Goal: Task Accomplishment & Management: Use online tool/utility

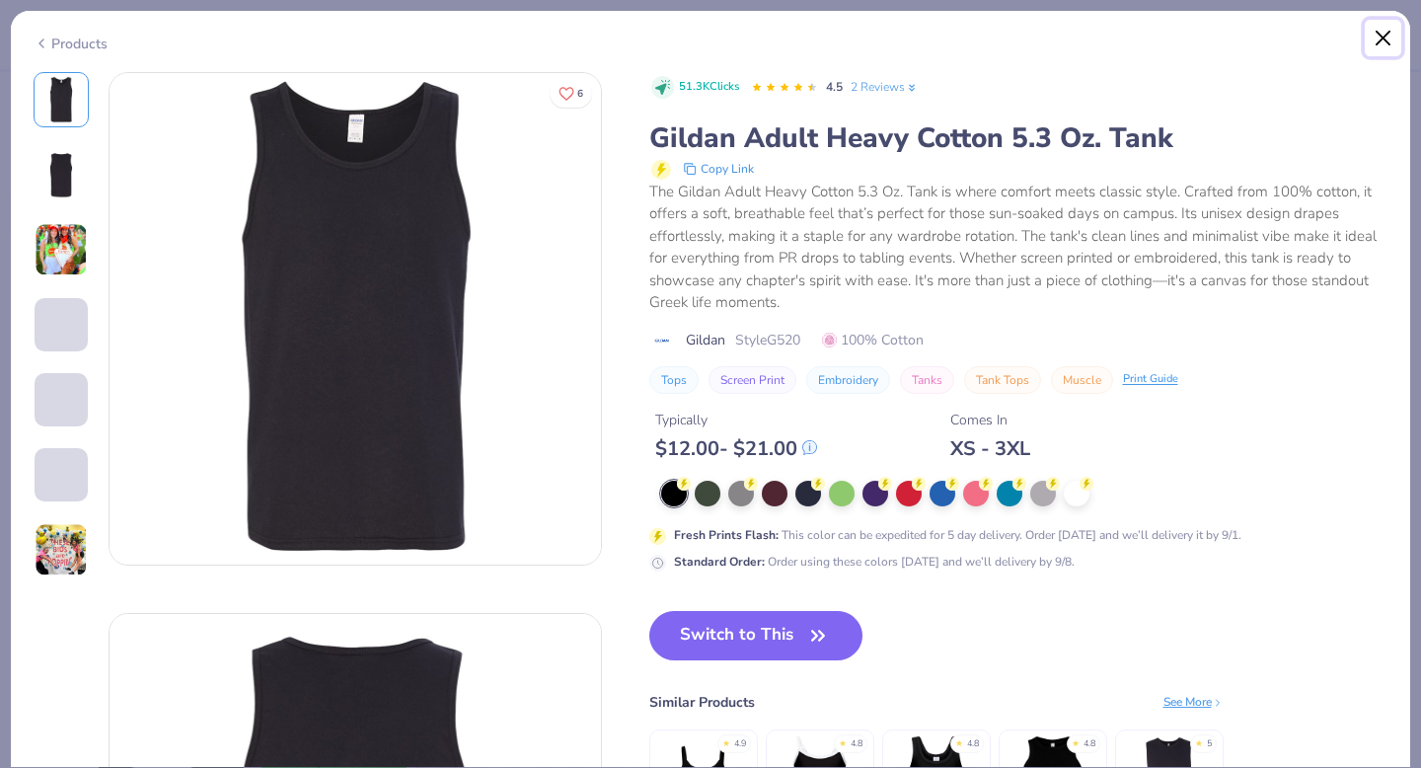
click at [1384, 38] on button "Close" at bounding box center [1382, 38] width 37 height 37
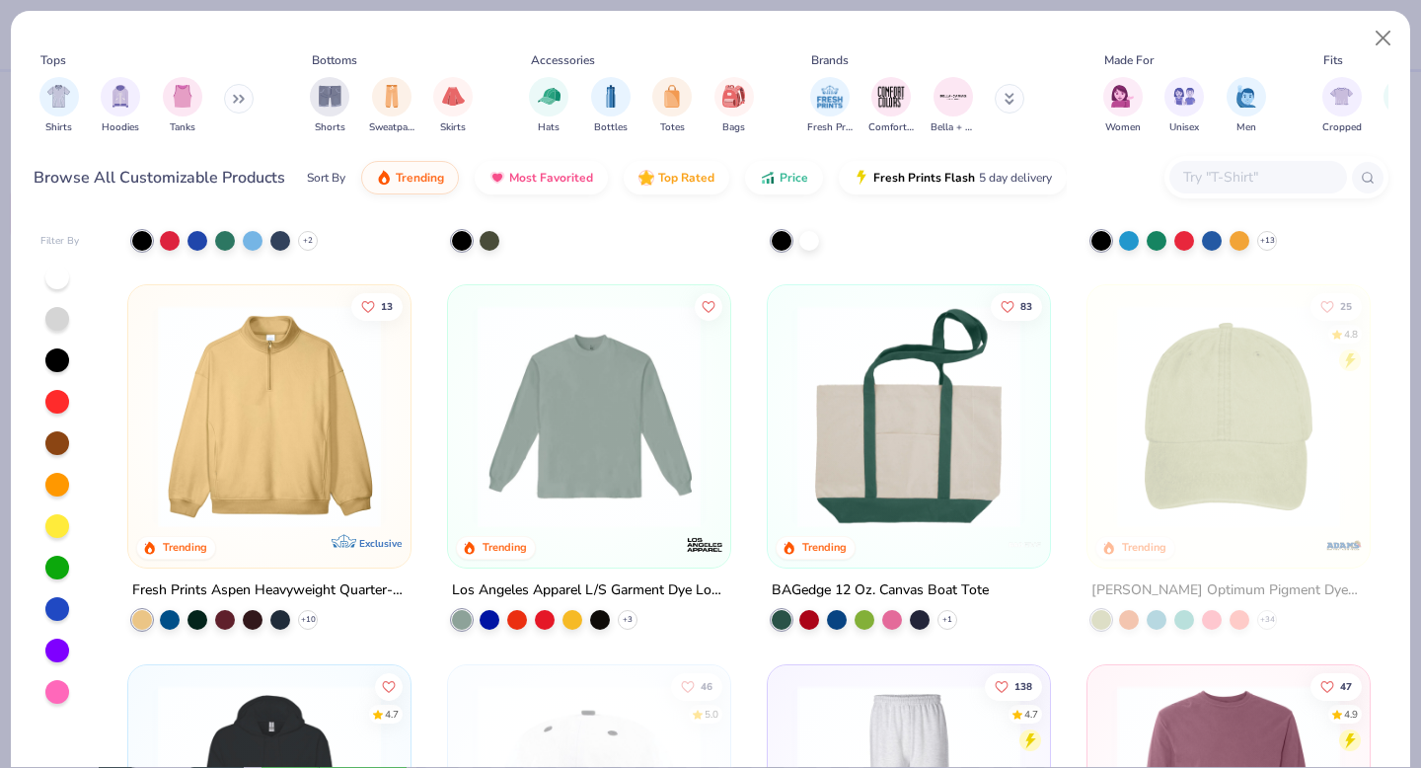
scroll to position [4119, 0]
click at [938, 452] on img at bounding box center [908, 416] width 243 height 223
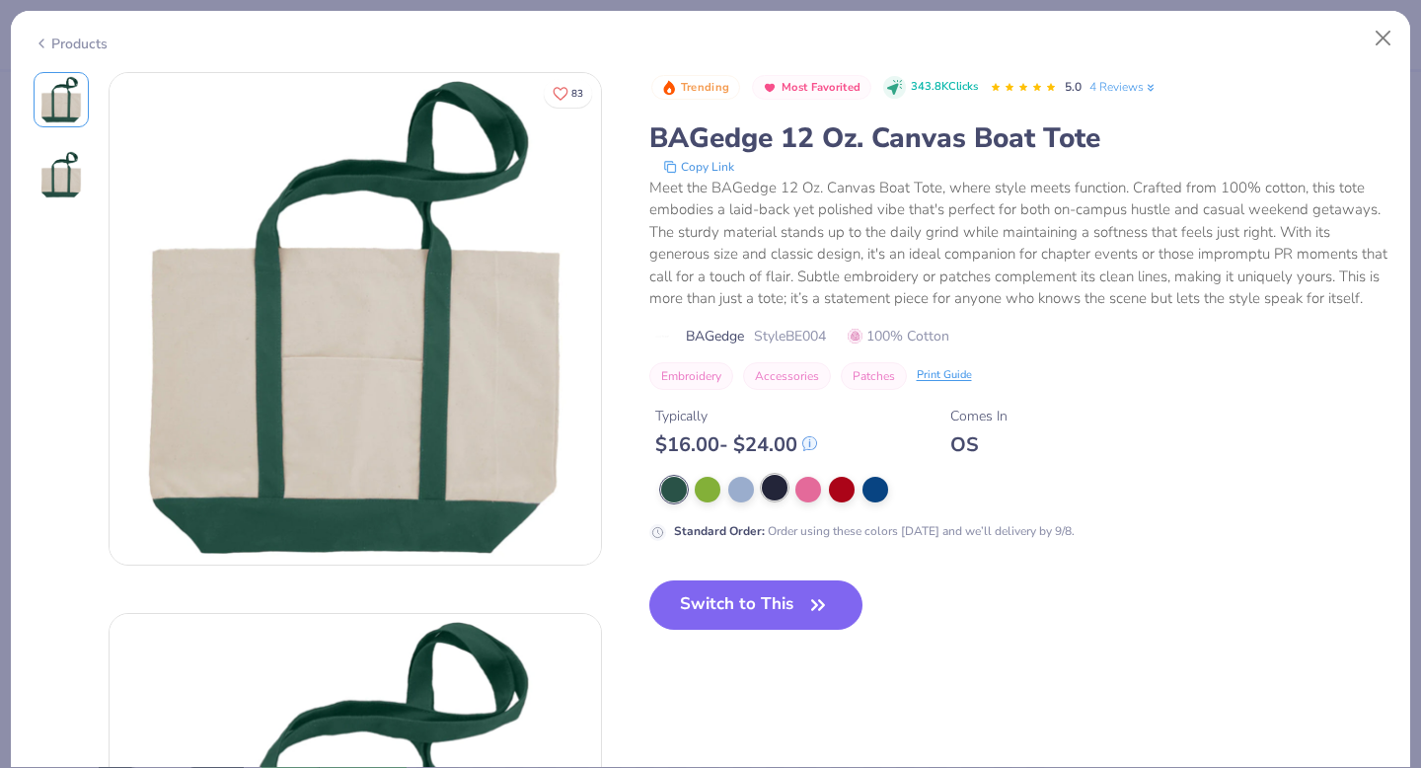
click at [773, 491] on div at bounding box center [775, 488] width 26 height 26
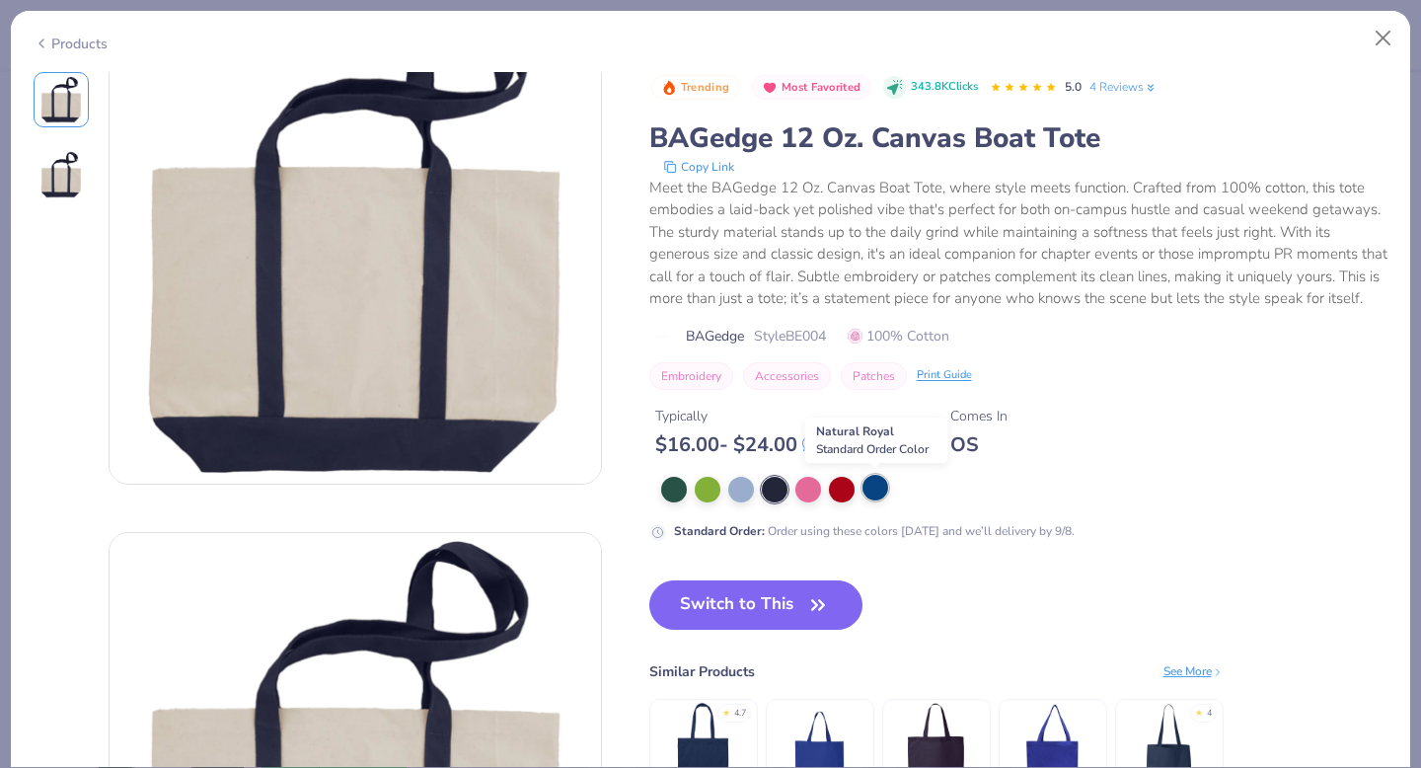
scroll to position [63, 0]
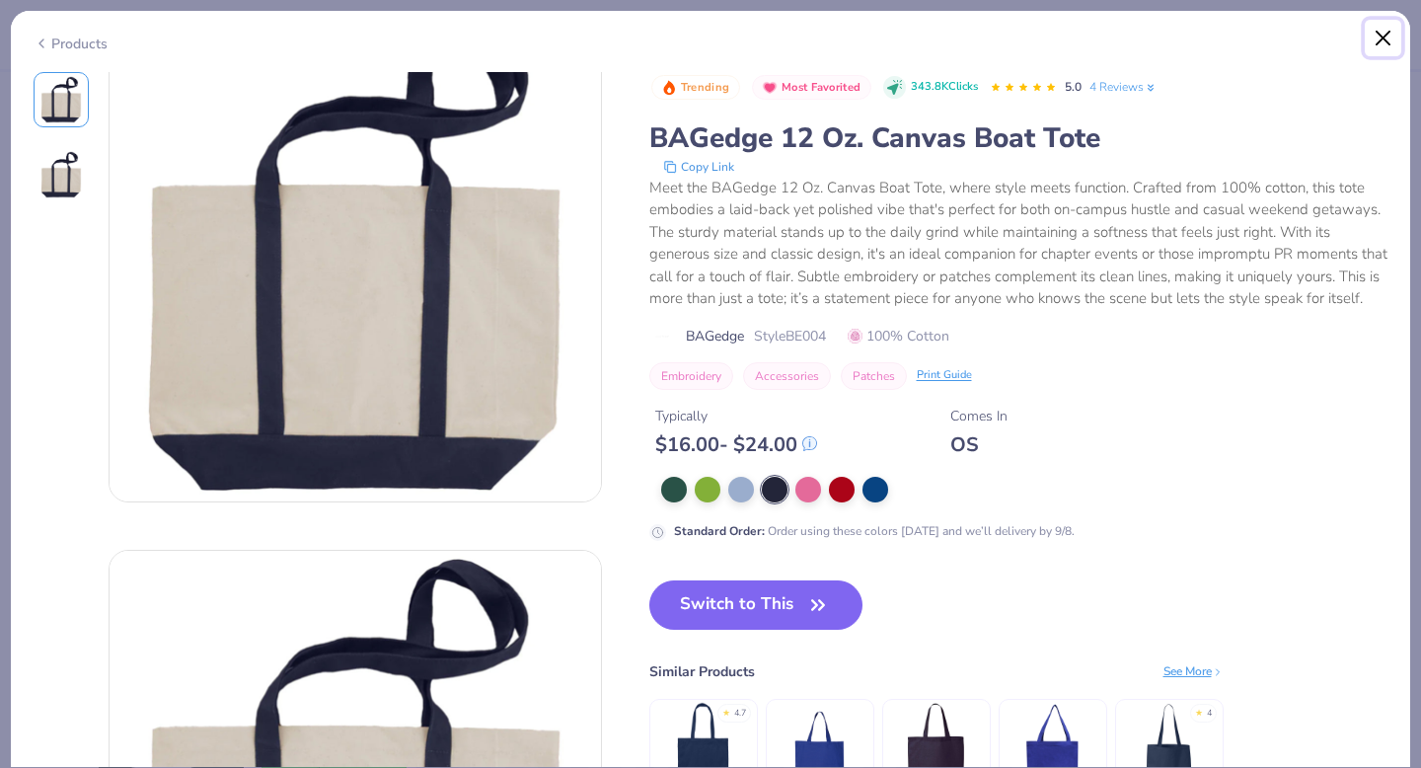
click at [1390, 37] on button "Close" at bounding box center [1382, 38] width 37 height 37
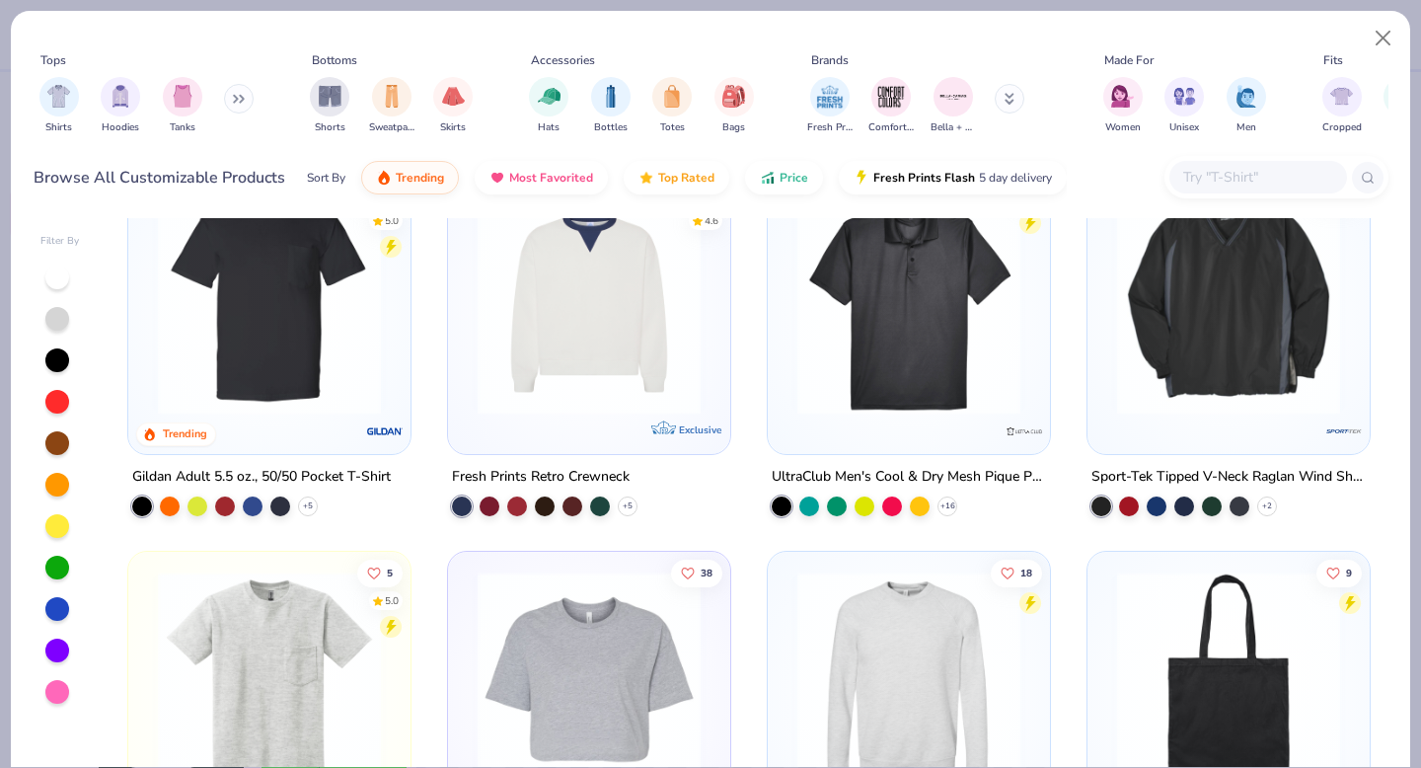
scroll to position [5963, 0]
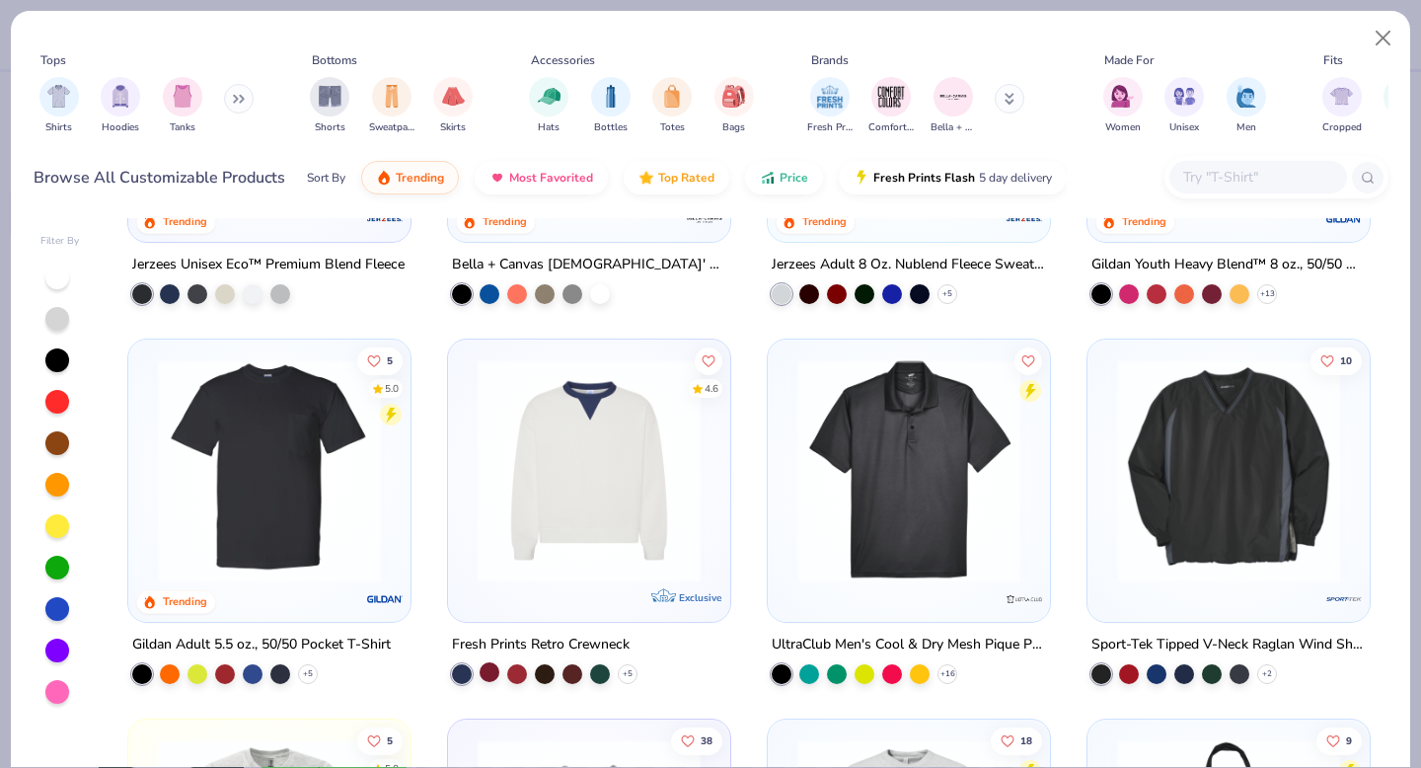
click at [481, 677] on div at bounding box center [489, 672] width 20 height 20
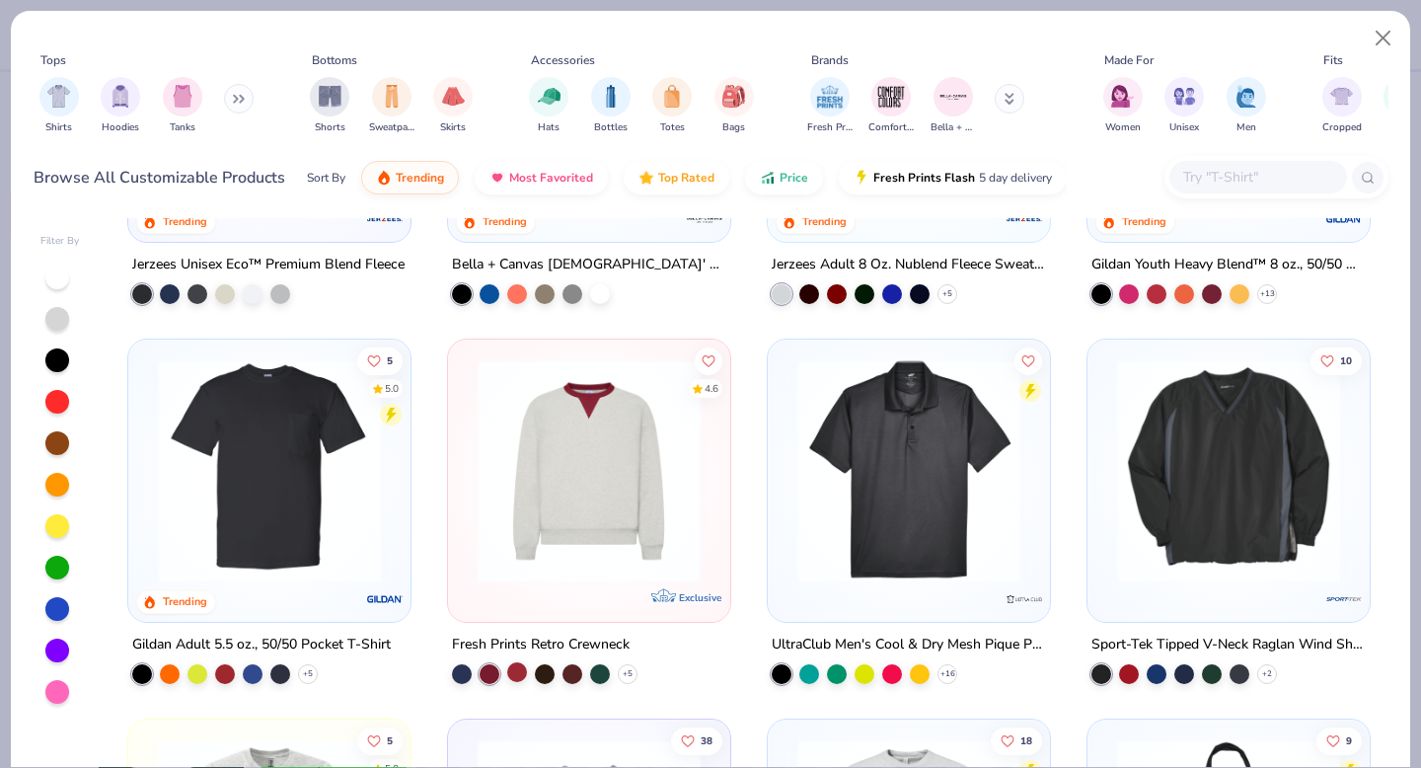
click at [515, 670] on div at bounding box center [517, 672] width 20 height 20
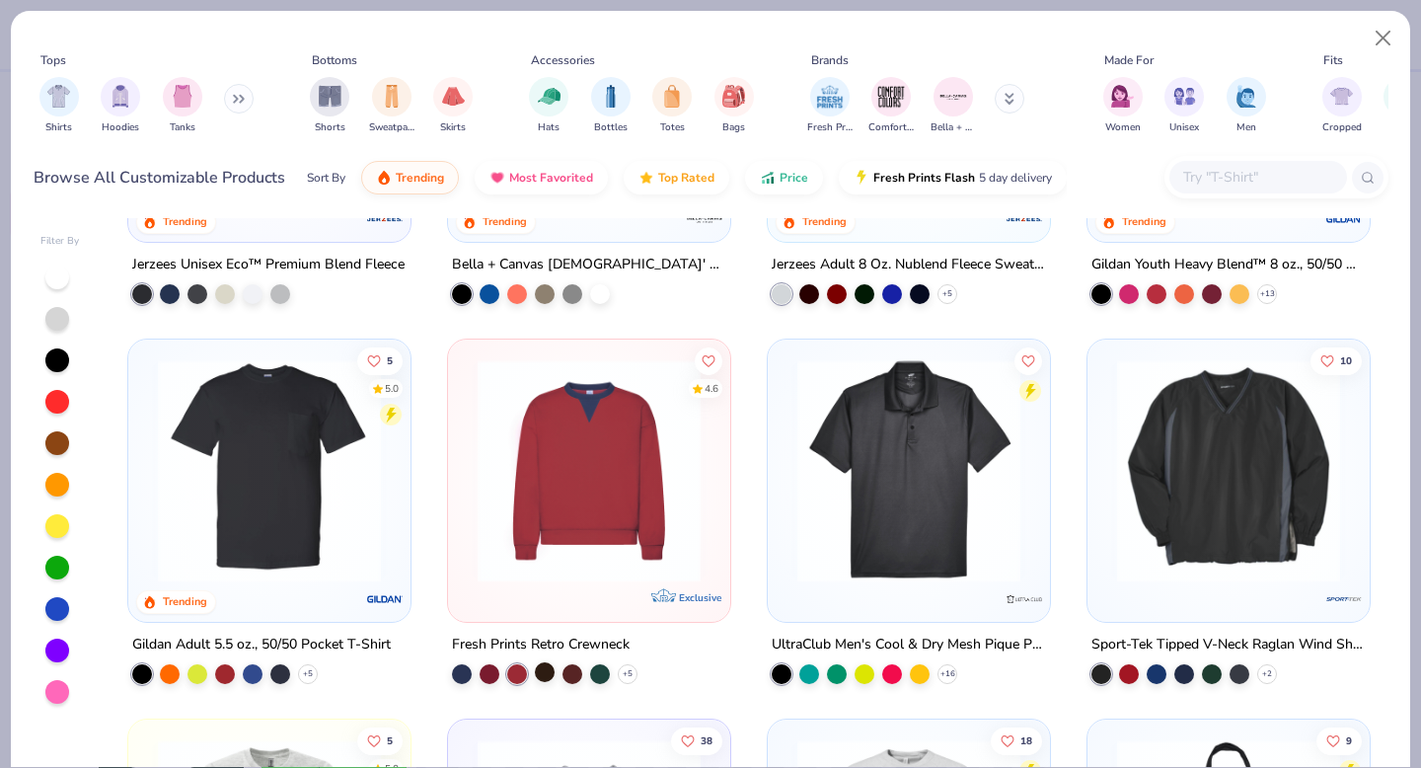
click at [546, 672] on div at bounding box center [545, 672] width 20 height 20
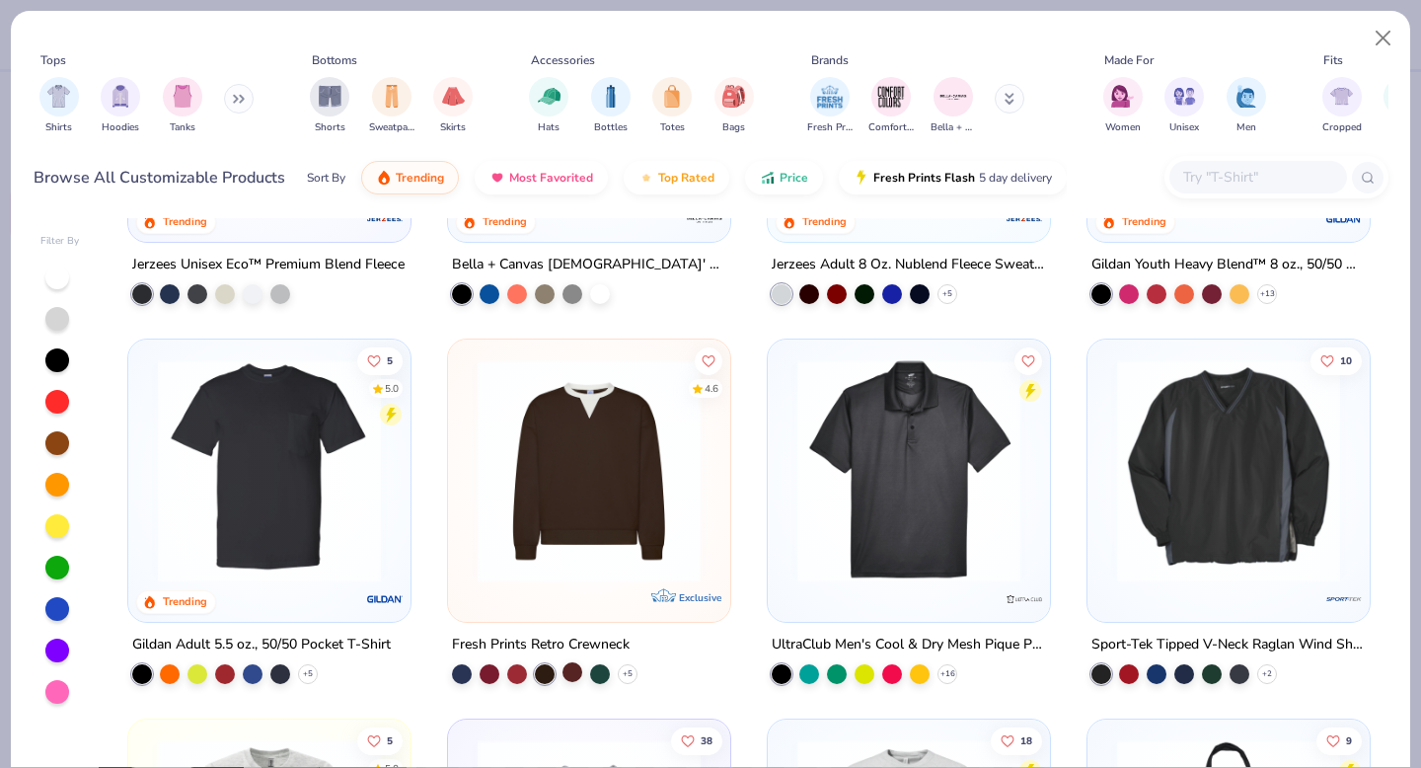
click at [573, 674] on div at bounding box center [572, 672] width 20 height 20
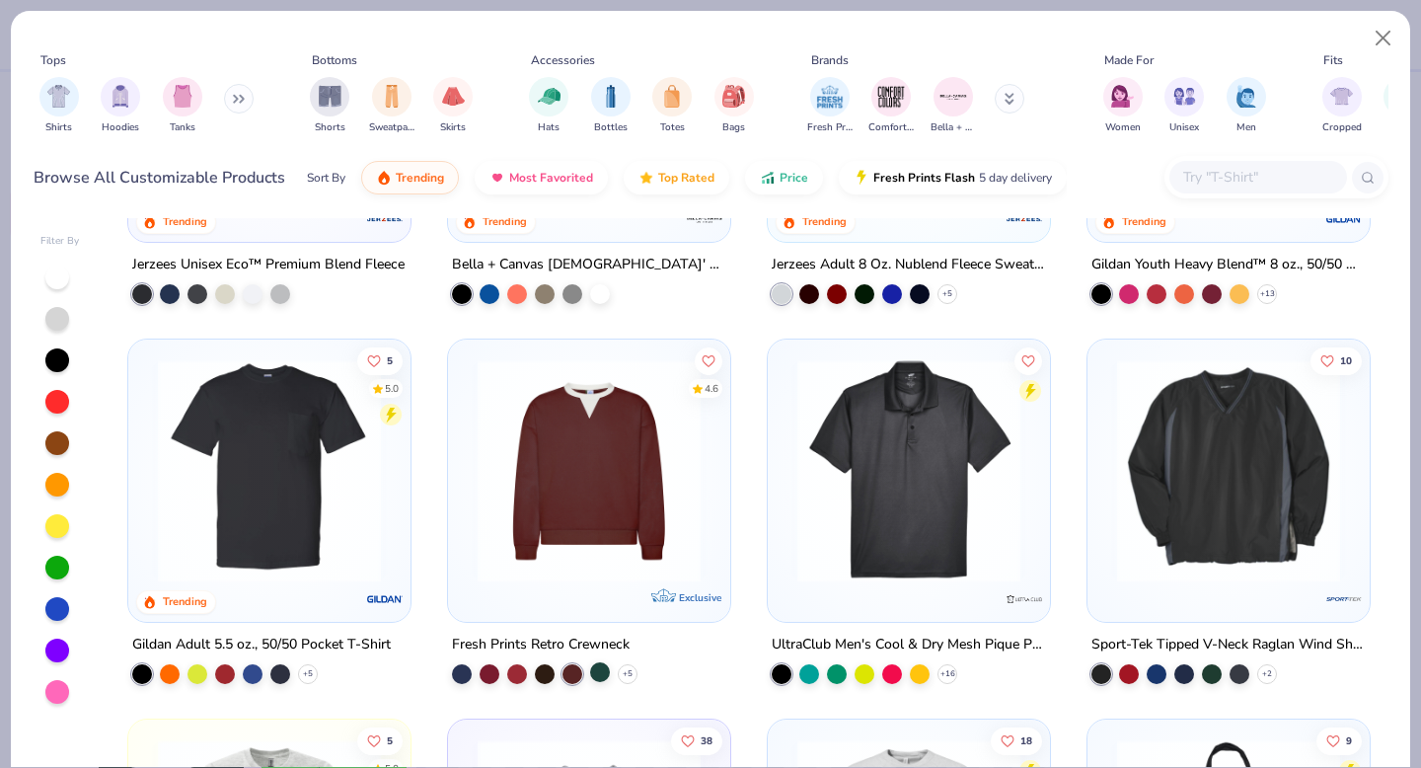
click at [597, 673] on div at bounding box center [600, 672] width 20 height 20
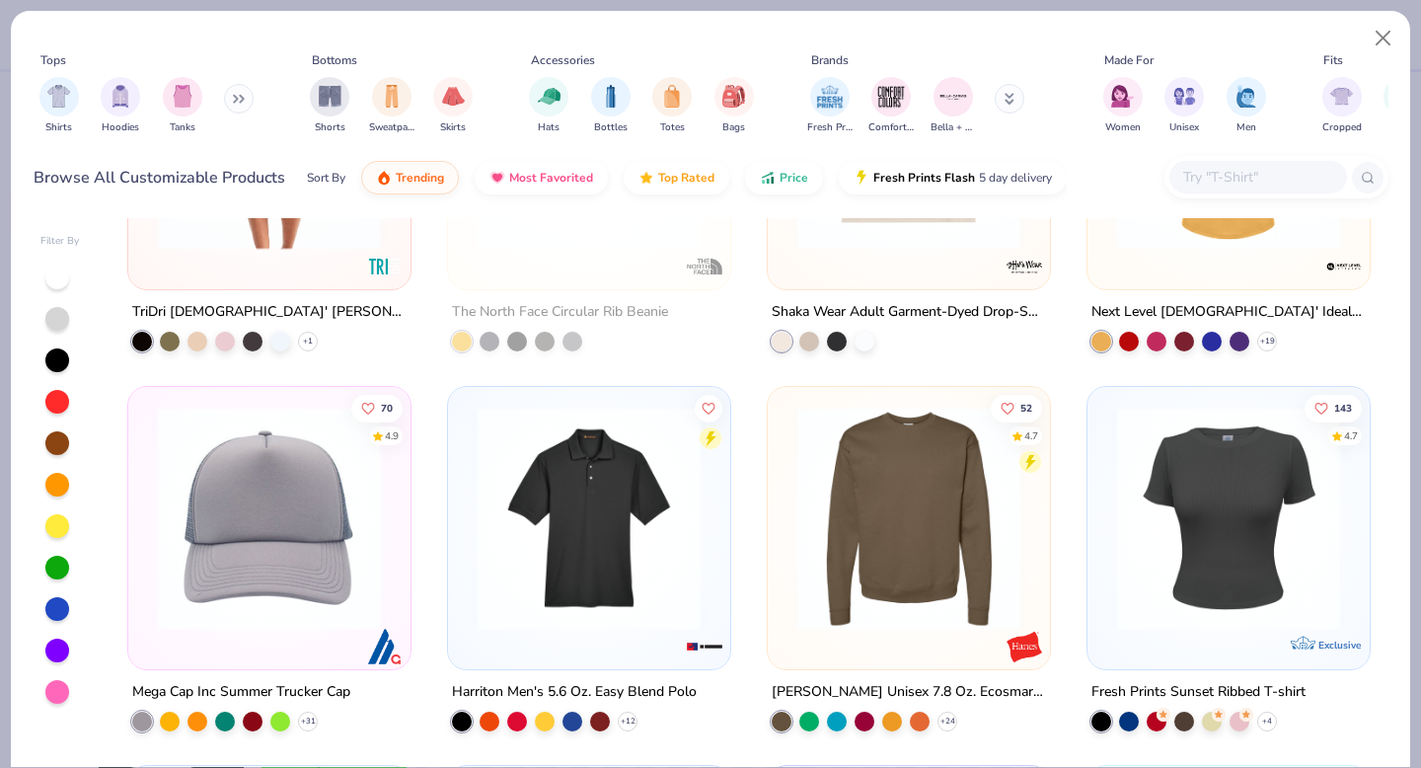
scroll to position [9936, 0]
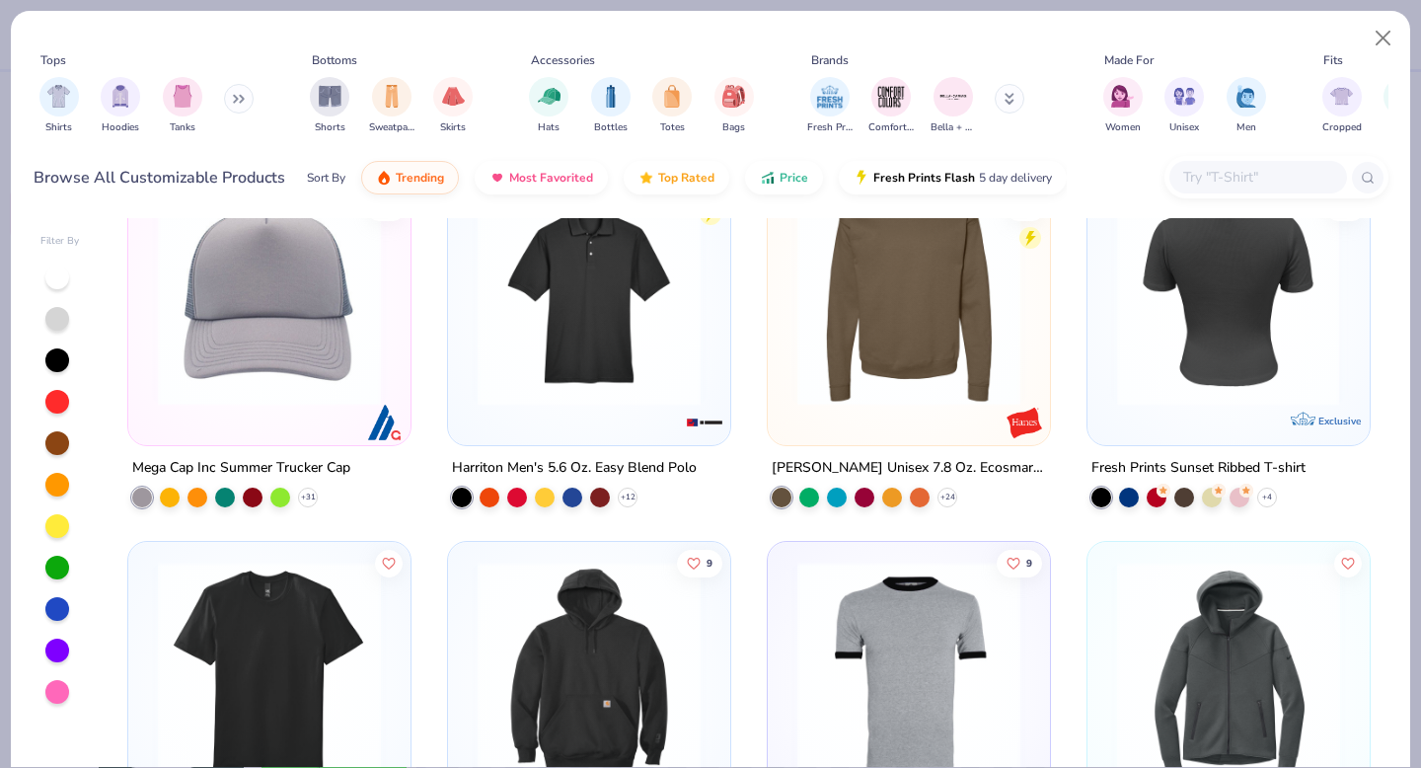
click at [1107, 342] on img at bounding box center [985, 293] width 243 height 223
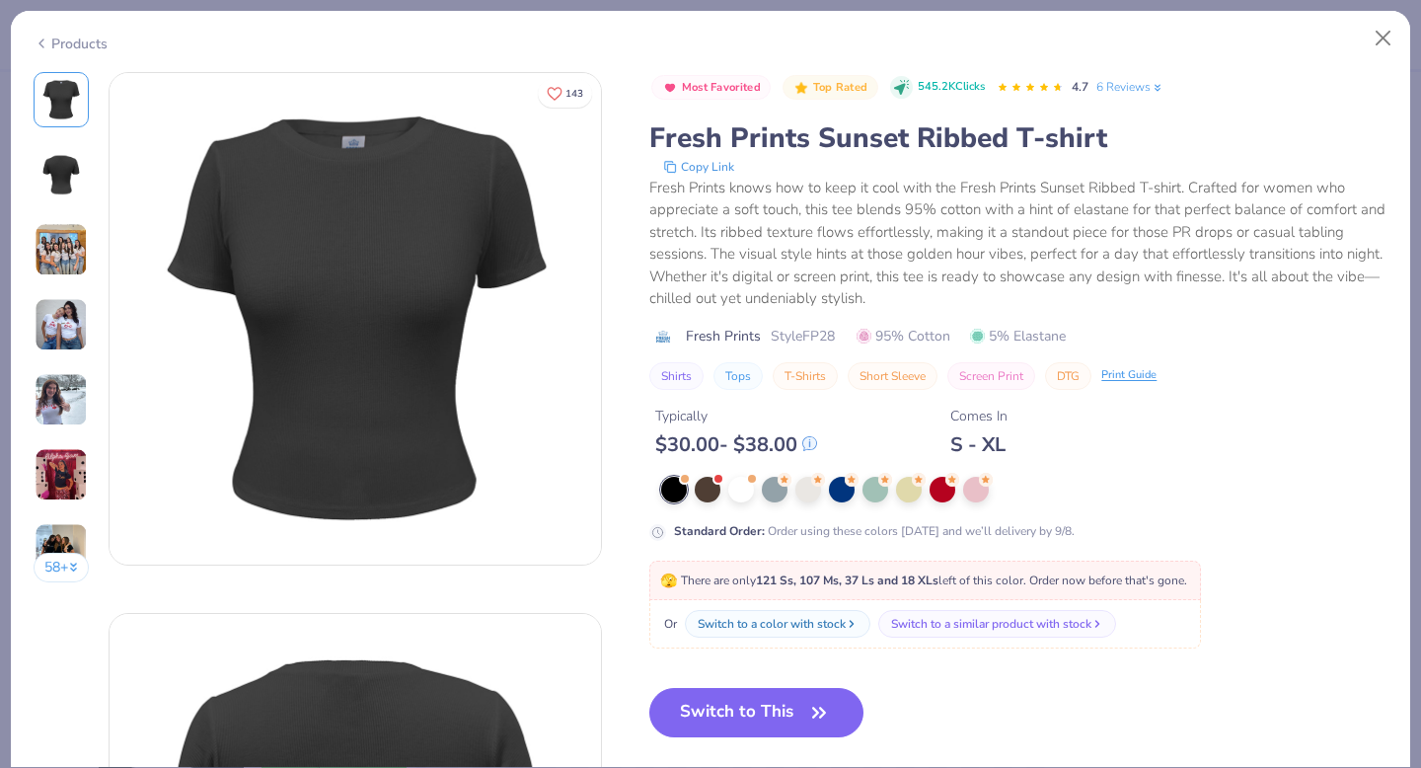
click at [51, 406] on img at bounding box center [61, 399] width 53 height 53
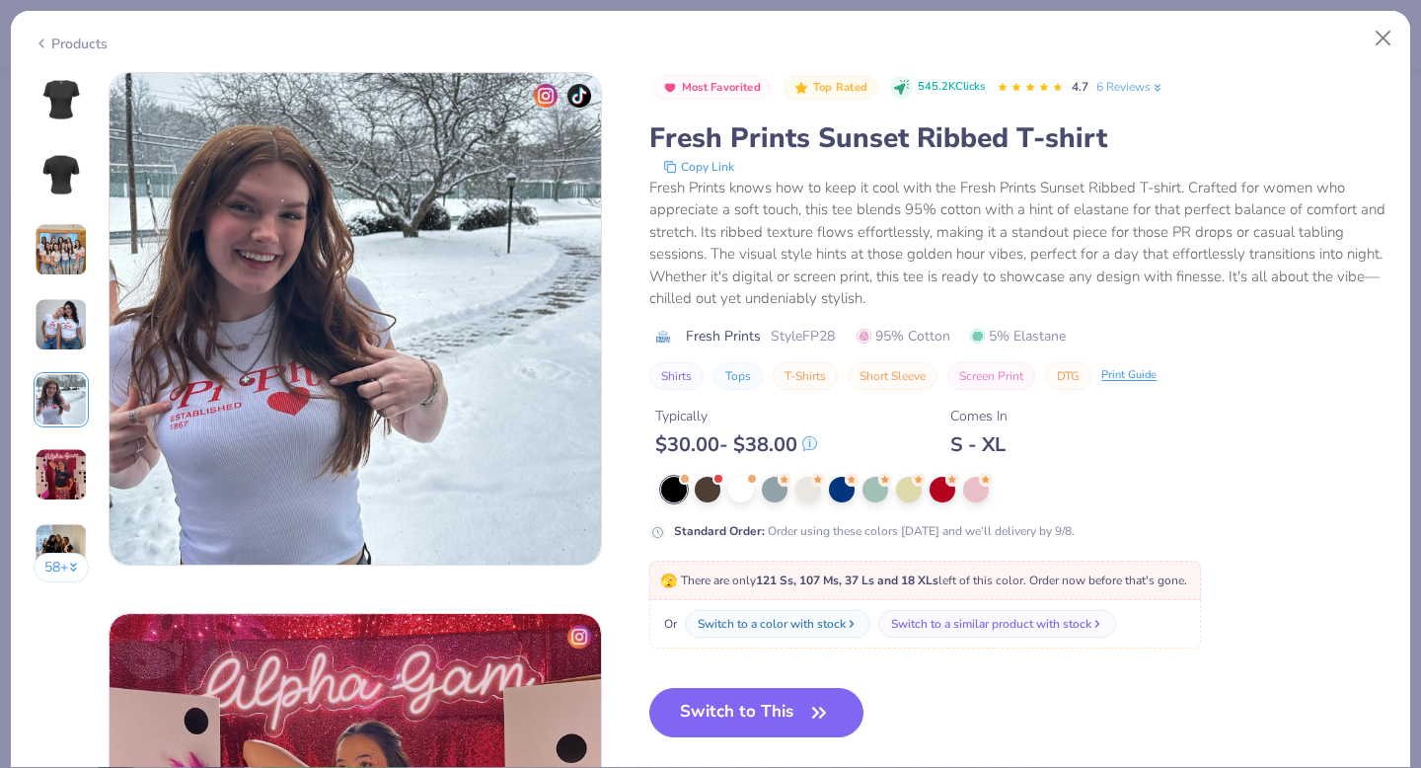
click at [56, 315] on img at bounding box center [61, 324] width 53 height 53
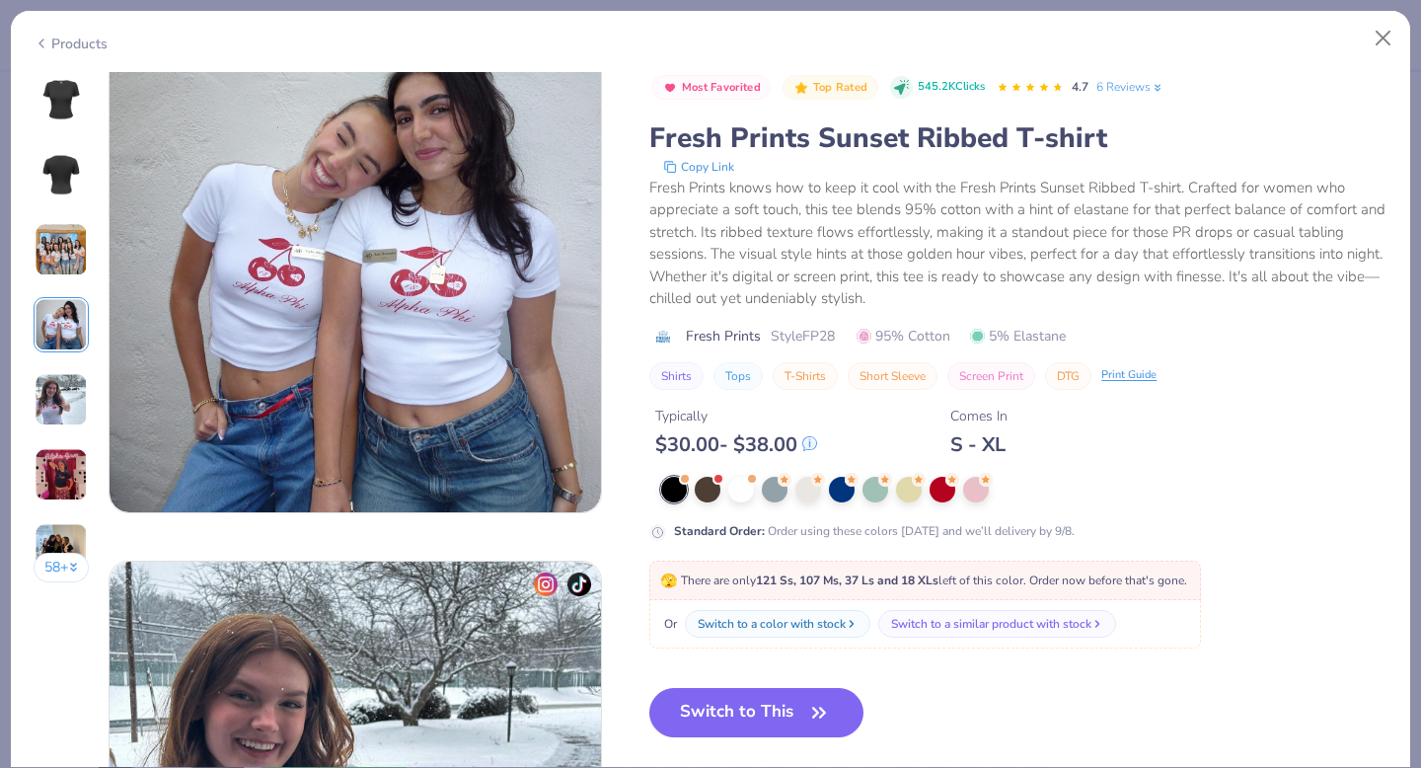
scroll to position [1622, 0]
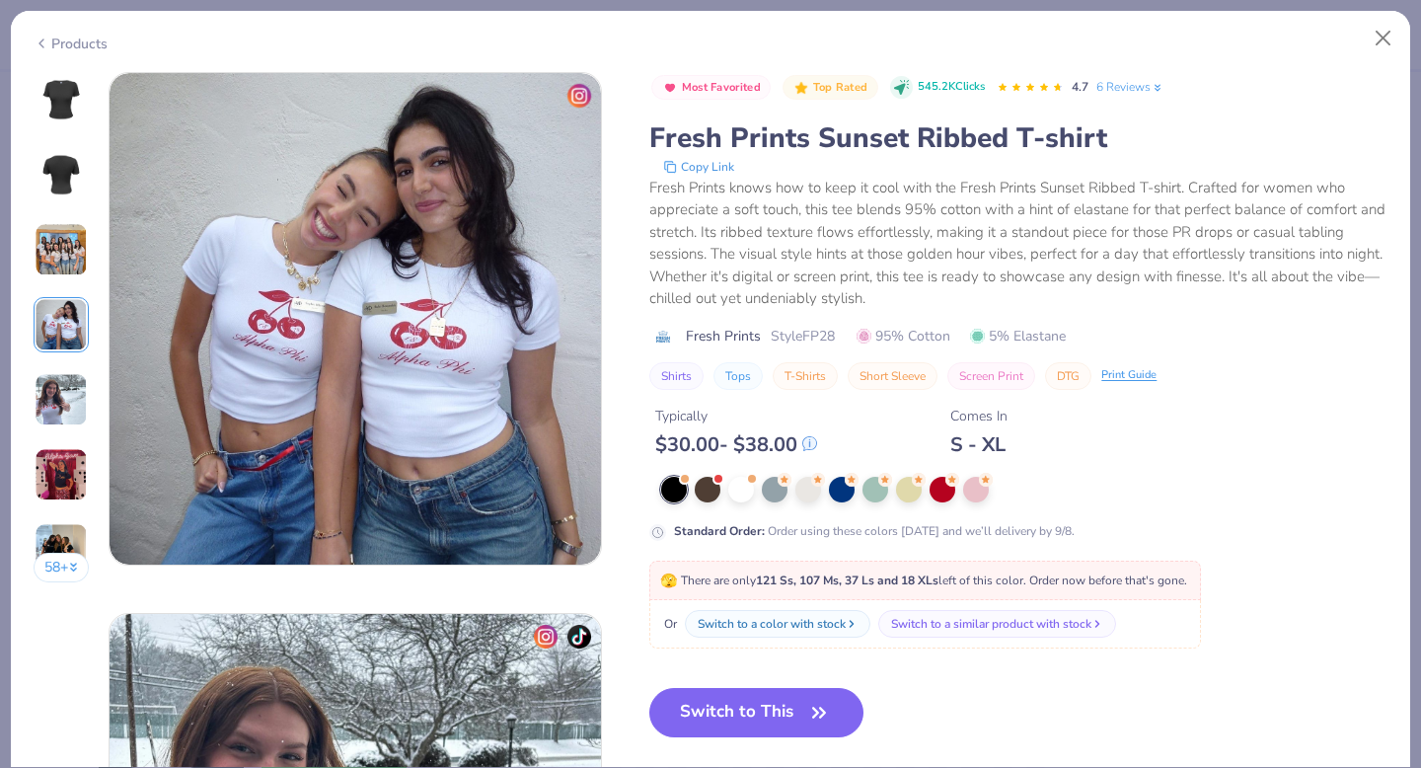
click at [72, 249] on img at bounding box center [61, 249] width 53 height 53
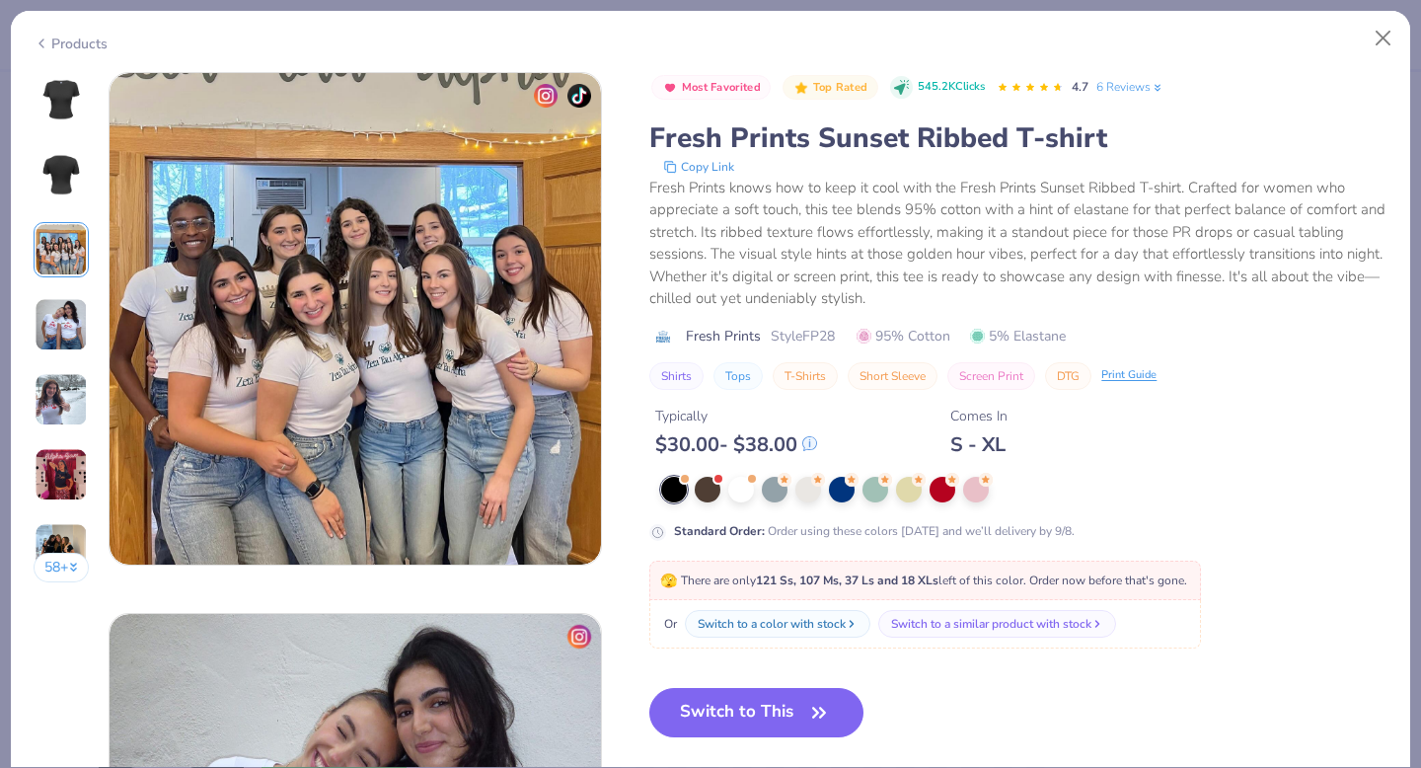
click at [63, 198] on div at bounding box center [61, 174] width 55 height 55
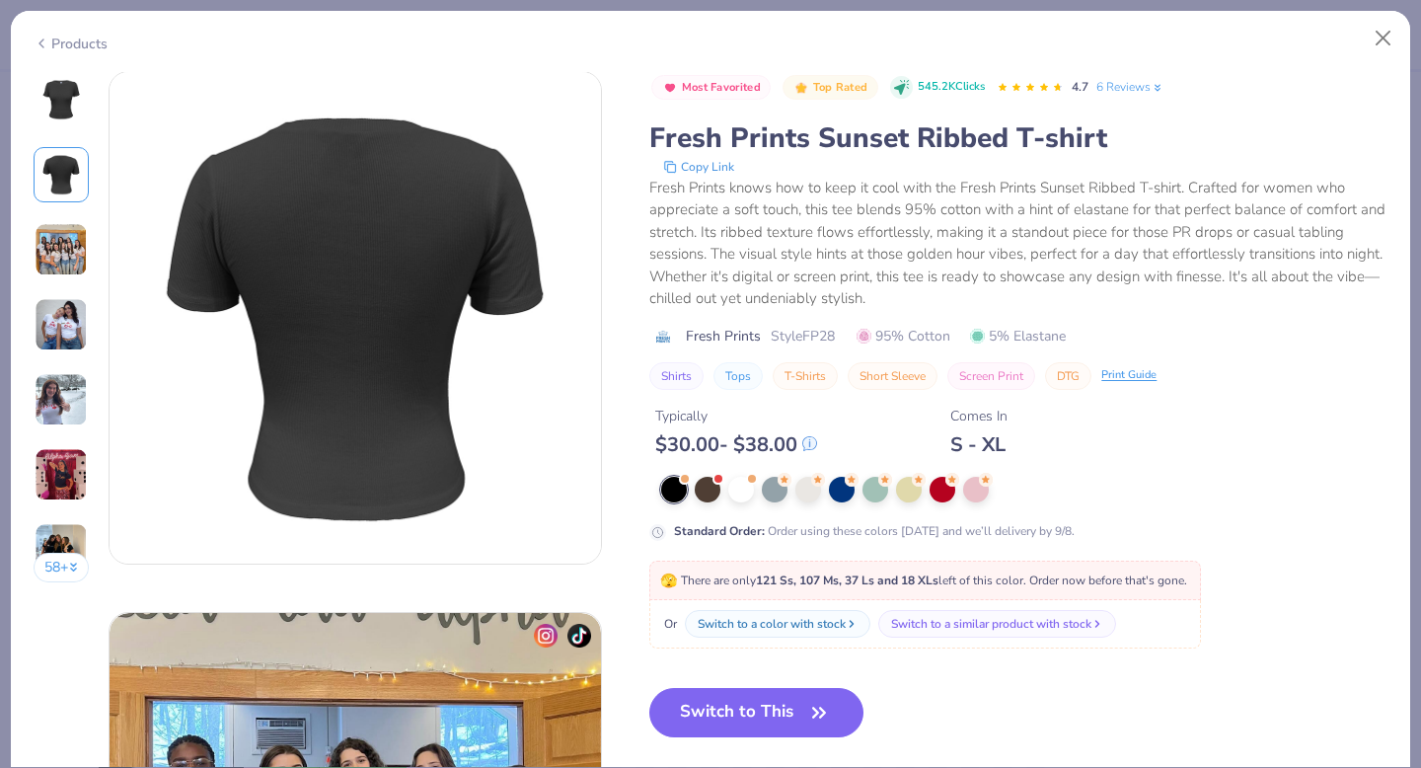
scroll to position [541, 0]
click at [1373, 36] on button "Close" at bounding box center [1382, 38] width 37 height 37
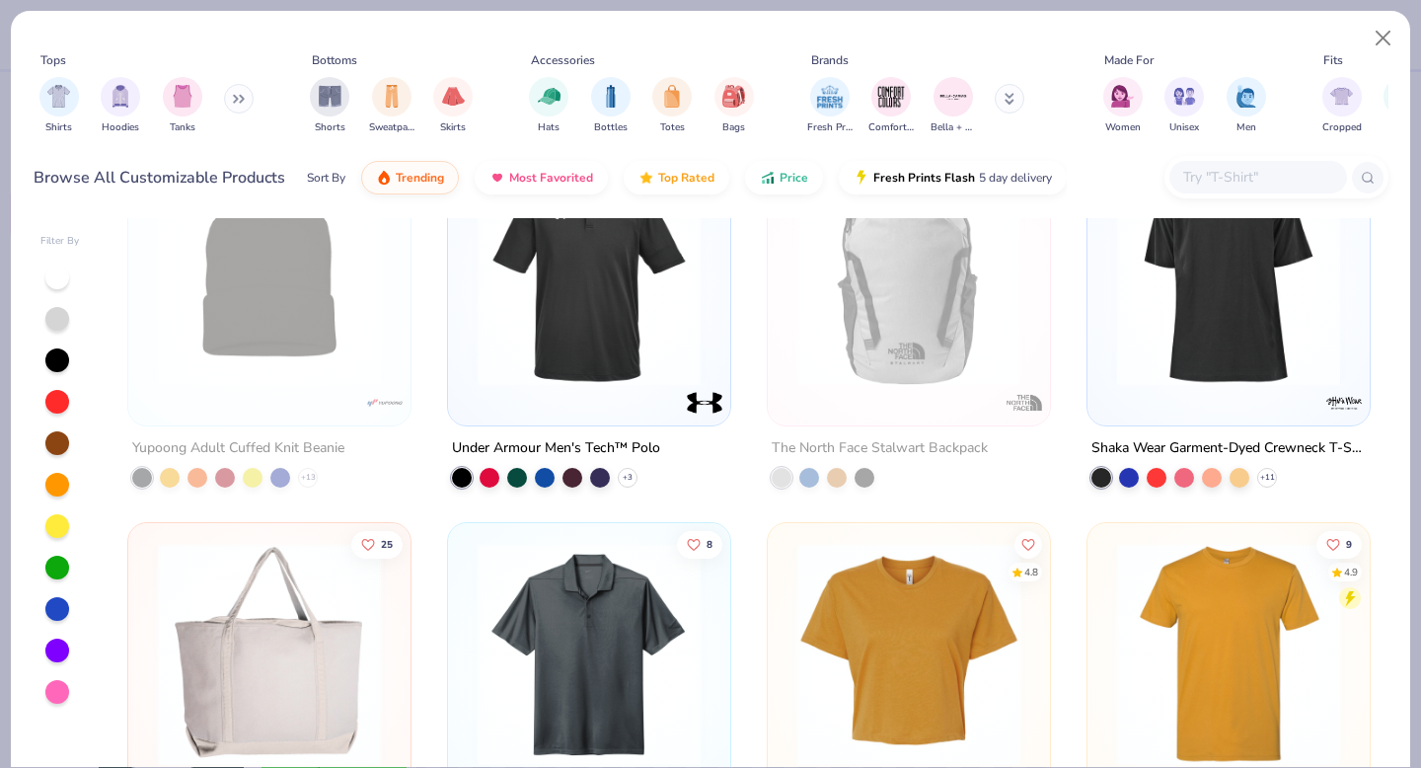
scroll to position [11354, 0]
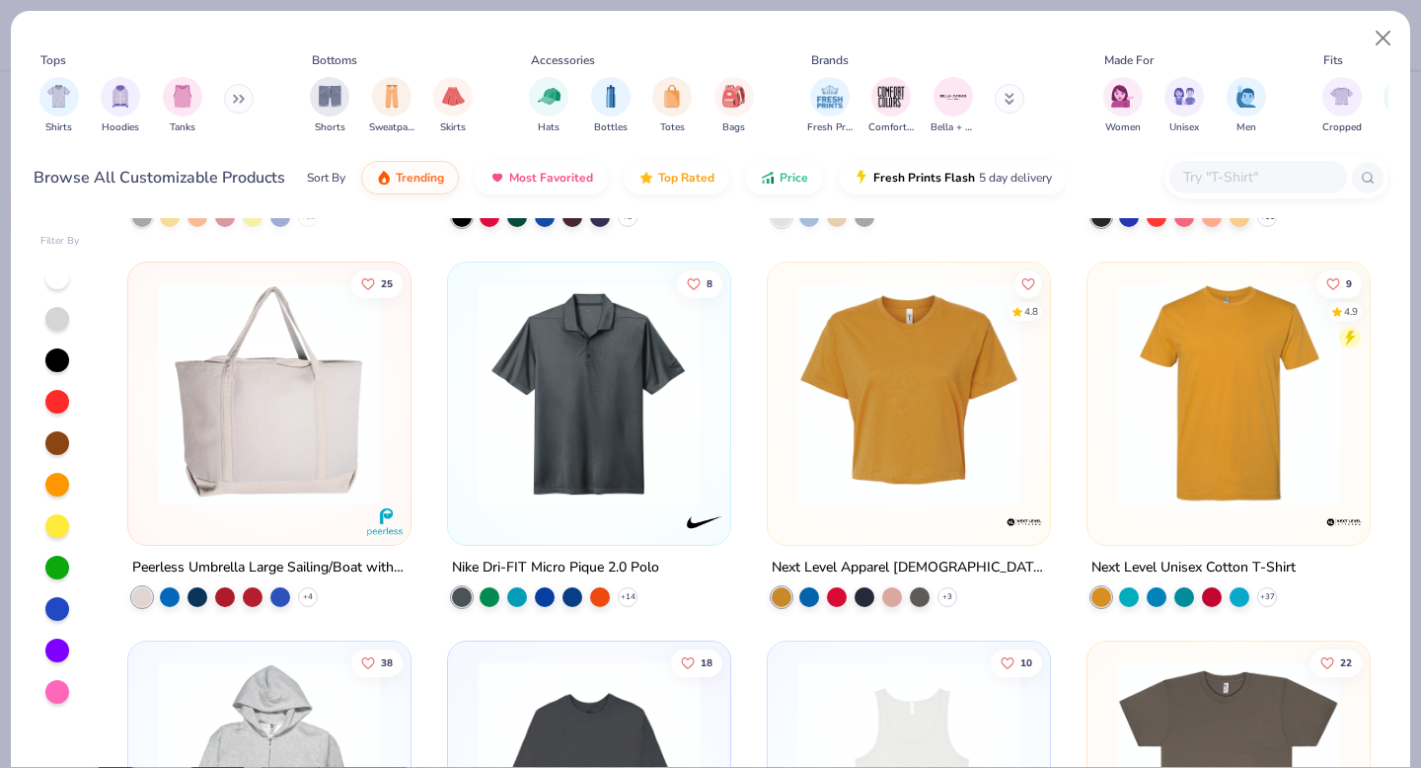
click at [325, 438] on img at bounding box center [269, 392] width 243 height 223
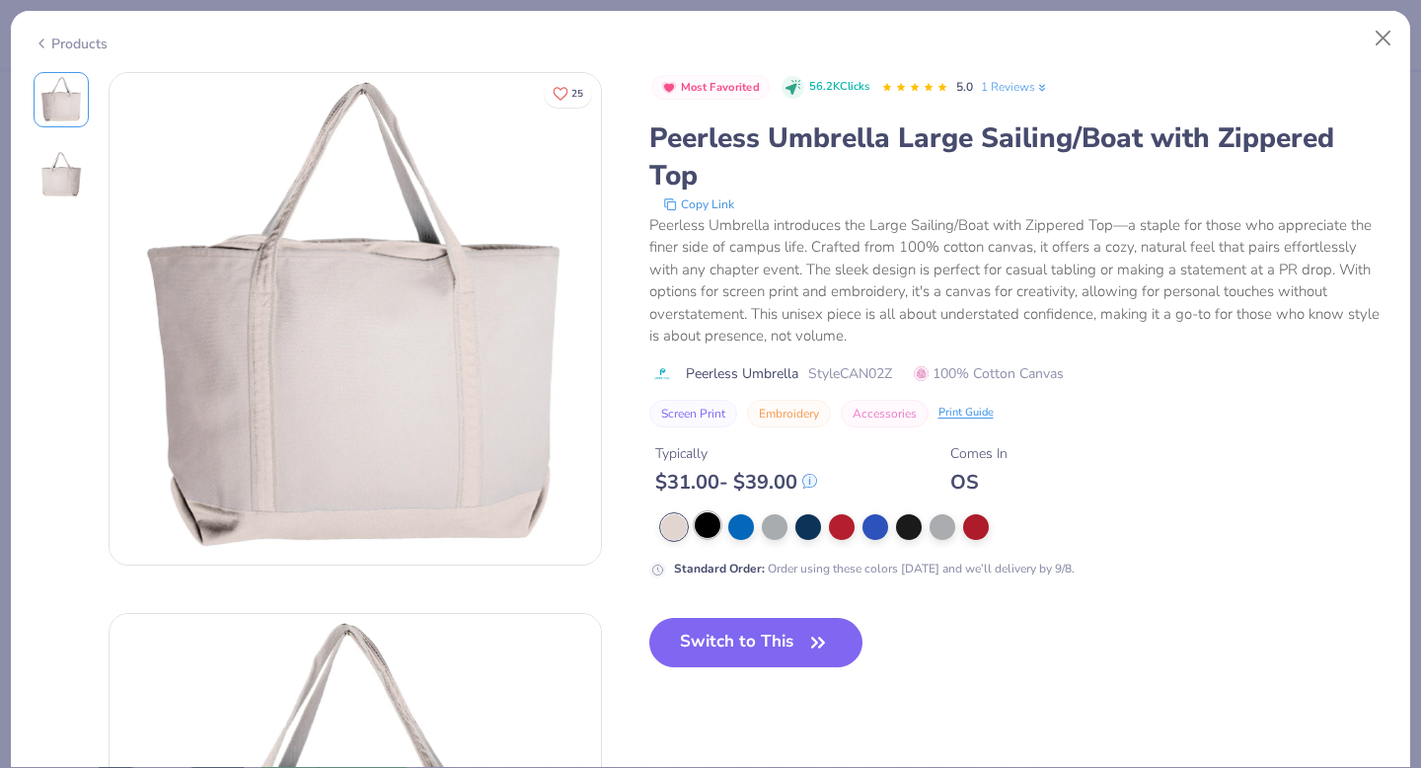
click at [699, 512] on div at bounding box center [708, 525] width 26 height 26
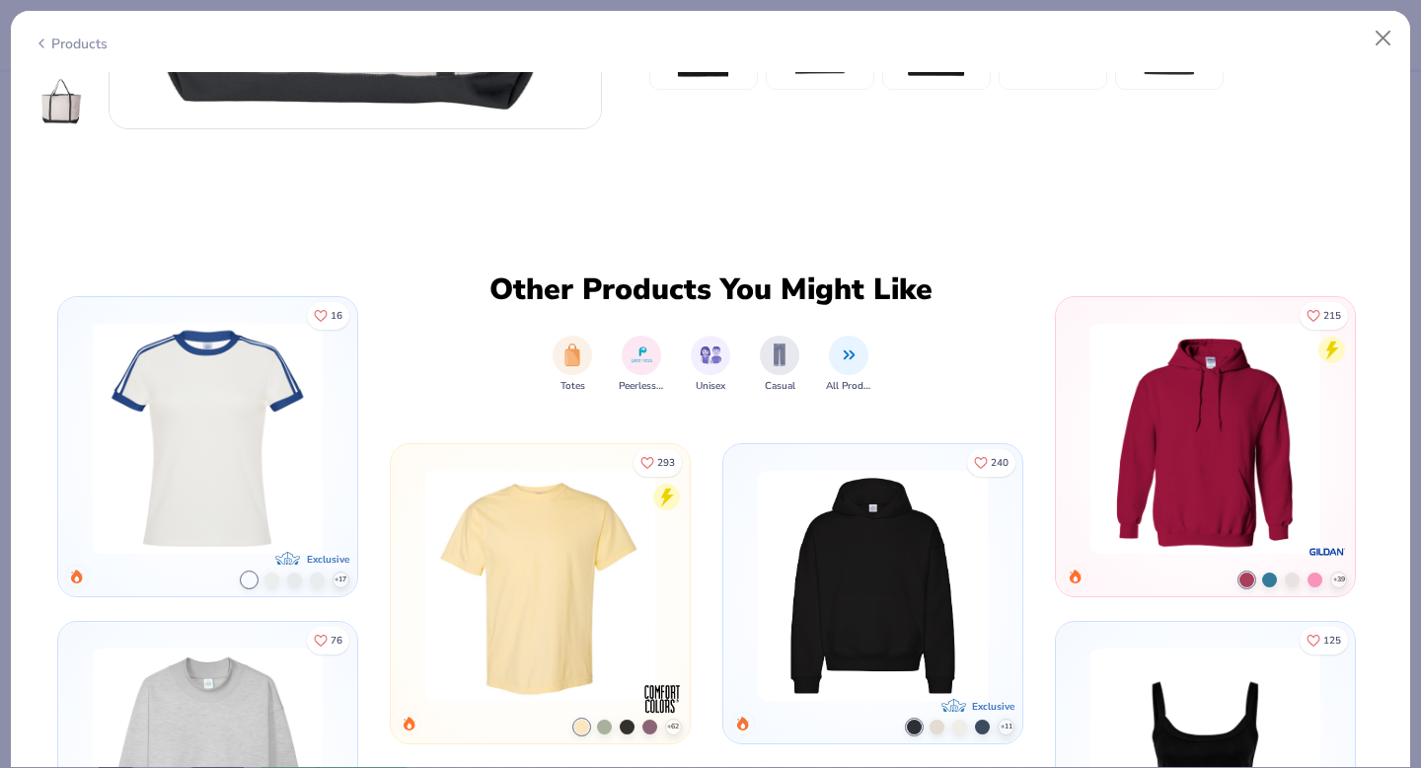
scroll to position [984, 0]
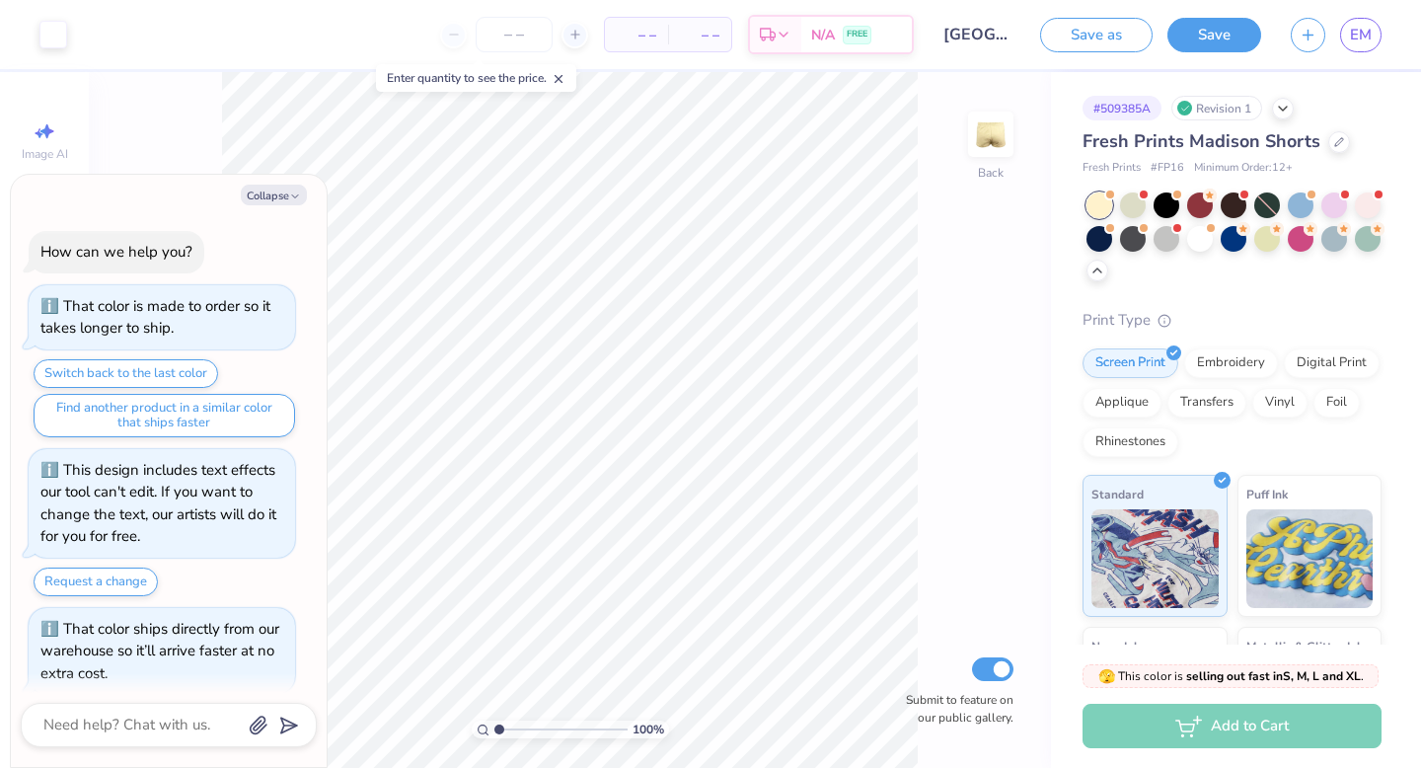
scroll to position [831, 0]
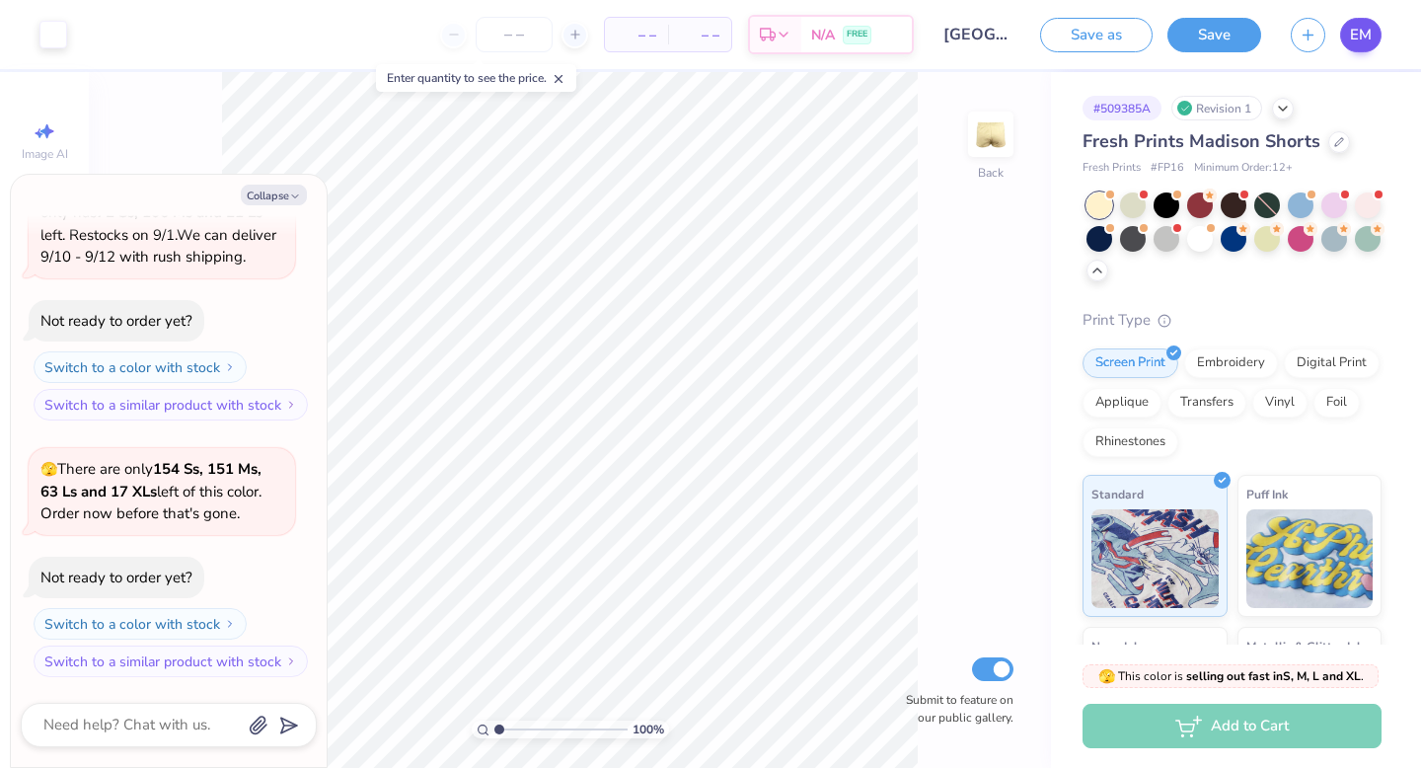
click at [1364, 36] on span "EM" at bounding box center [1361, 35] width 22 height 23
click at [1269, 201] on div at bounding box center [1267, 205] width 26 height 26
click at [1268, 211] on div at bounding box center [1267, 205] width 26 height 26
click at [1266, 200] on div at bounding box center [1267, 205] width 26 height 26
click at [1377, 239] on div at bounding box center [1368, 237] width 26 height 26
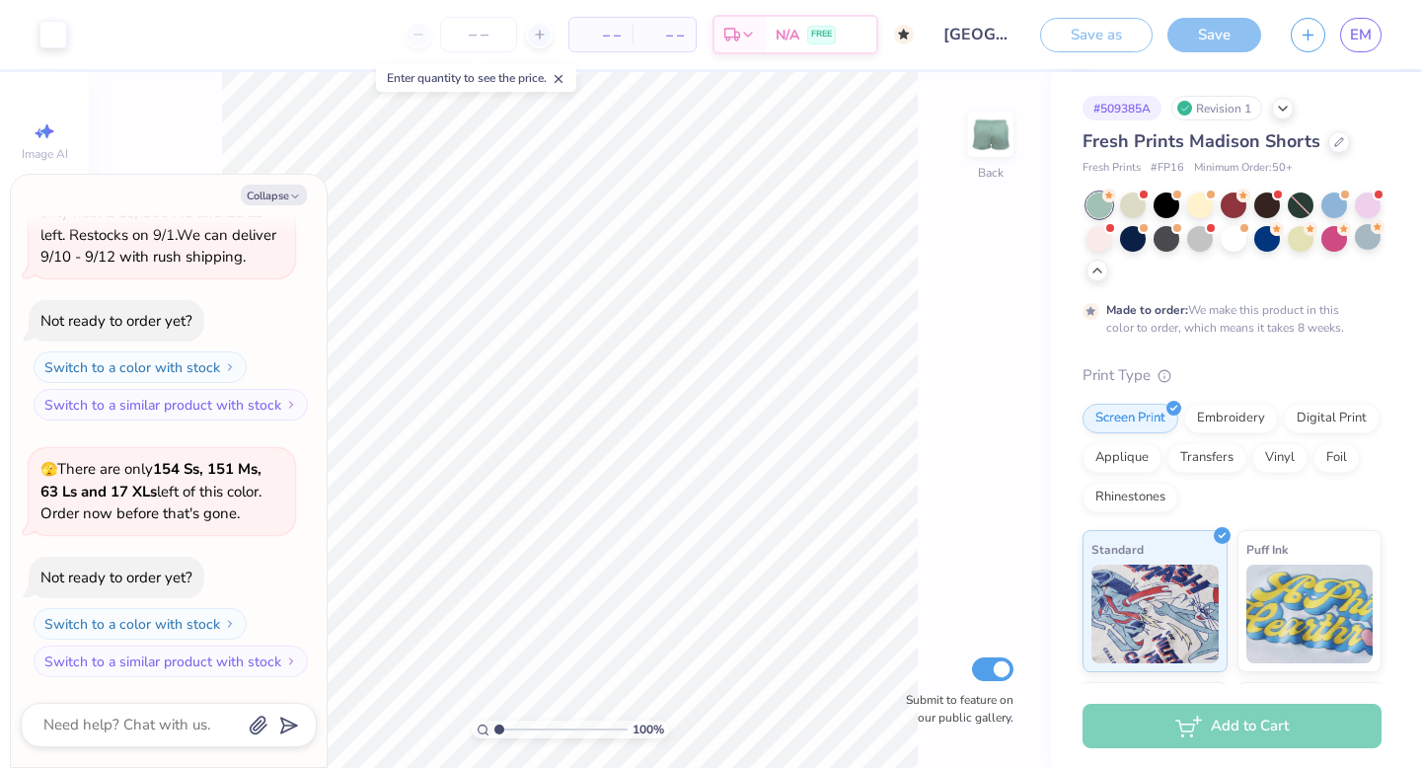
scroll to position [994, 0]
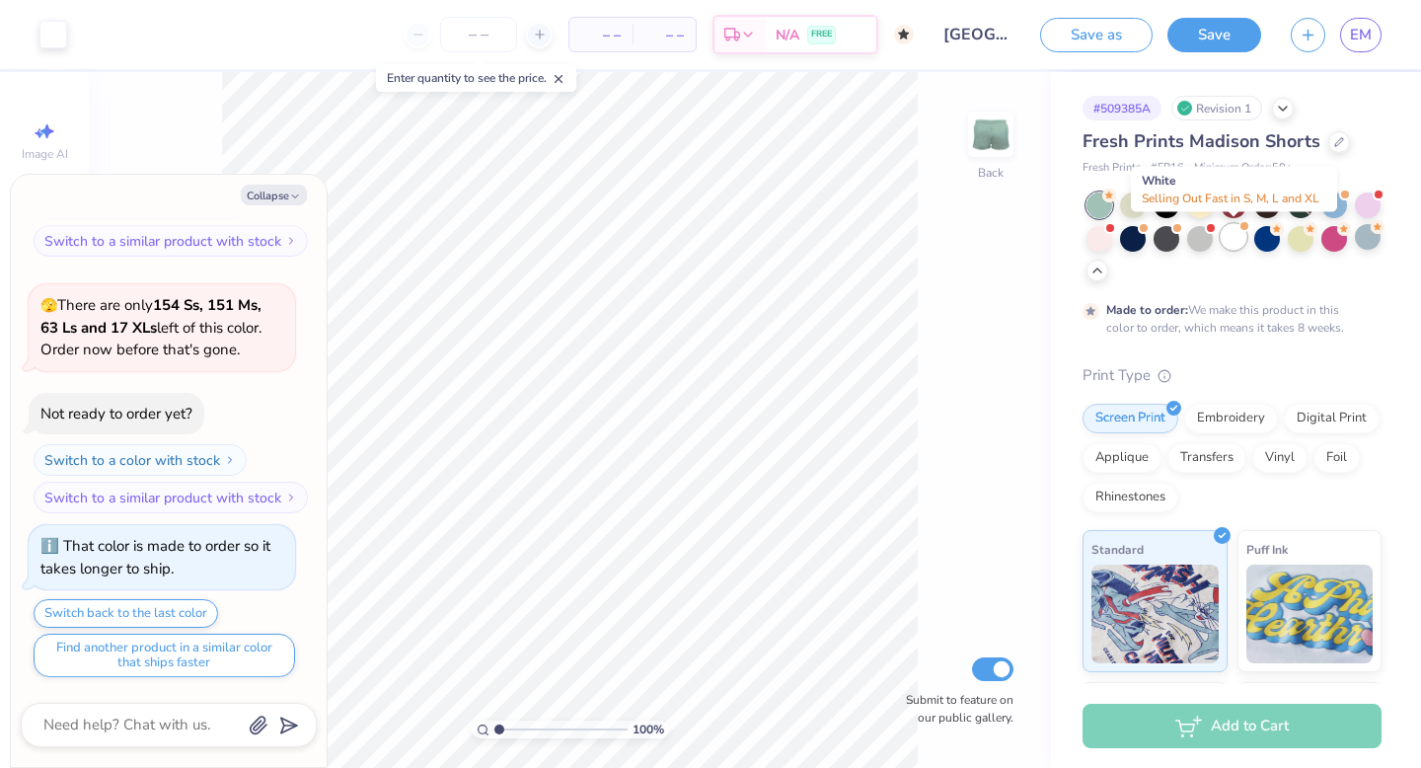
click at [1235, 237] on div at bounding box center [1233, 237] width 26 height 26
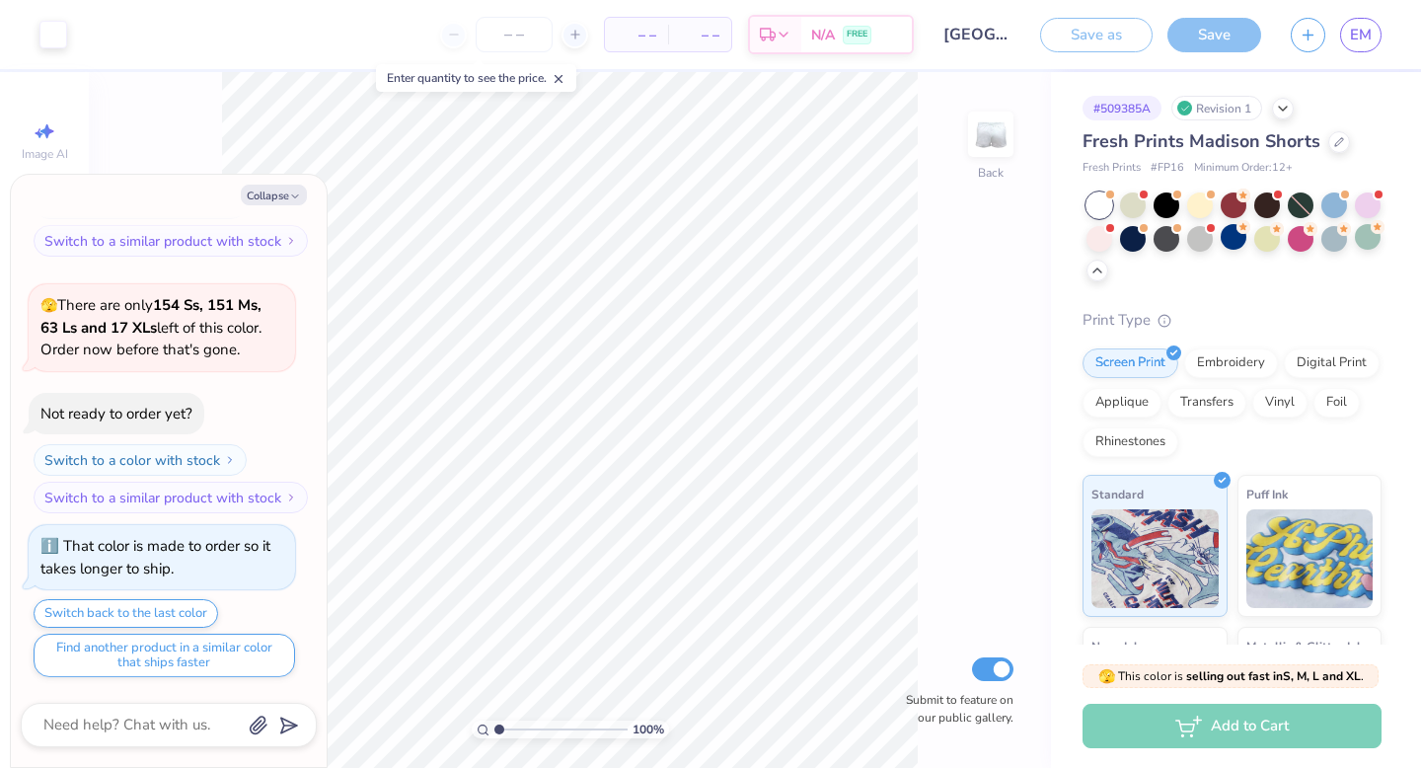
scroll to position [1349, 0]
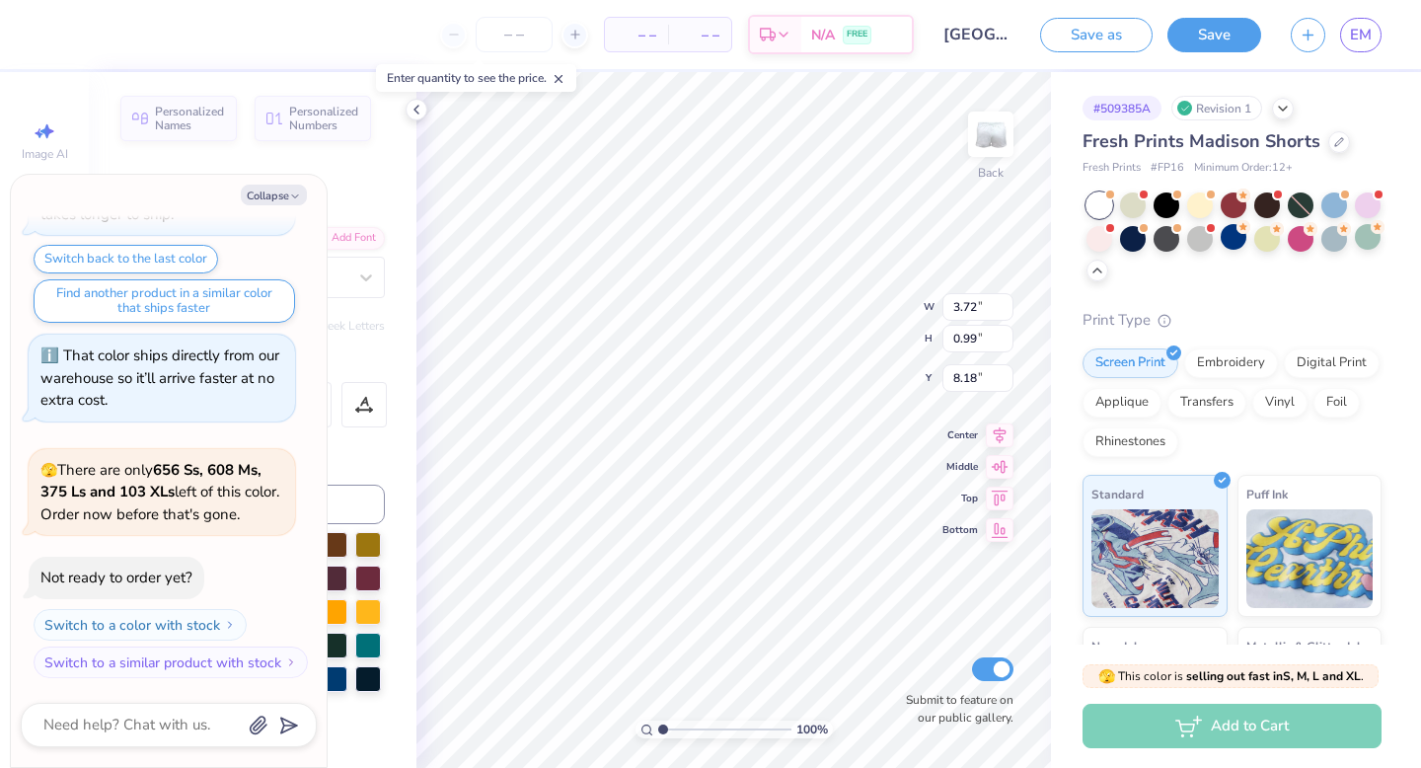
type textarea "x"
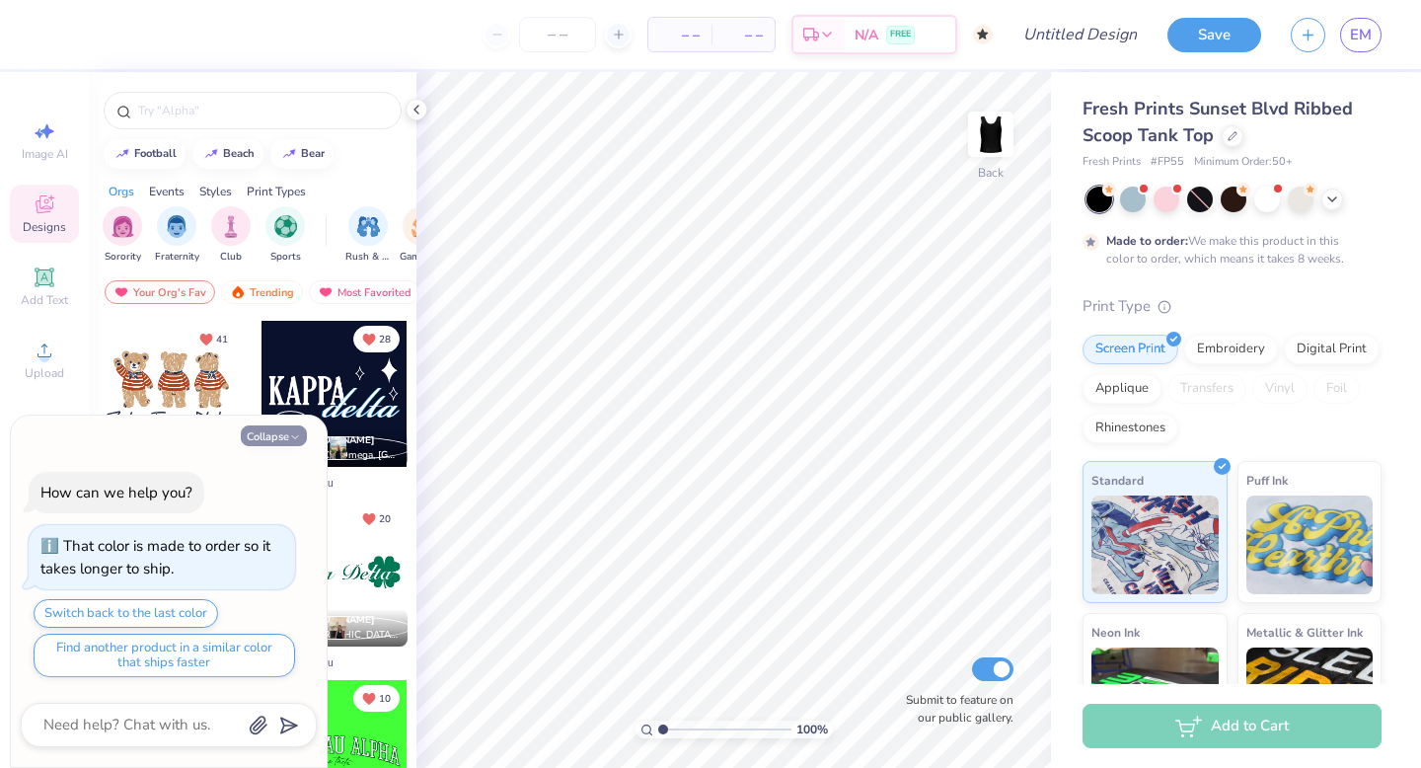
click at [283, 430] on button "Collapse" at bounding box center [274, 435] width 66 height 21
type textarea "x"
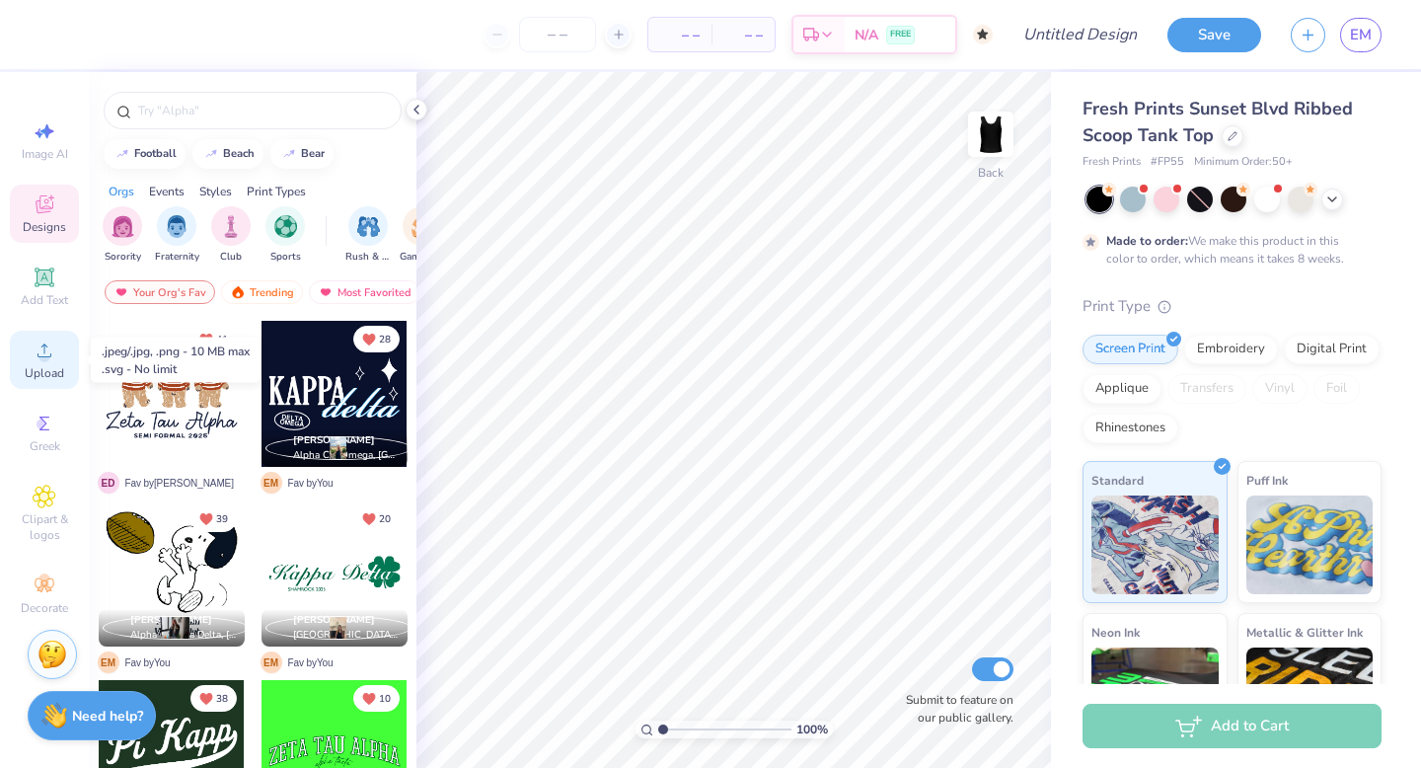
click at [42, 369] on span "Upload" at bounding box center [44, 373] width 39 height 16
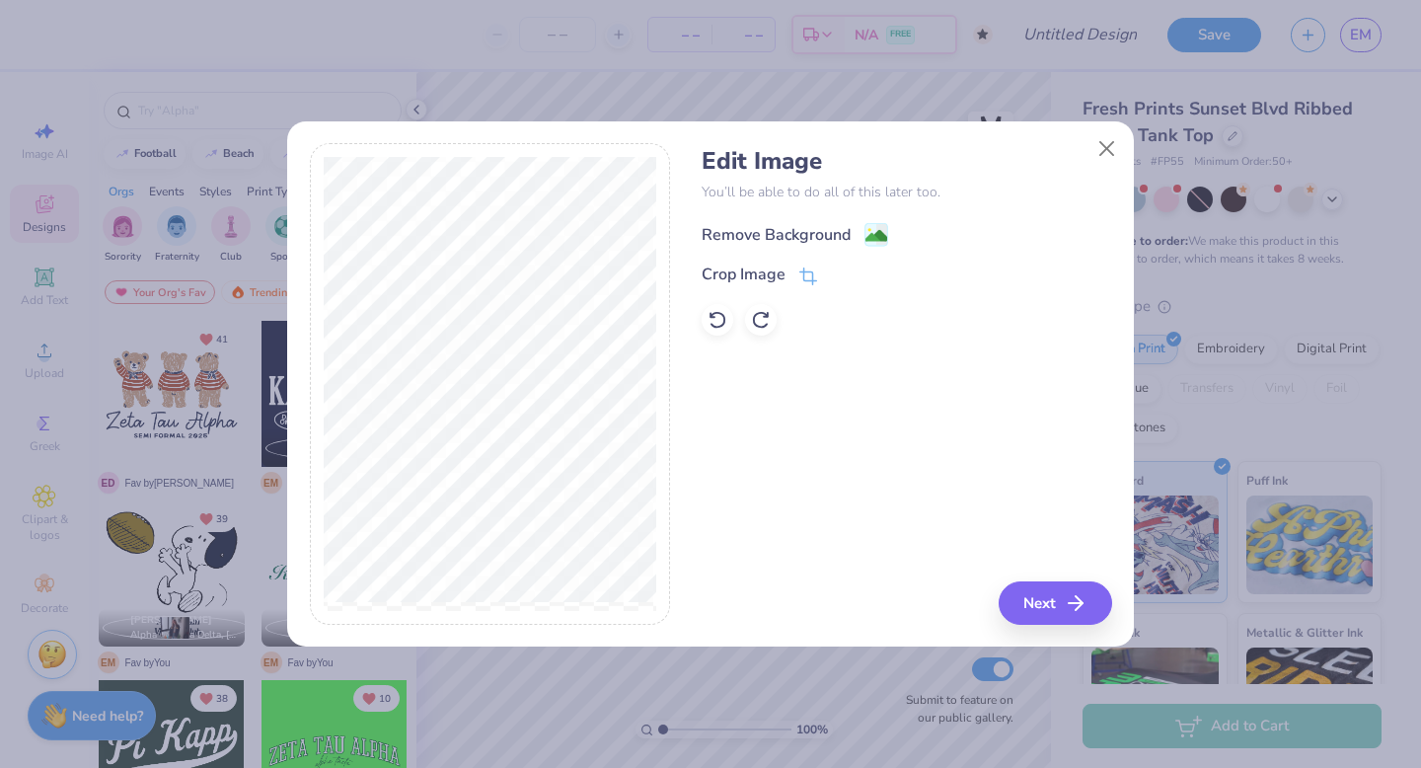
click at [870, 232] on image at bounding box center [876, 236] width 22 height 22
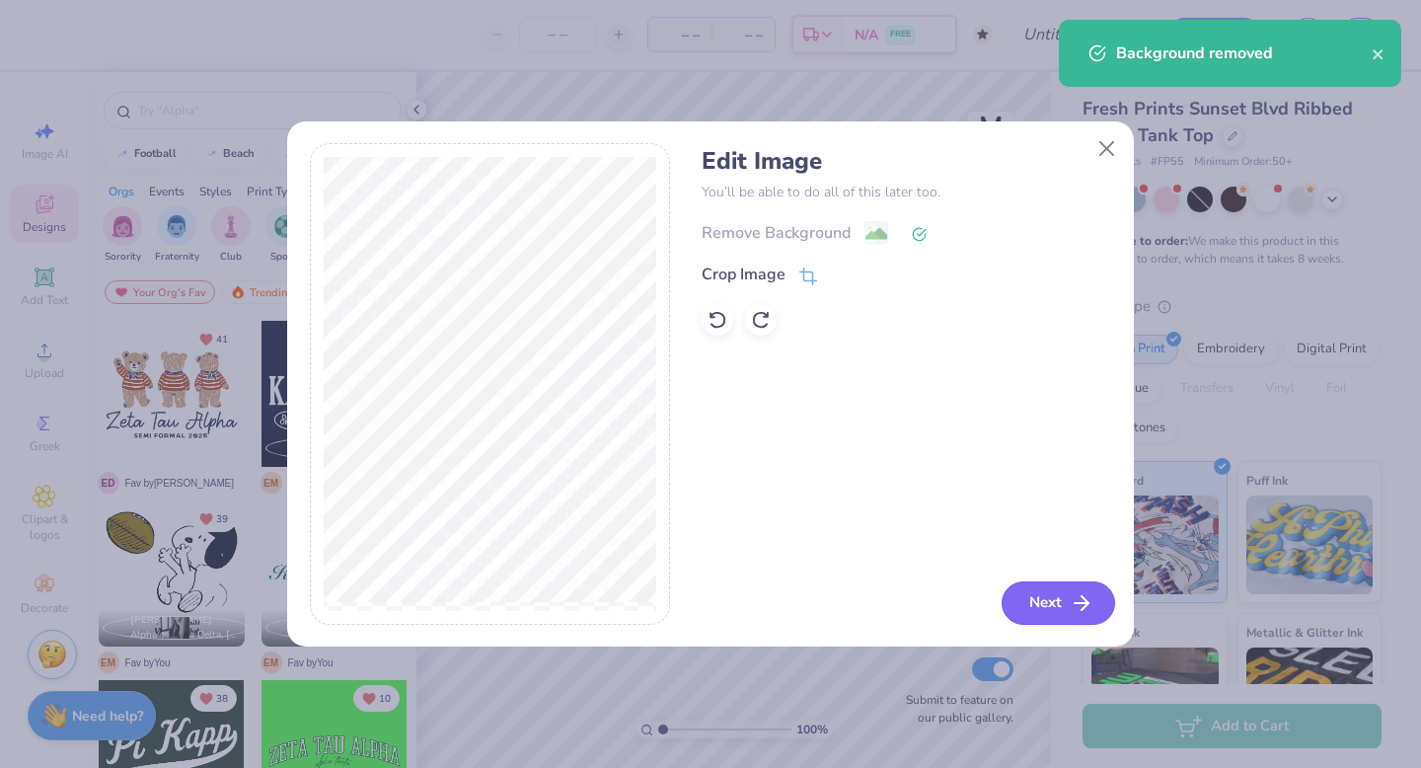
click at [1057, 600] on button "Next" at bounding box center [1057, 602] width 113 height 43
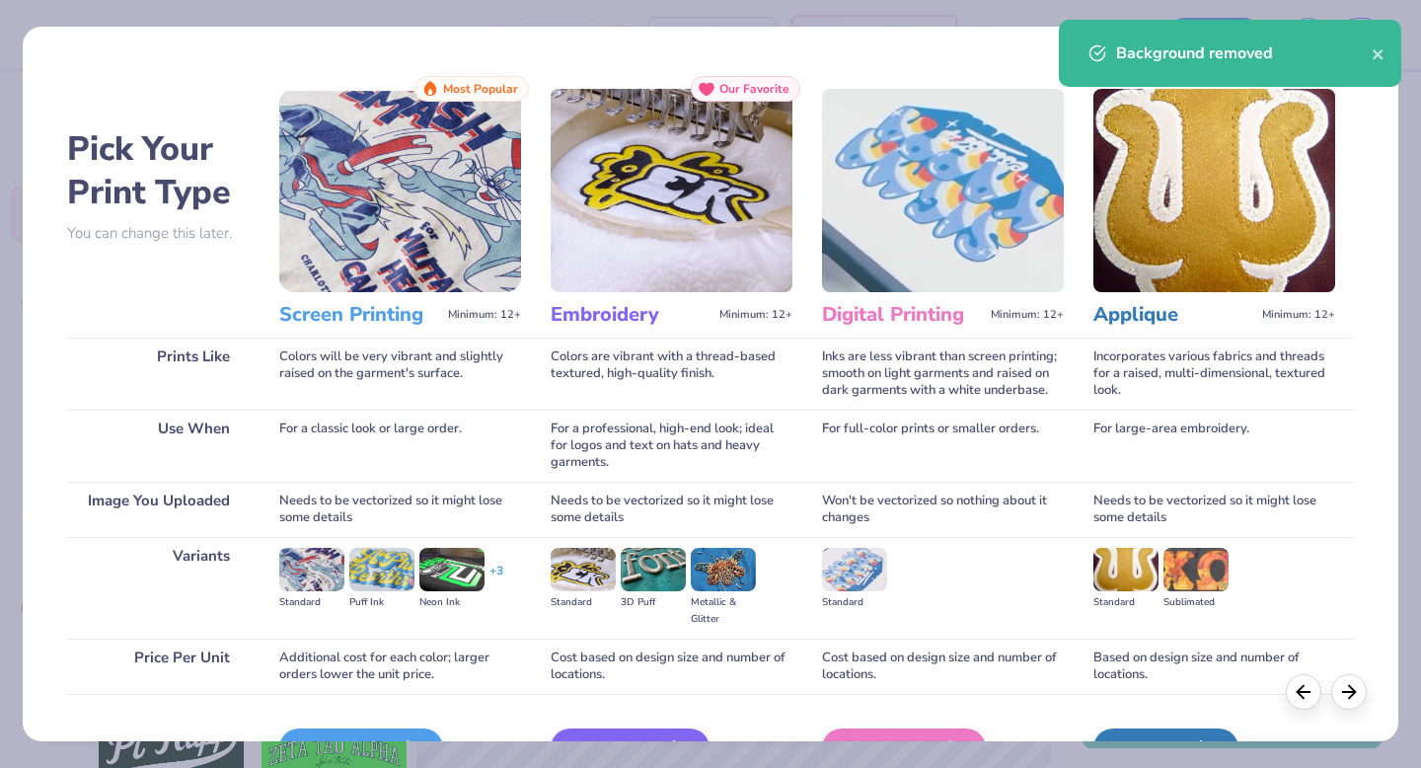
scroll to position [117, 0]
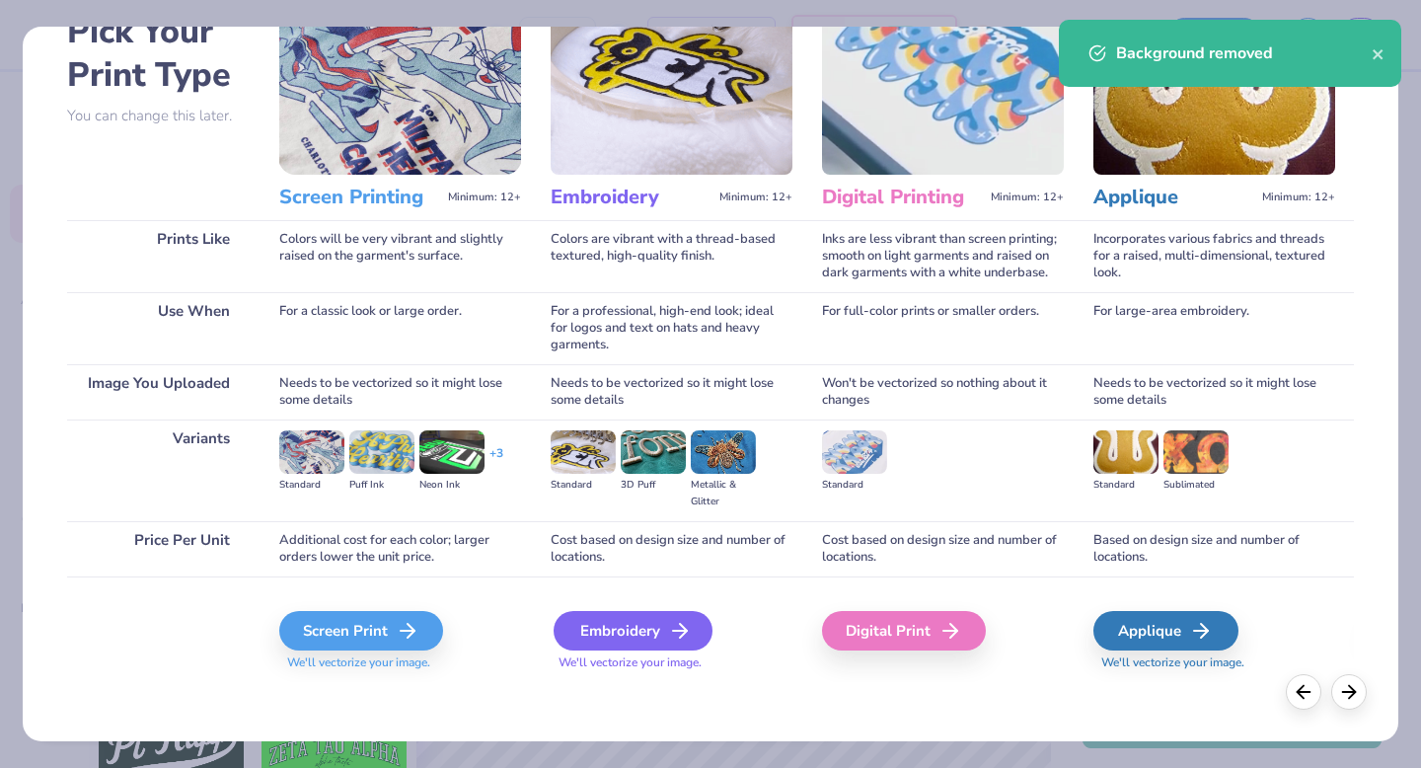
click at [645, 629] on div "Embroidery" at bounding box center [632, 630] width 159 height 39
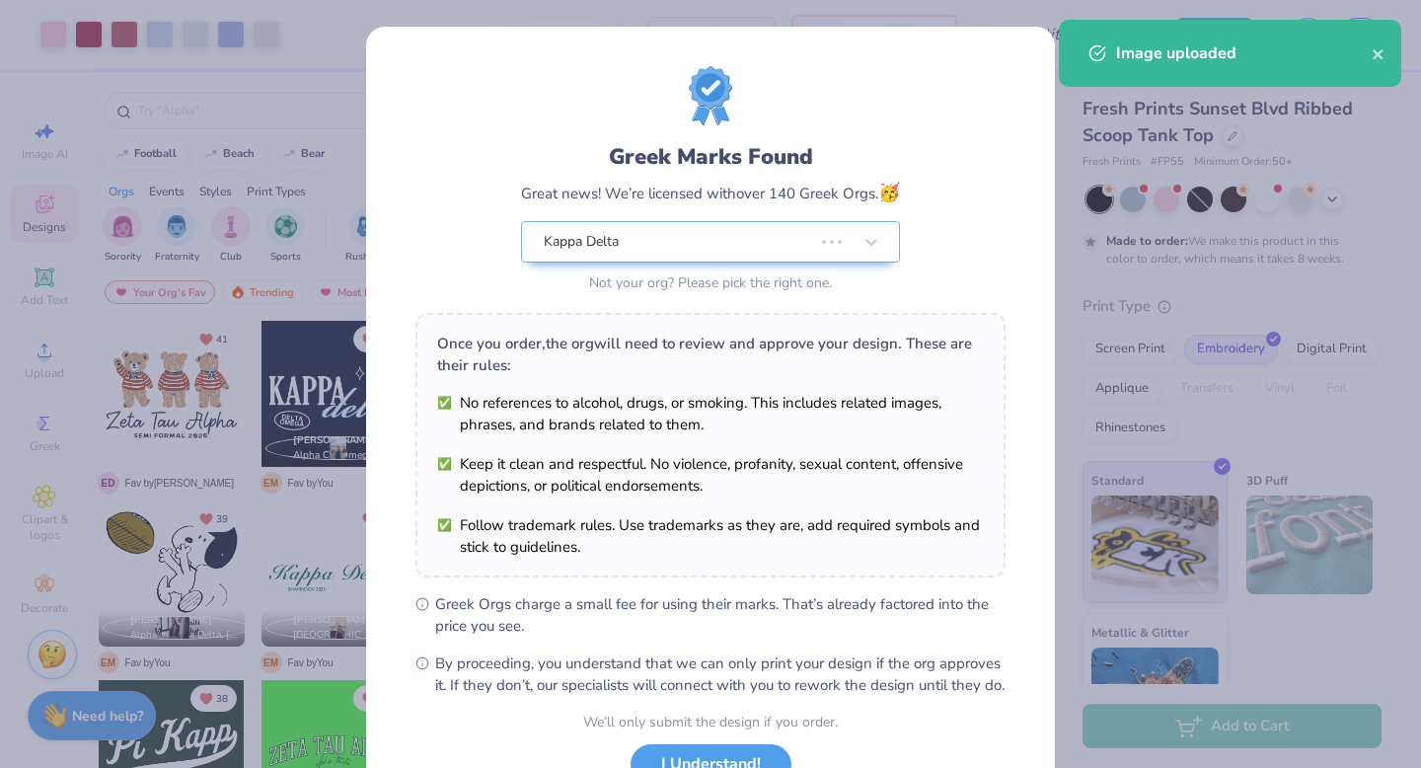
click at [801, 389] on body "Art colors – – Per Item – – Total Est. Delivery N/A FREE Design Title Save EM I…" at bounding box center [710, 384] width 1421 height 768
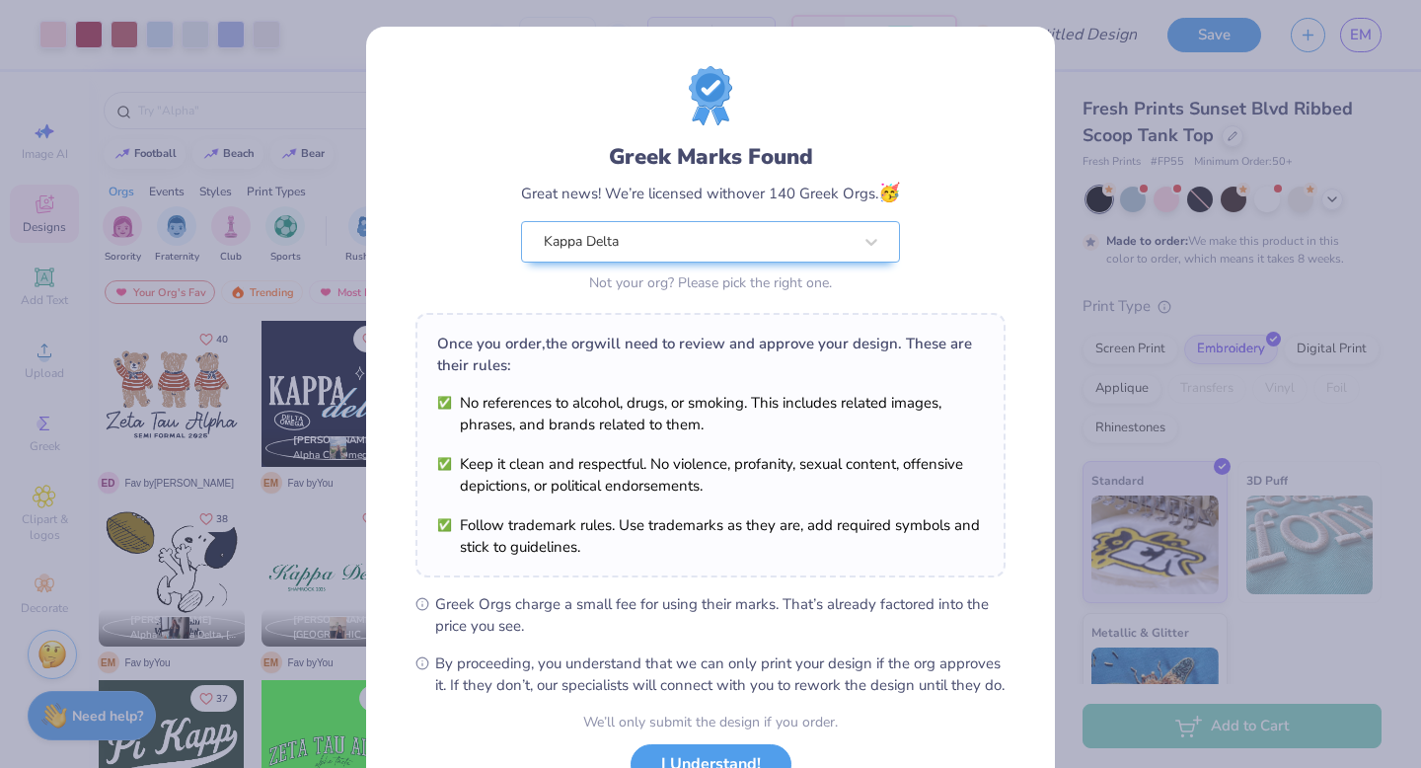
type input "0.63"
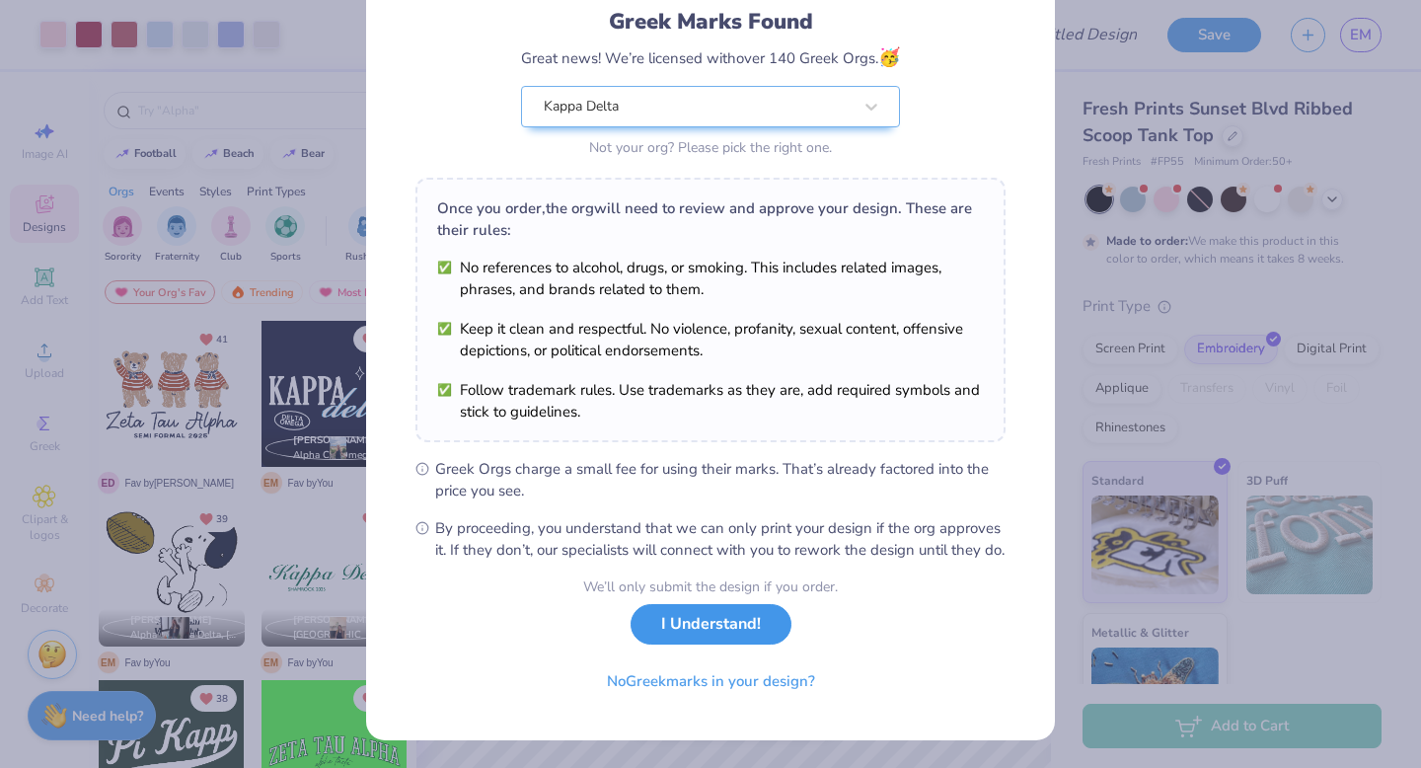
click at [708, 643] on button "I Understand!" at bounding box center [710, 624] width 161 height 40
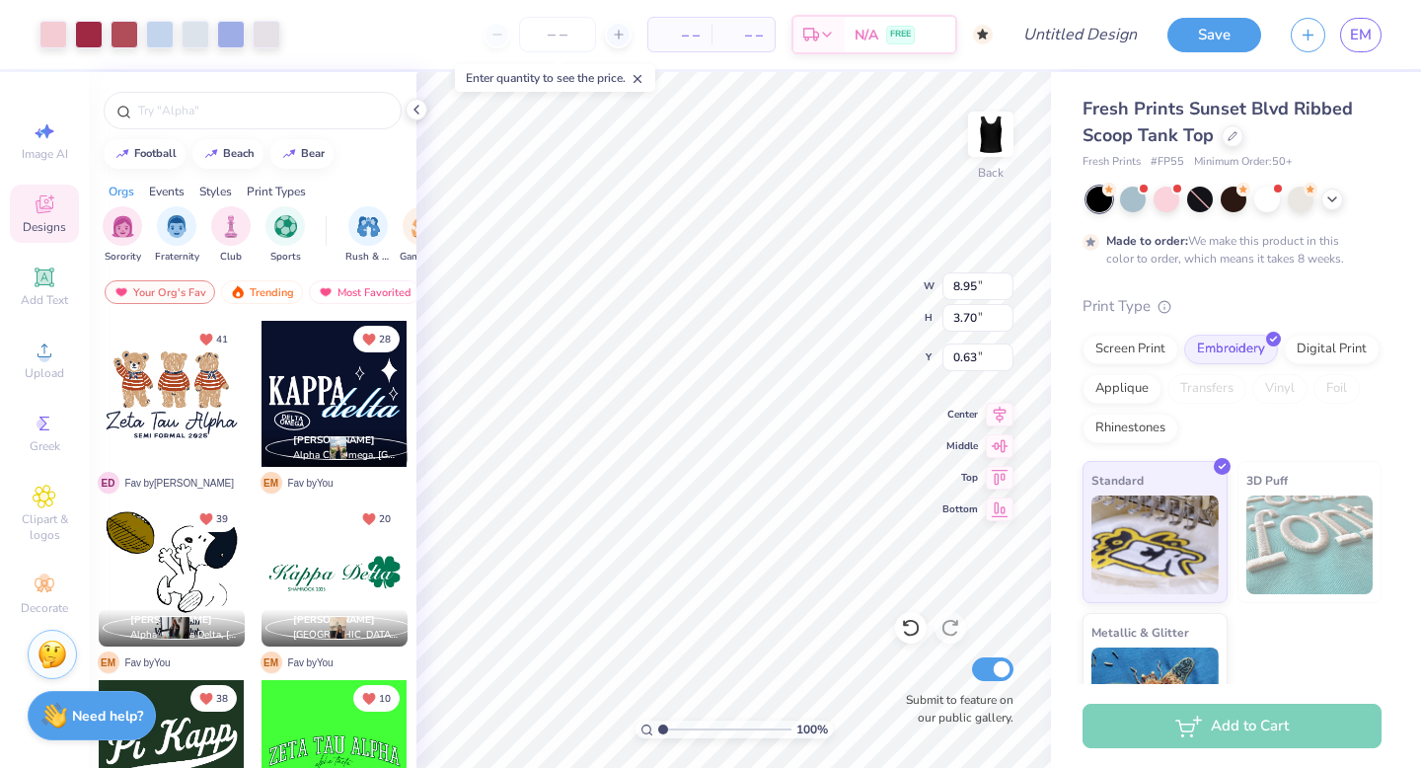
type input "7.23"
type input "2.98"
type input "0.67"
type input "0.25"
type input "0.38"
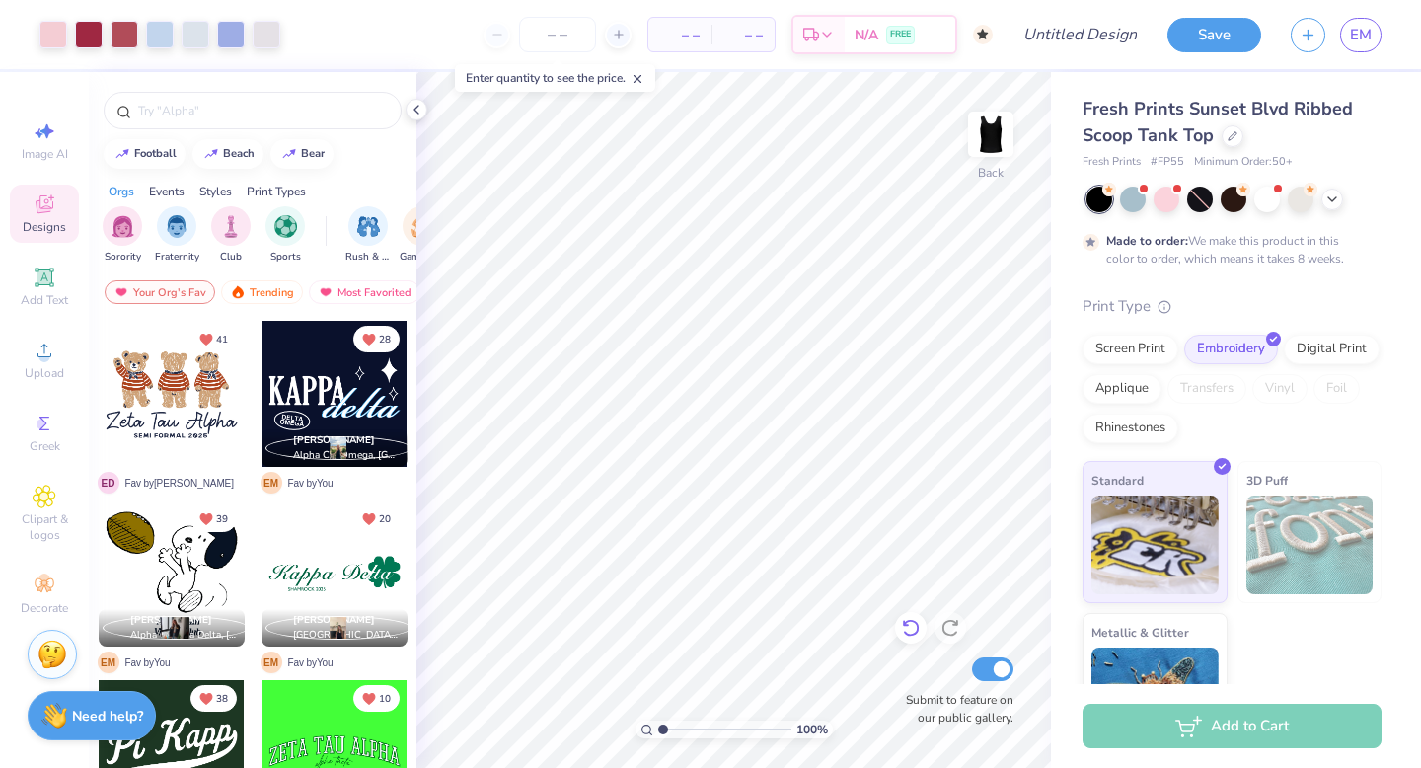
click at [914, 625] on icon at bounding box center [911, 628] width 20 height 20
click at [78, 715] on strong "Need help?" at bounding box center [107, 712] width 71 height 19
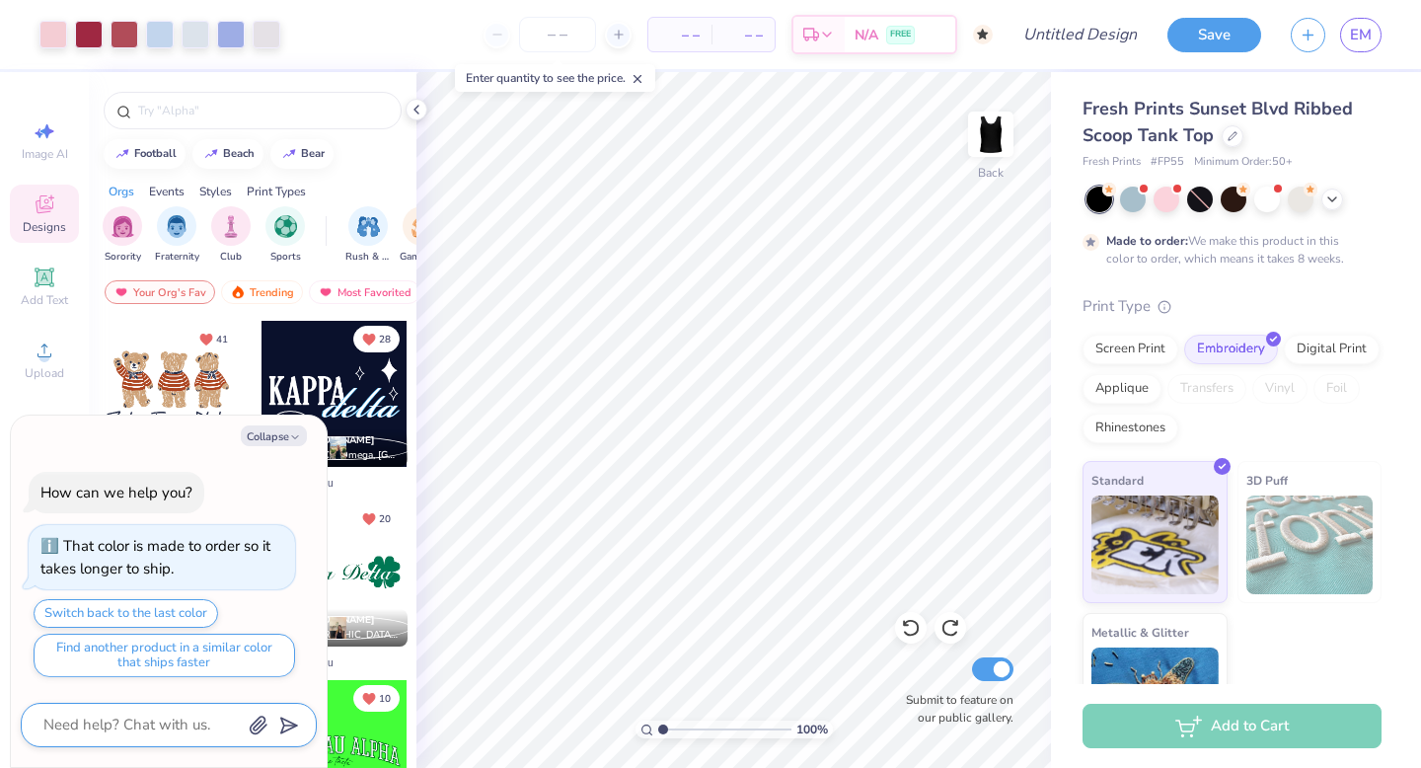
click at [110, 733] on textarea at bounding box center [141, 724] width 200 height 27
type textarea "x"
type textarea "C"
type textarea "x"
type textarea "Ch"
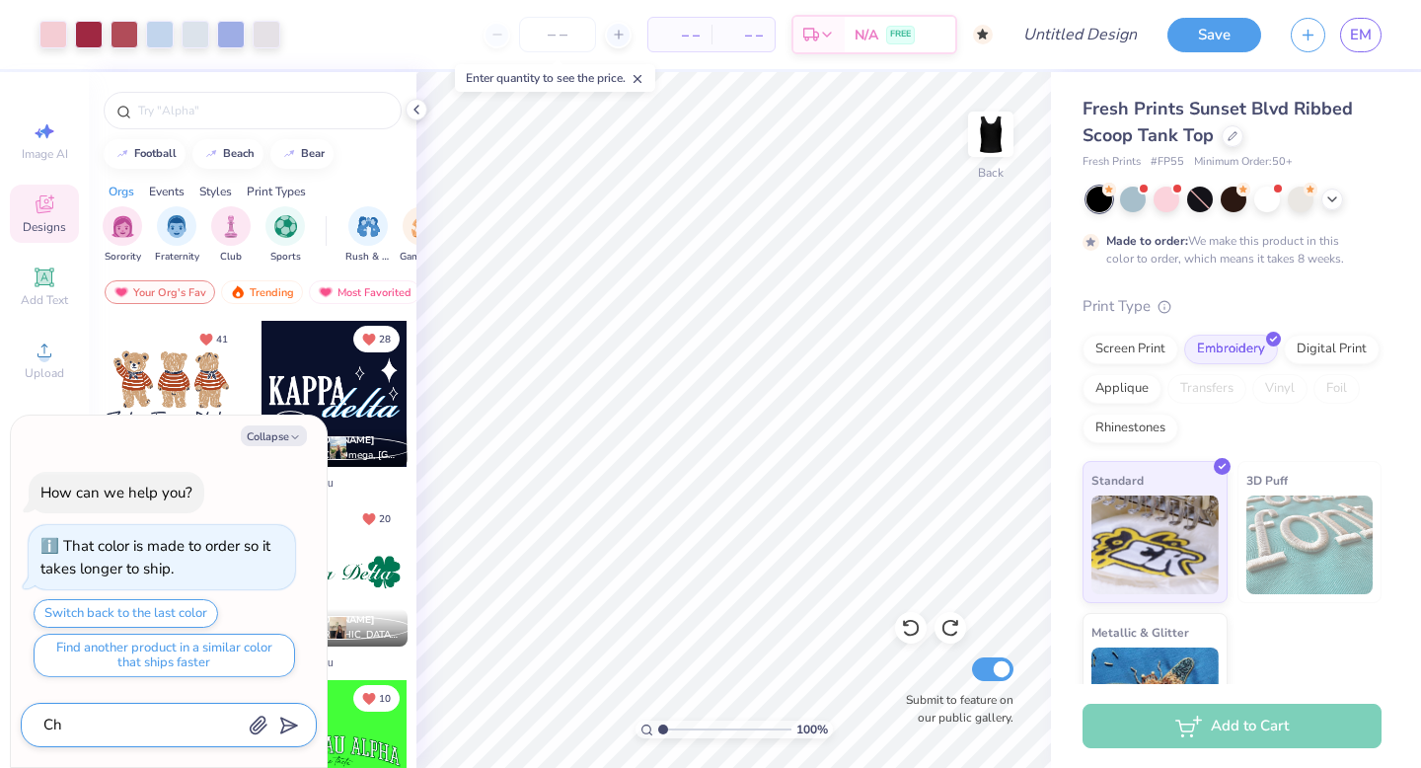
type textarea "x"
type textarea "Cha"
type textarea "x"
type textarea "Chan"
type textarea "x"
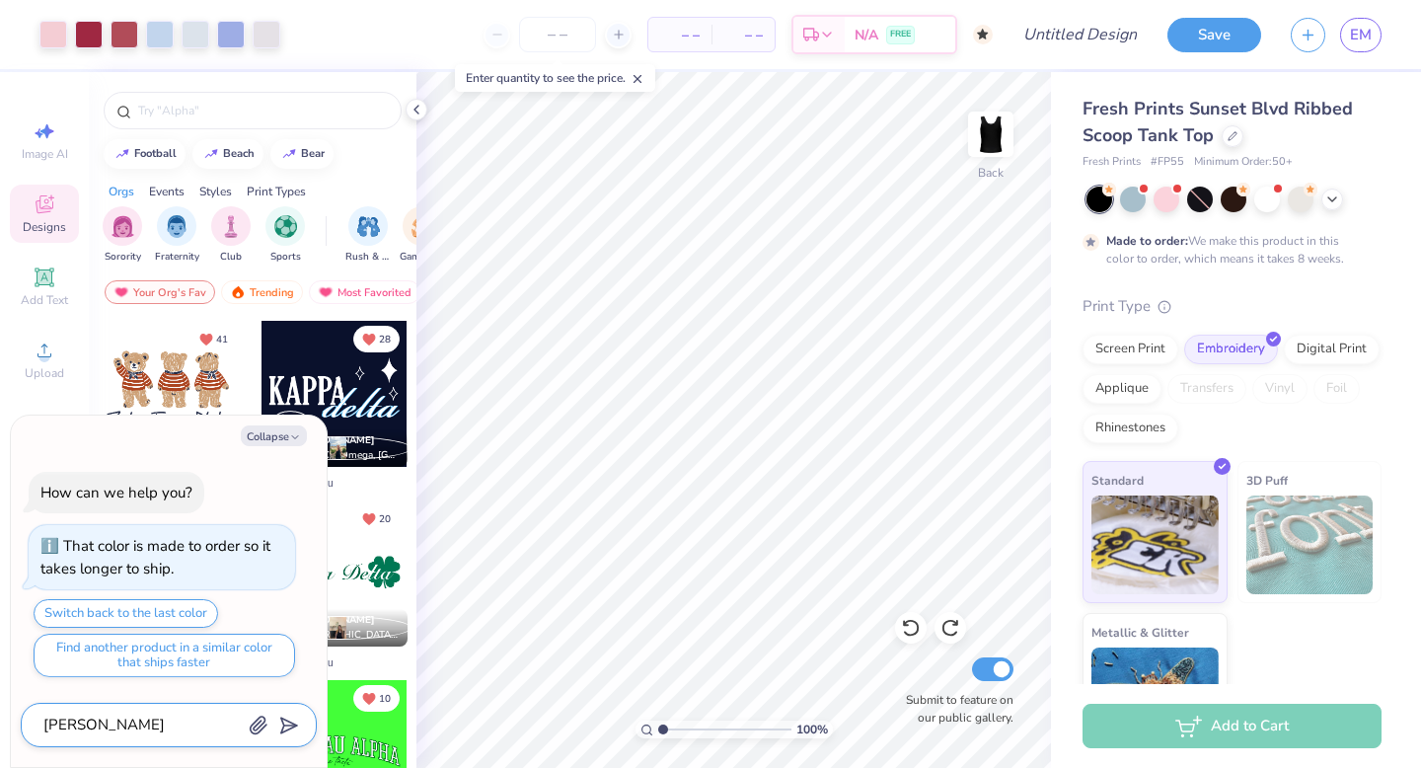
type textarea "Chang"
type textarea "x"
type textarea "Change"
type textarea "x"
type textarea "Change"
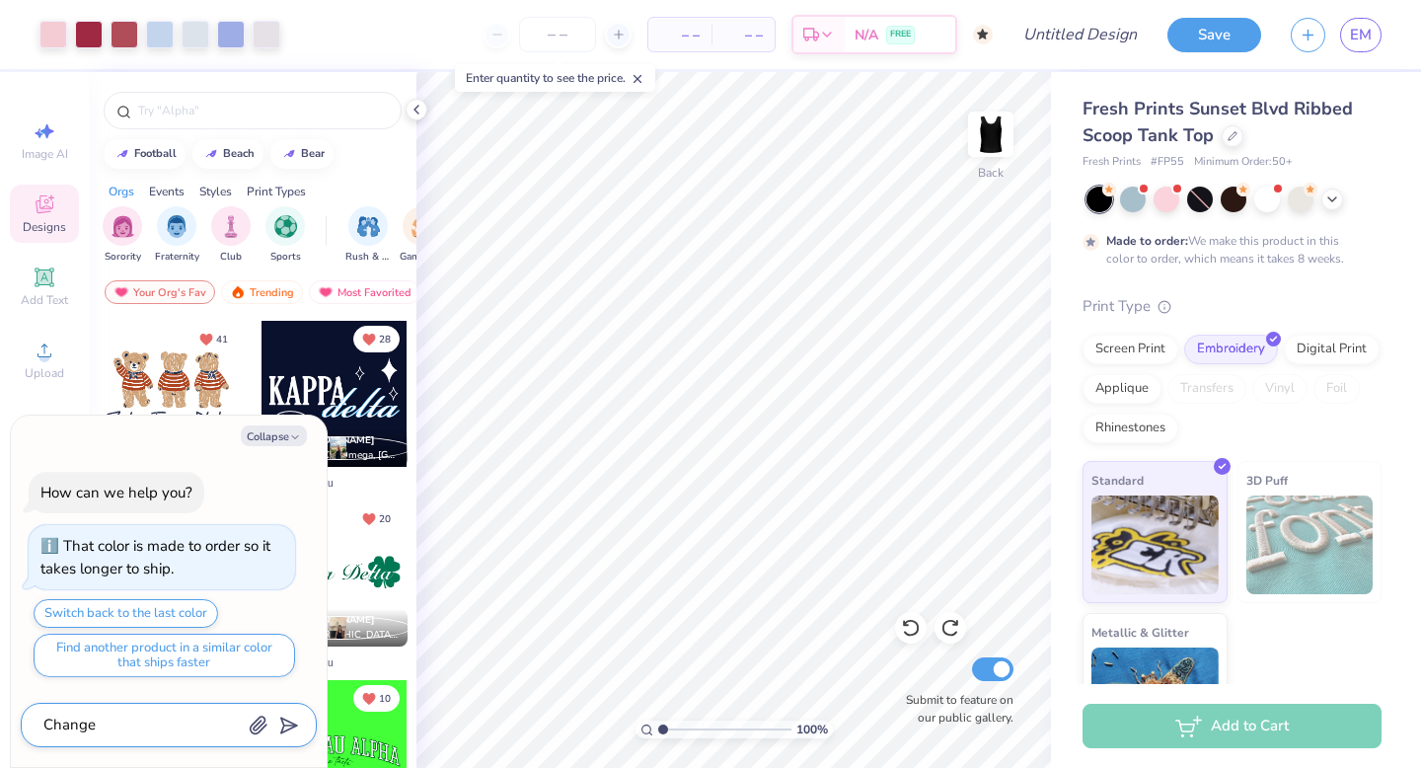
type textarea "x"
type textarea "Change"
type textarea "x"
type textarea "Chang"
type textarea "x"
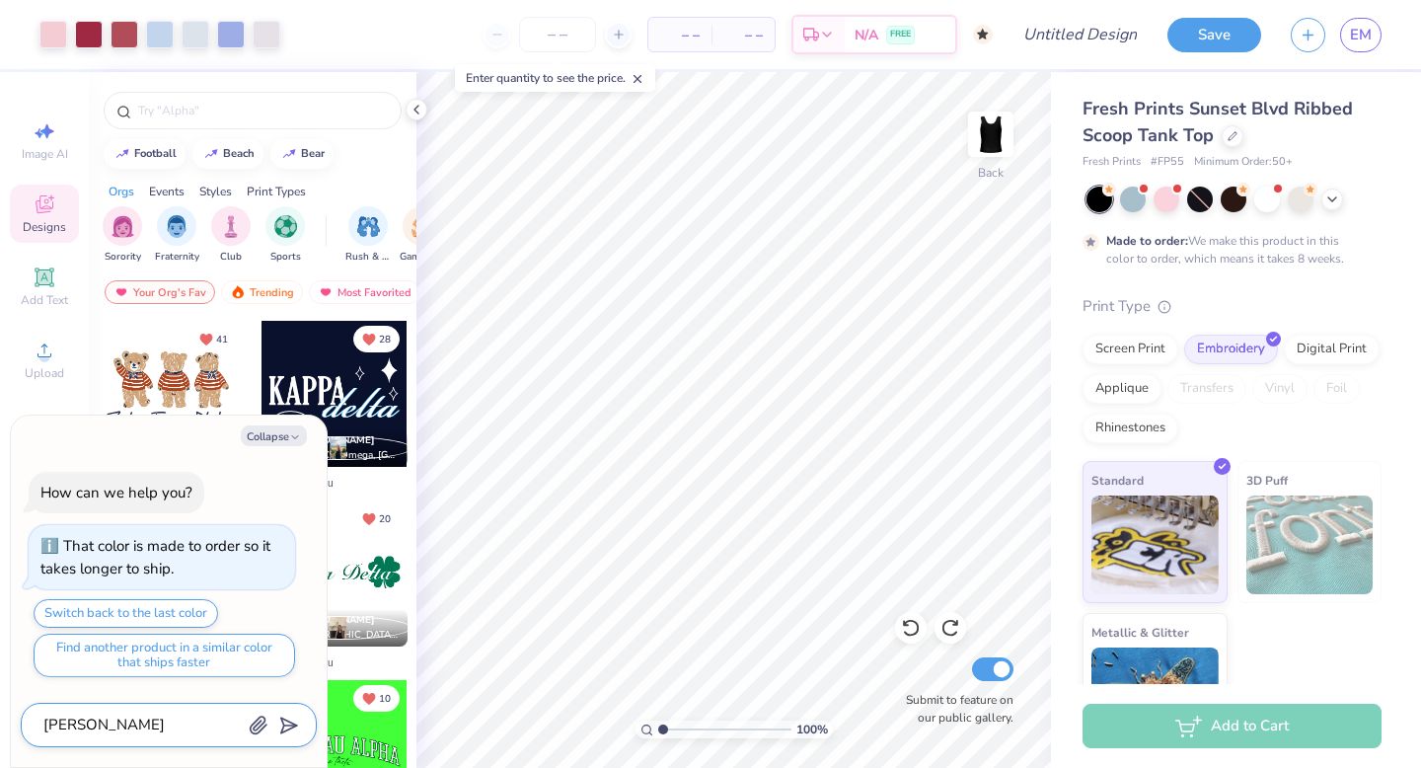
type textarea "Chan"
type textarea "x"
type textarea "Cha"
type textarea "x"
type textarea "Ch"
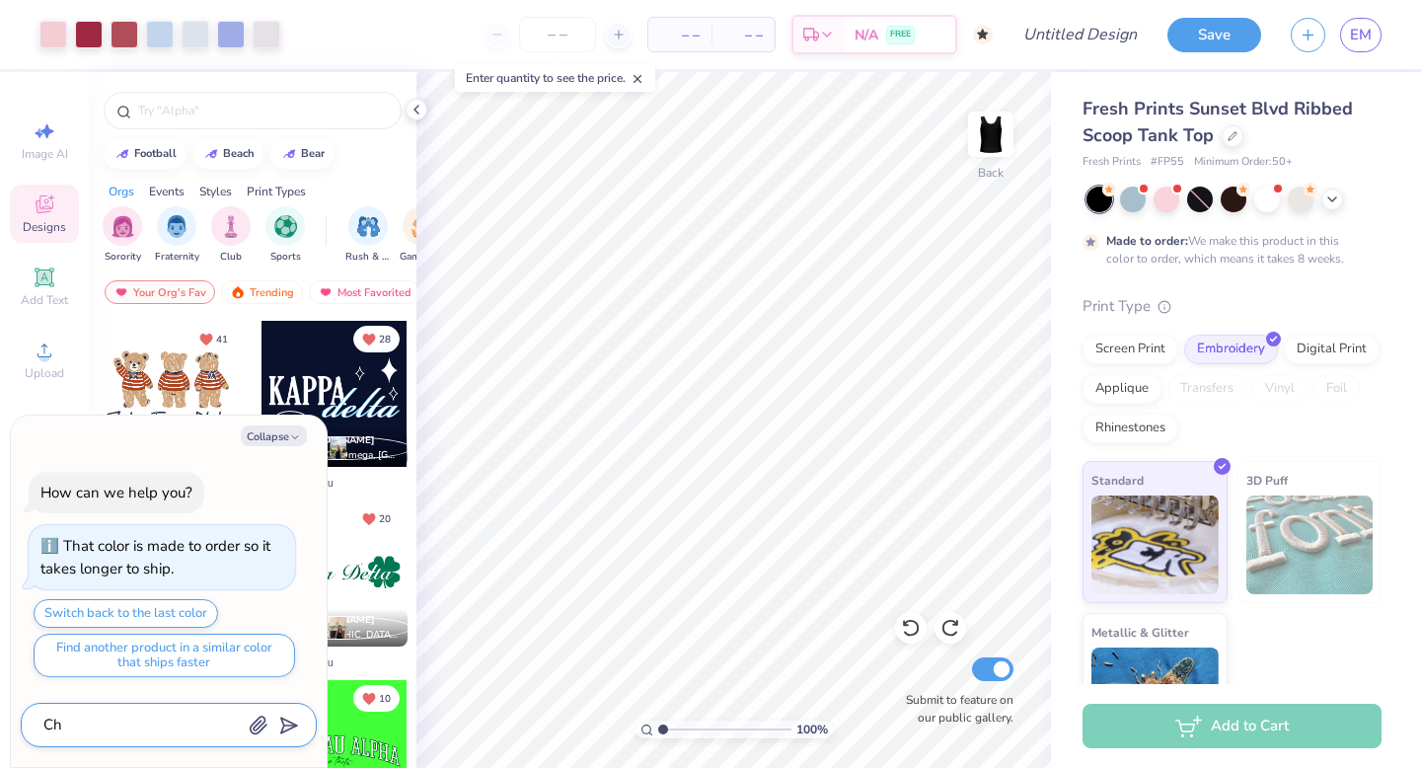
type textarea "x"
type textarea "C"
type textarea "x"
click at [289, 441] on icon "button" at bounding box center [295, 437] width 12 height 12
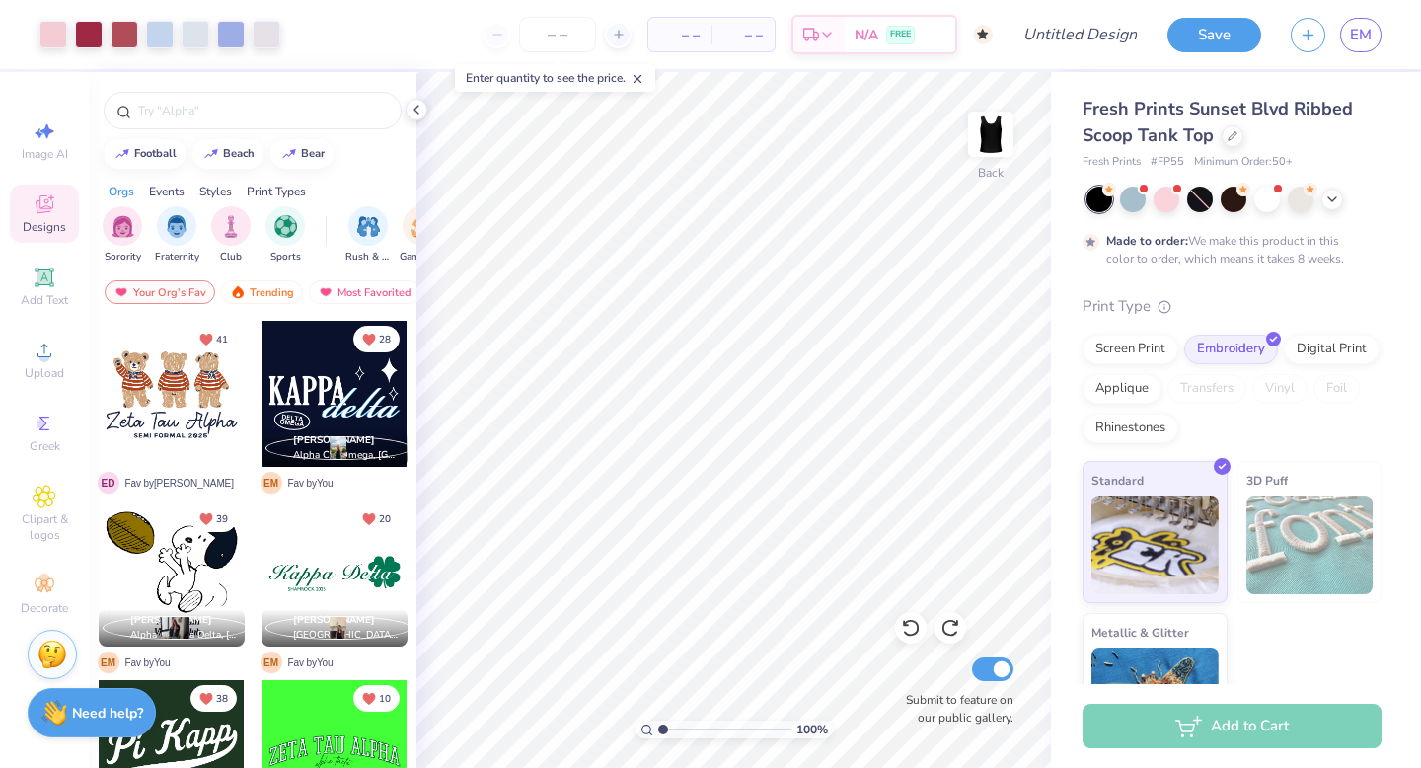
click at [70, 717] on div "Need help? Chat with us." at bounding box center [92, 712] width 128 height 49
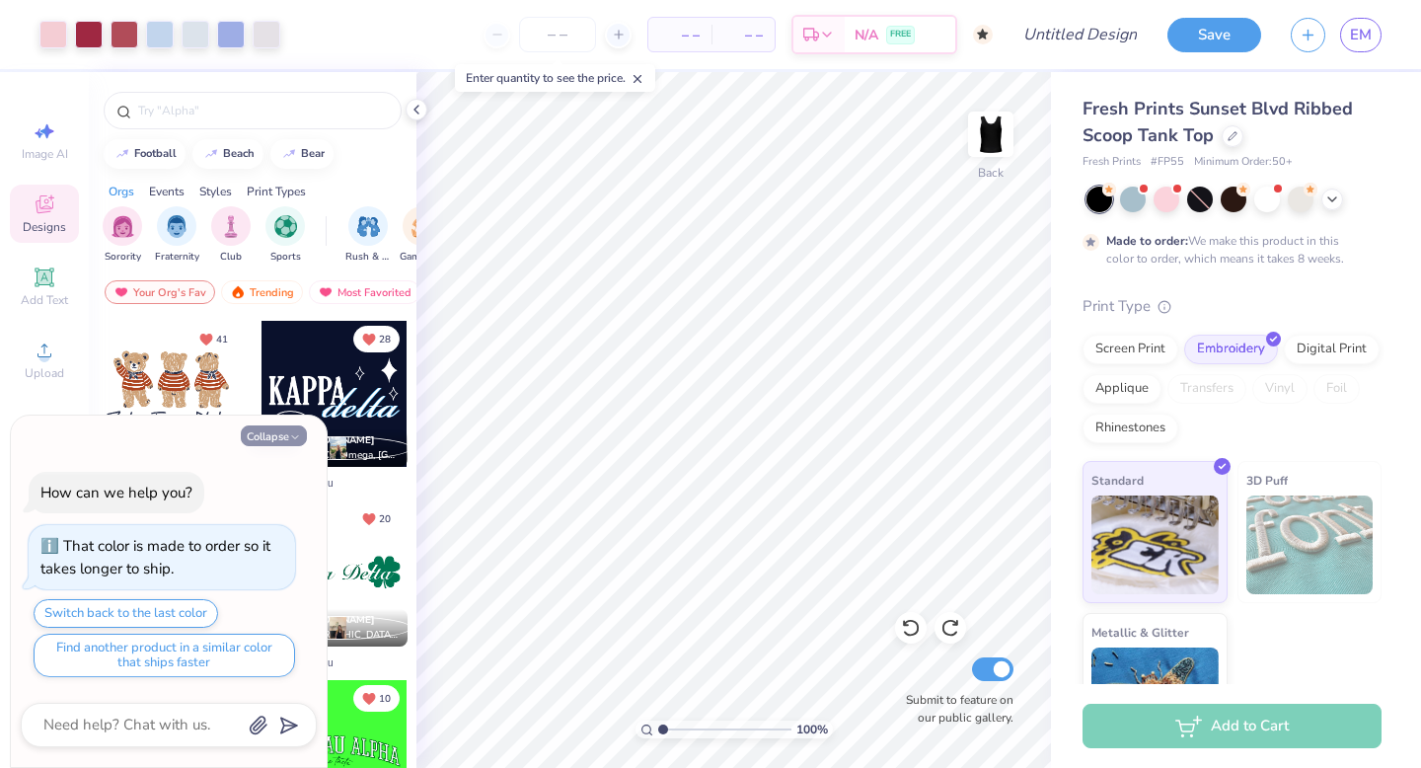
click at [276, 429] on button "Collapse" at bounding box center [274, 435] width 66 height 21
type textarea "x"
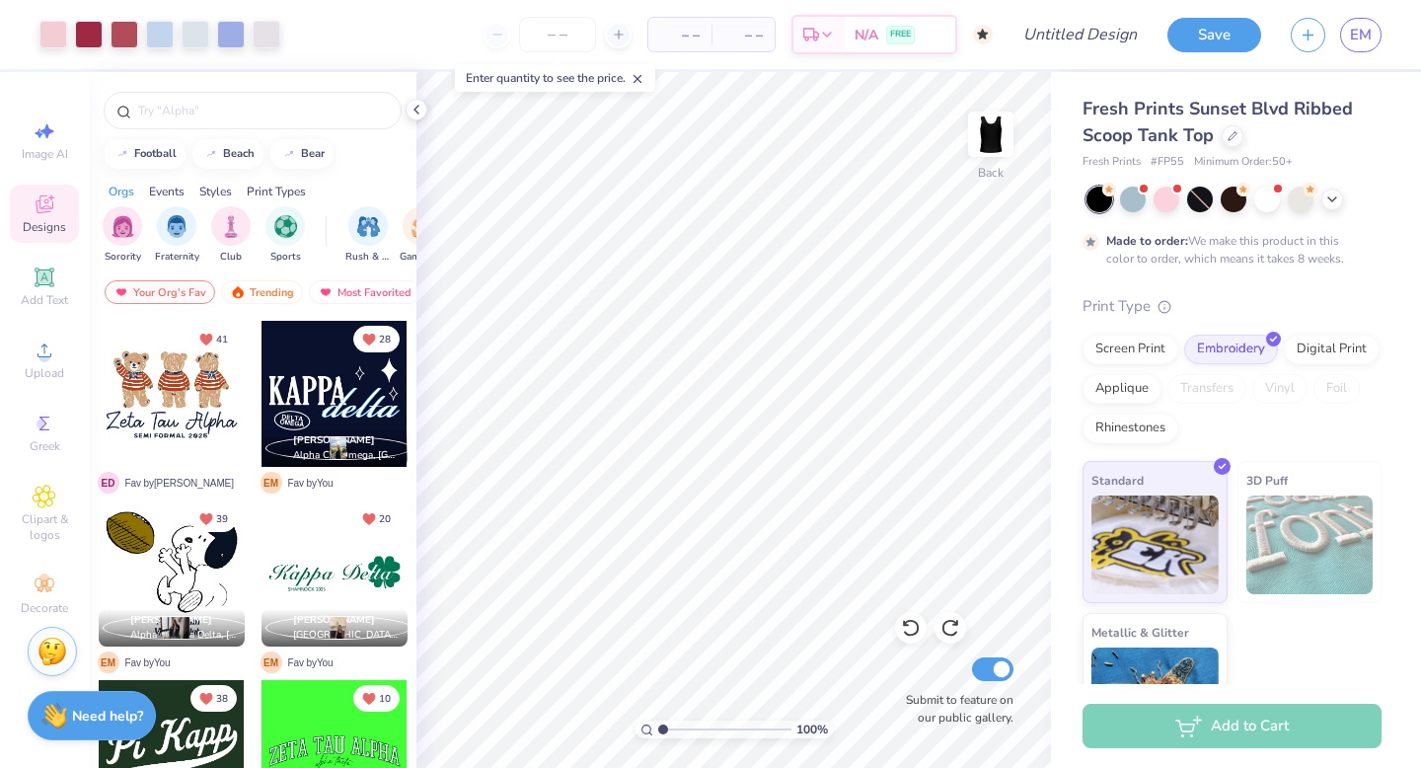
click at [56, 647] on img at bounding box center [52, 651] width 30 height 30
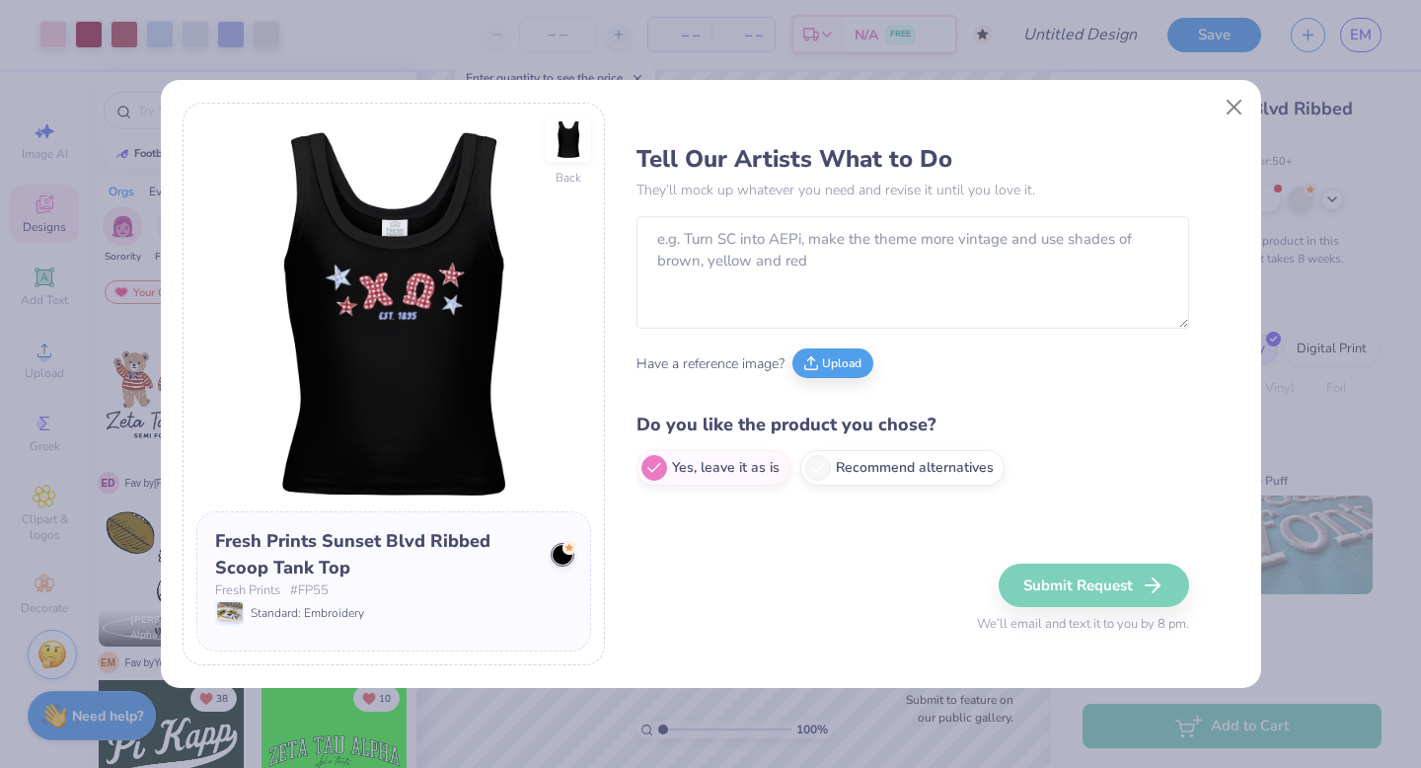
click at [771, 213] on div "Tell Our Artists What to Do They’ll mock up whatever you need and revise it unt…" at bounding box center [912, 315] width 552 height 362
click at [788, 265] on textarea at bounding box center [912, 272] width 552 height 112
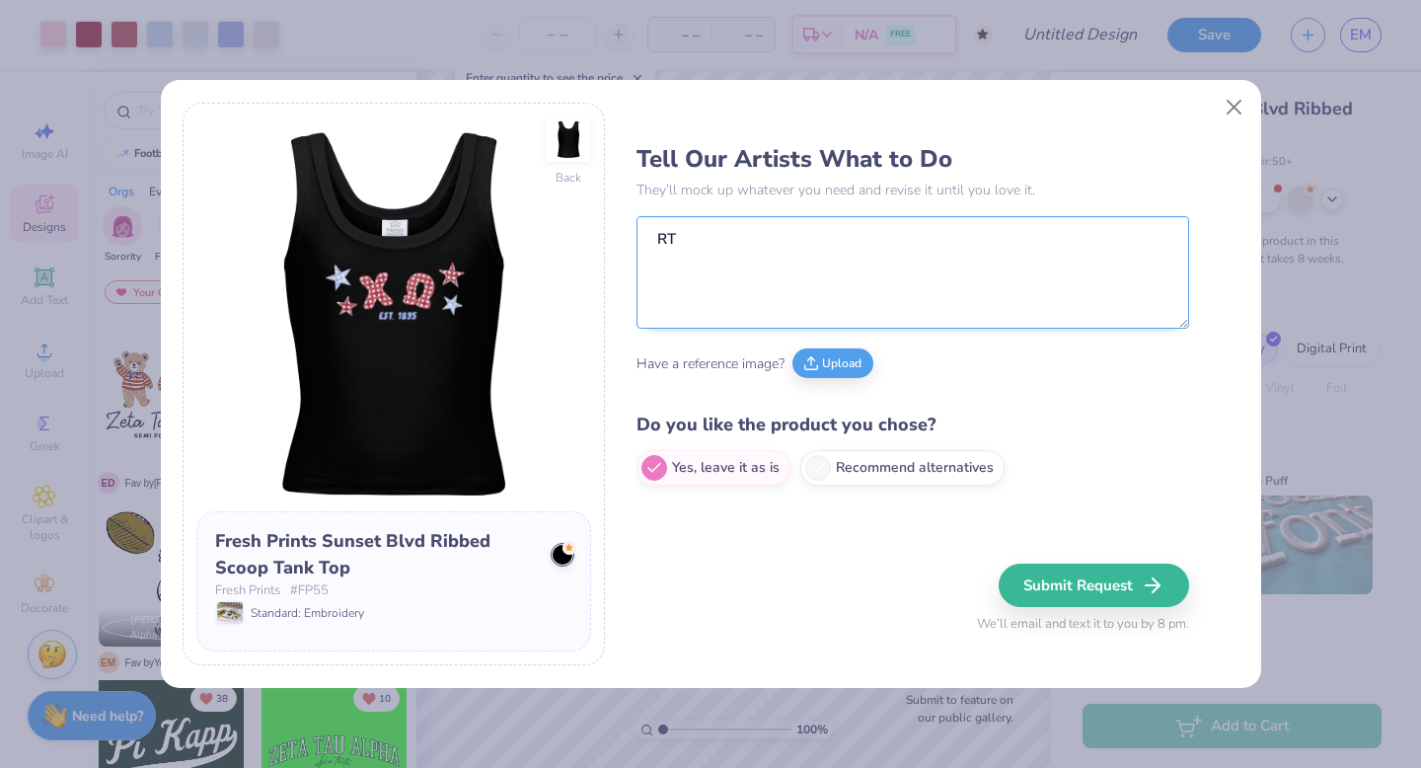
type textarea "R"
click at [1075, 239] on textarea "Turn Chi Omega into KD in greek letters. Change "est. 1895 to EST. 1897."" at bounding box center [912, 272] width 552 height 112
click at [1082, 238] on textarea "Turn Chi Omega into KD in greek letters. Change "est. 1895 to EST. 1897."" at bounding box center [912, 272] width 552 height 112
click at [1055, 241] on textarea "Turn Chi Omega into KD in greek letters. Change "est. 1895 to "EST. 1897."" at bounding box center [912, 272] width 552 height 112
click at [1091, 259] on textarea "Turn Chi Omega into KD in greek letters. Change "est. 1895" to "EST. 1897."" at bounding box center [912, 272] width 552 height 112
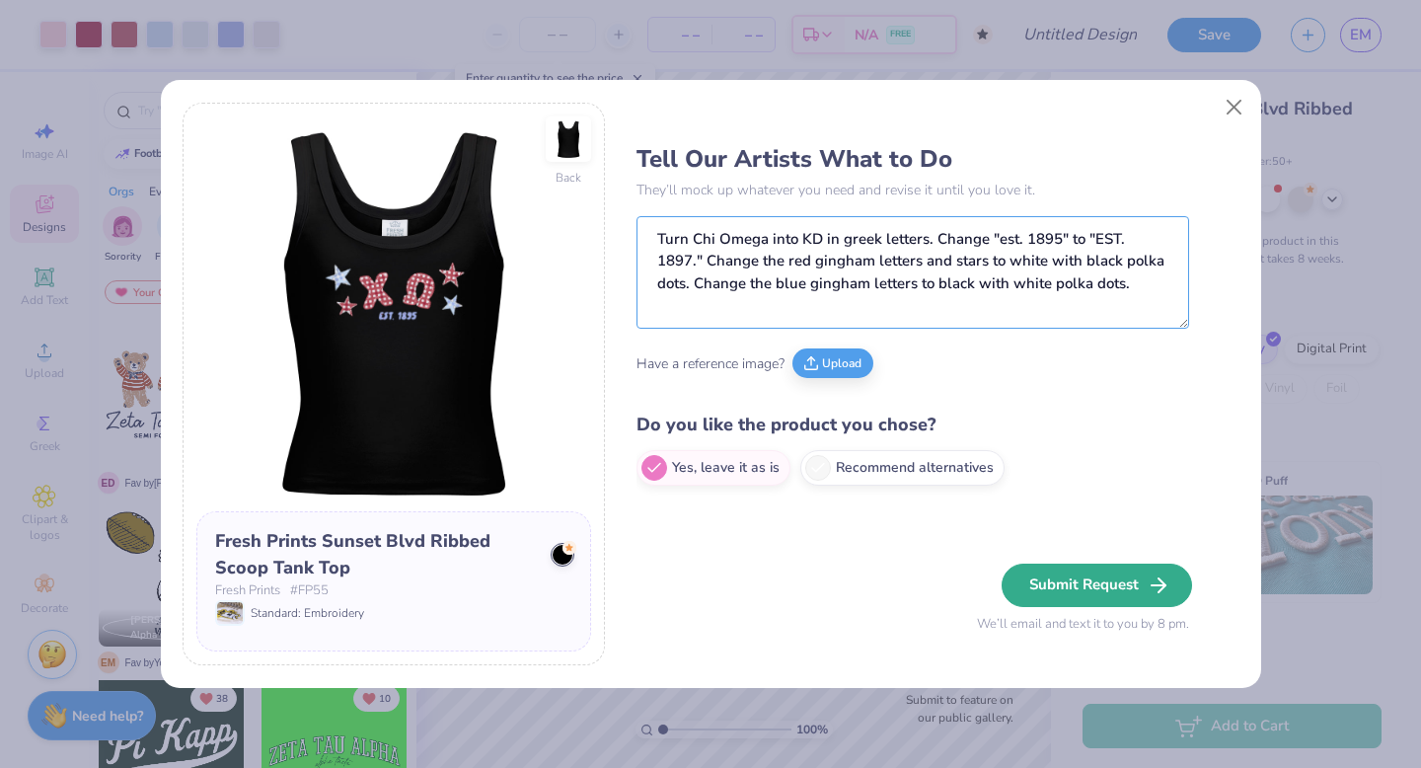
type textarea "Turn Chi Omega into KD in greek letters. Change "est. 1895" to "EST. 1897." Cha…"
click at [1065, 590] on button "Submit Request" at bounding box center [1096, 584] width 190 height 43
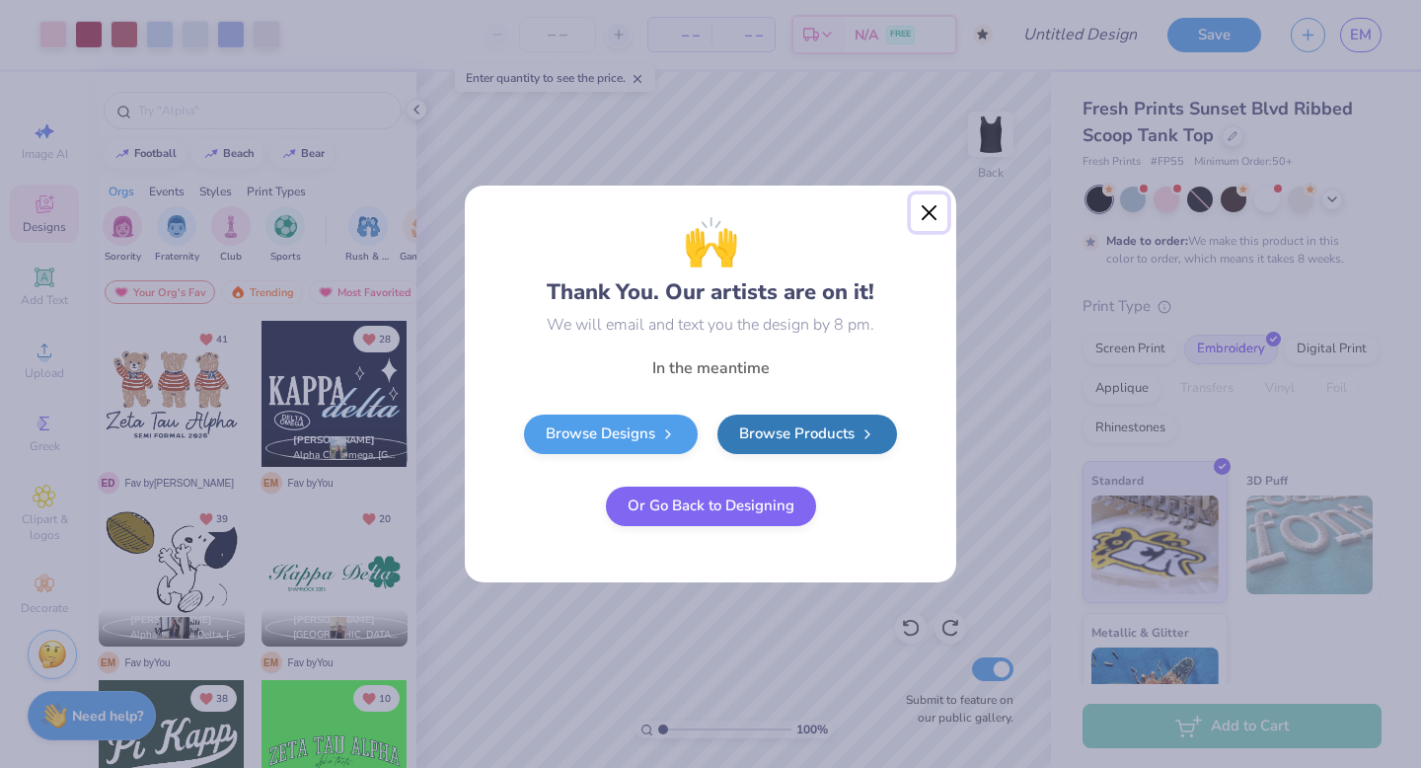
click at [923, 211] on button "Close" at bounding box center [929, 212] width 37 height 37
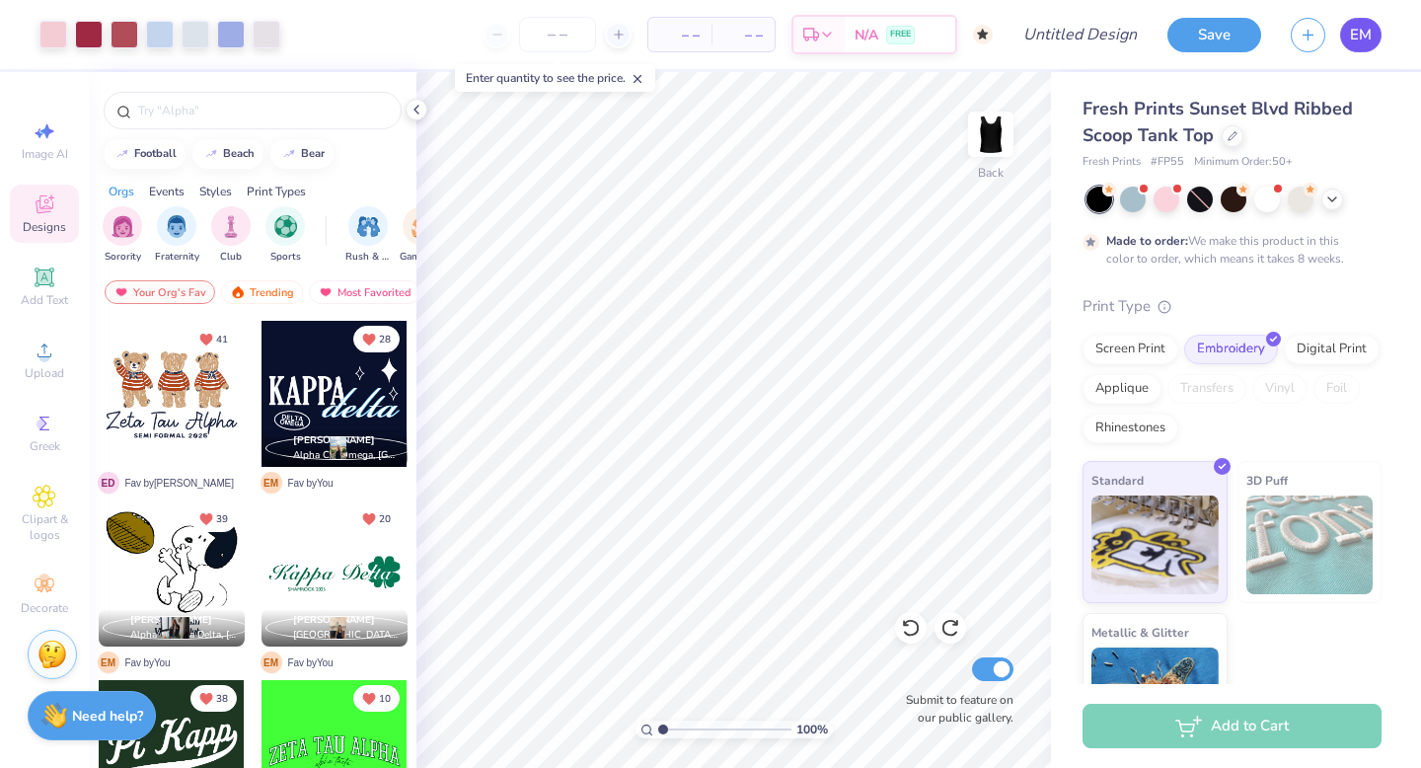
click at [1366, 31] on span "EM" at bounding box center [1361, 35] width 22 height 23
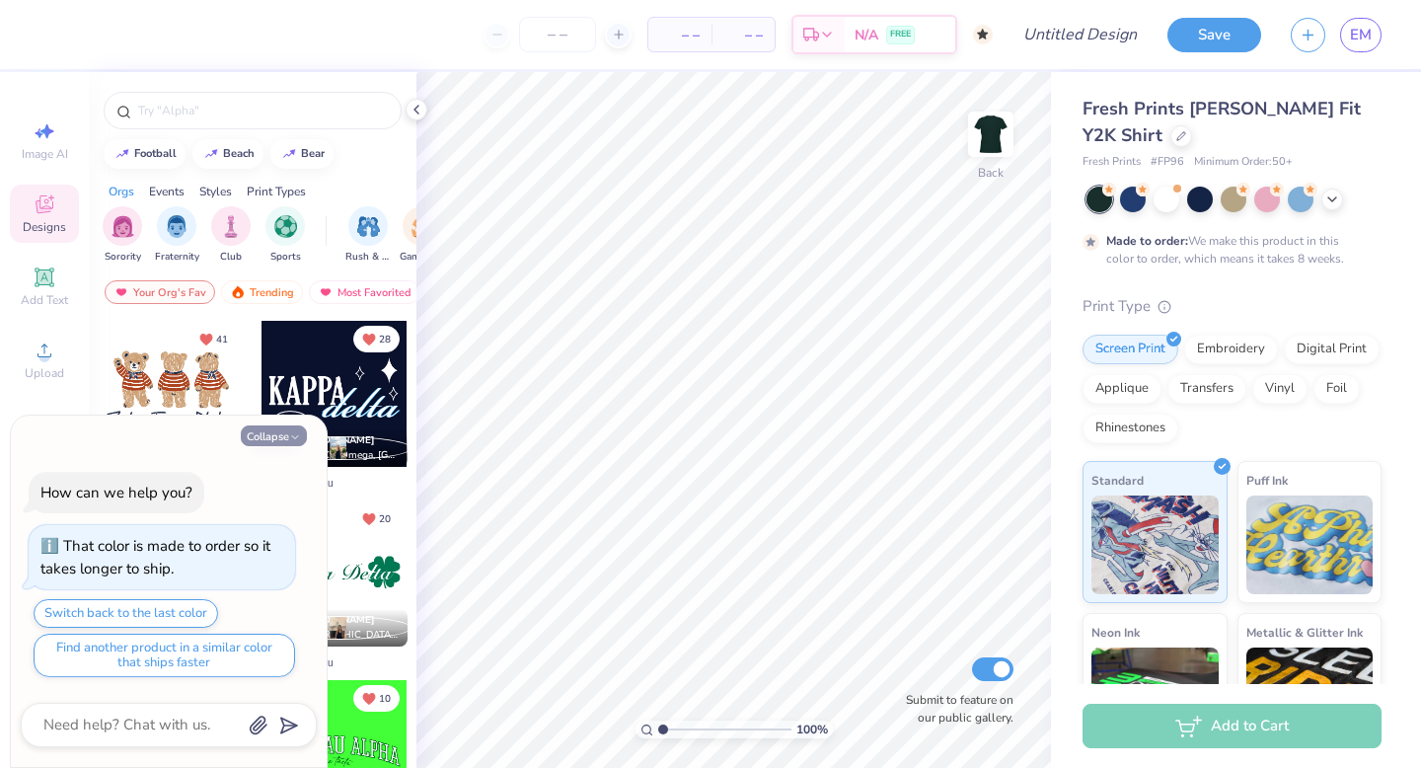
click at [295, 442] on button "Collapse" at bounding box center [274, 435] width 66 height 21
type textarea "x"
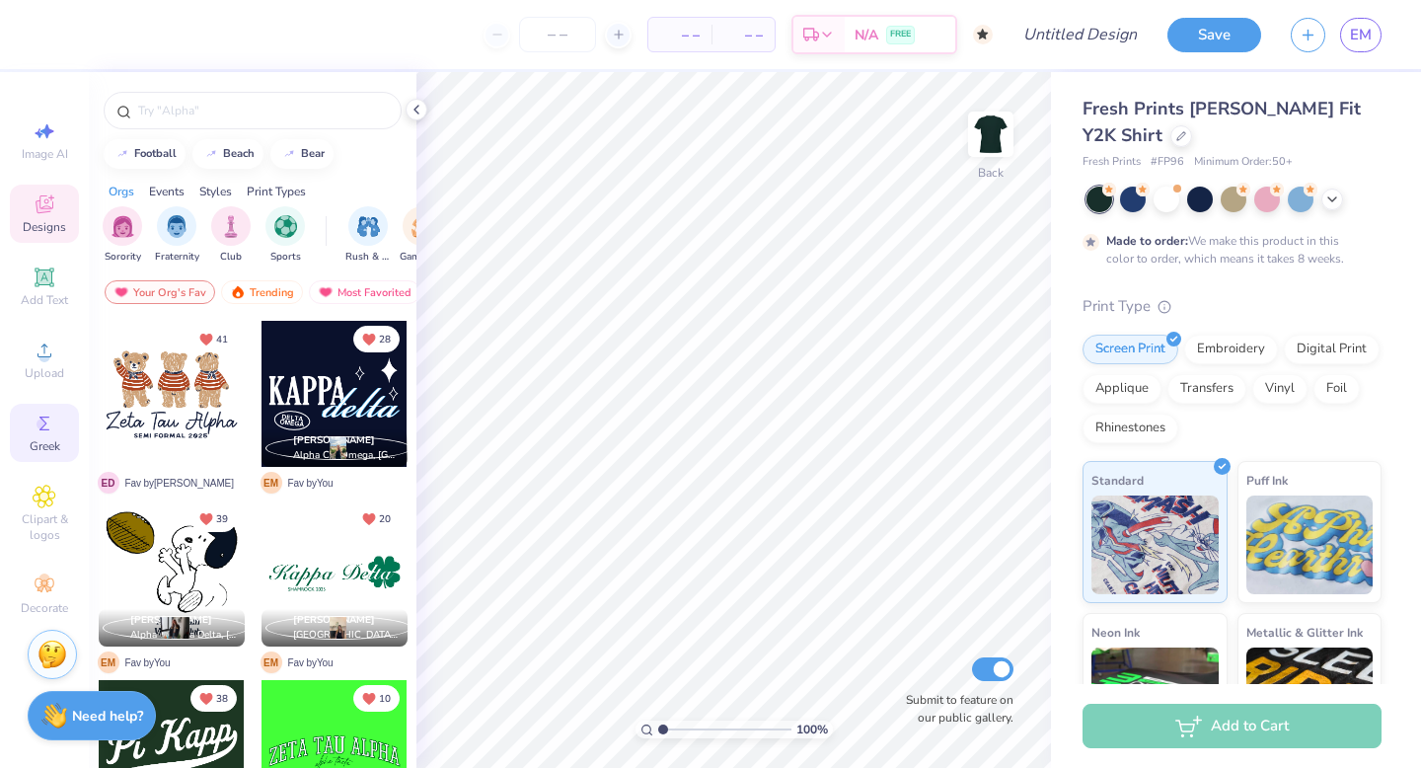
click at [44, 441] on span "Greek" at bounding box center [45, 446] width 31 height 16
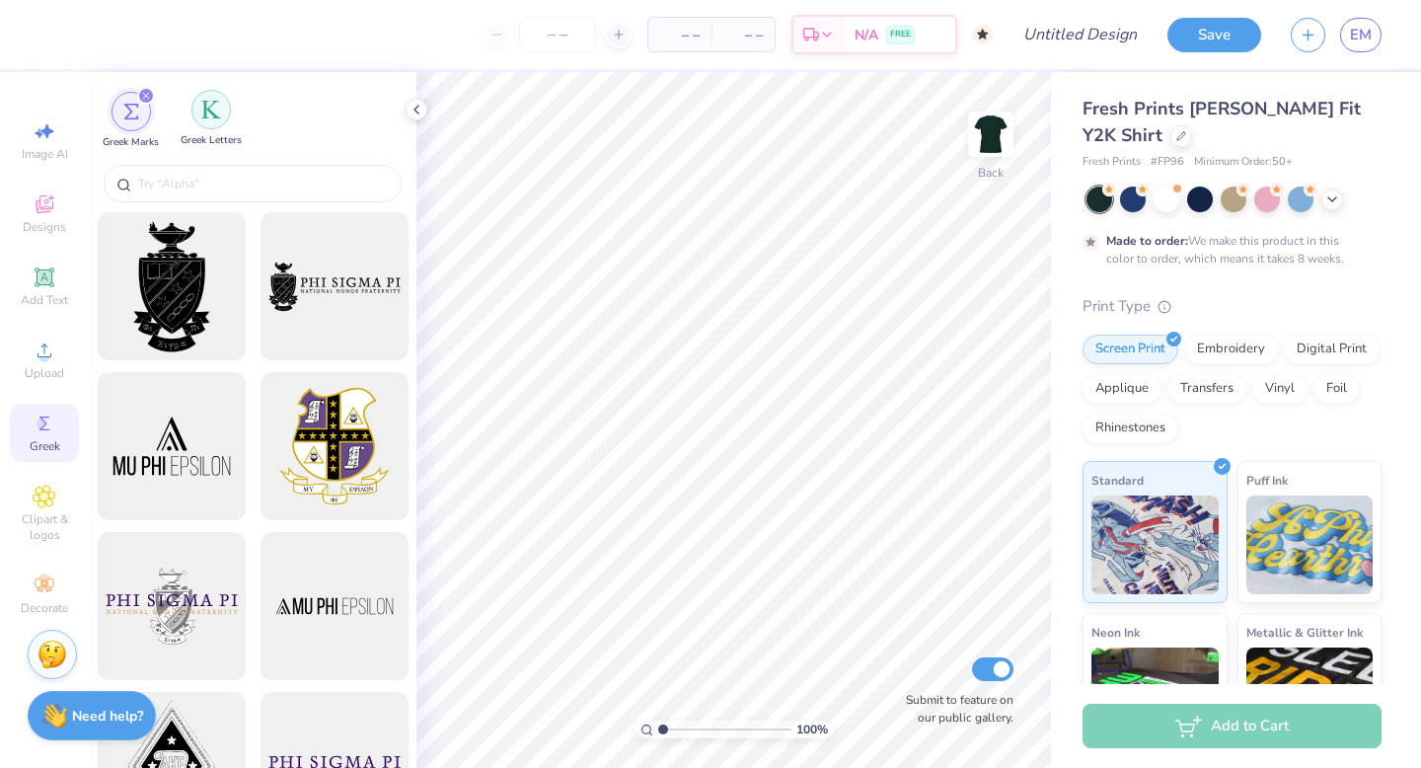
click at [217, 115] on img "filter for Greek Letters" at bounding box center [211, 110] width 20 height 20
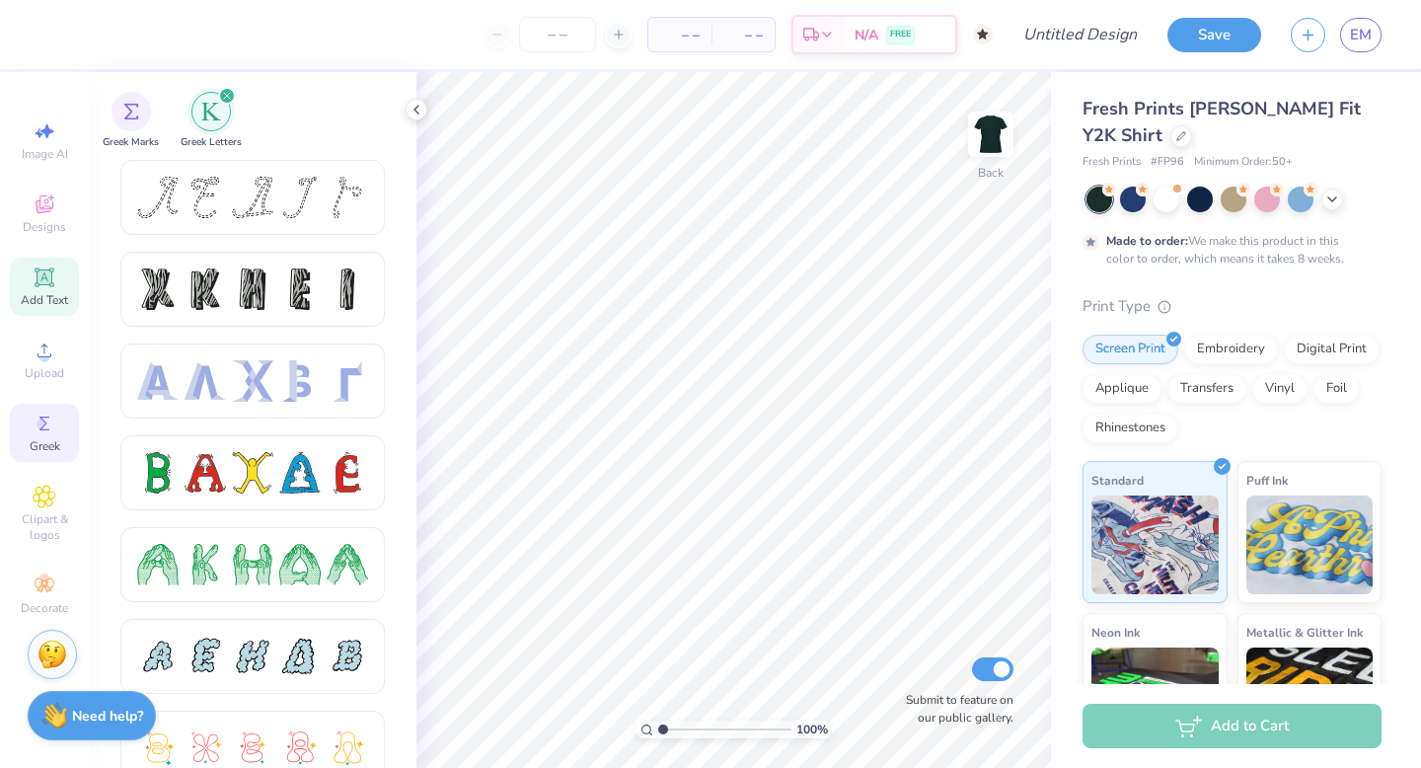
click at [39, 282] on icon at bounding box center [44, 276] width 15 height 15
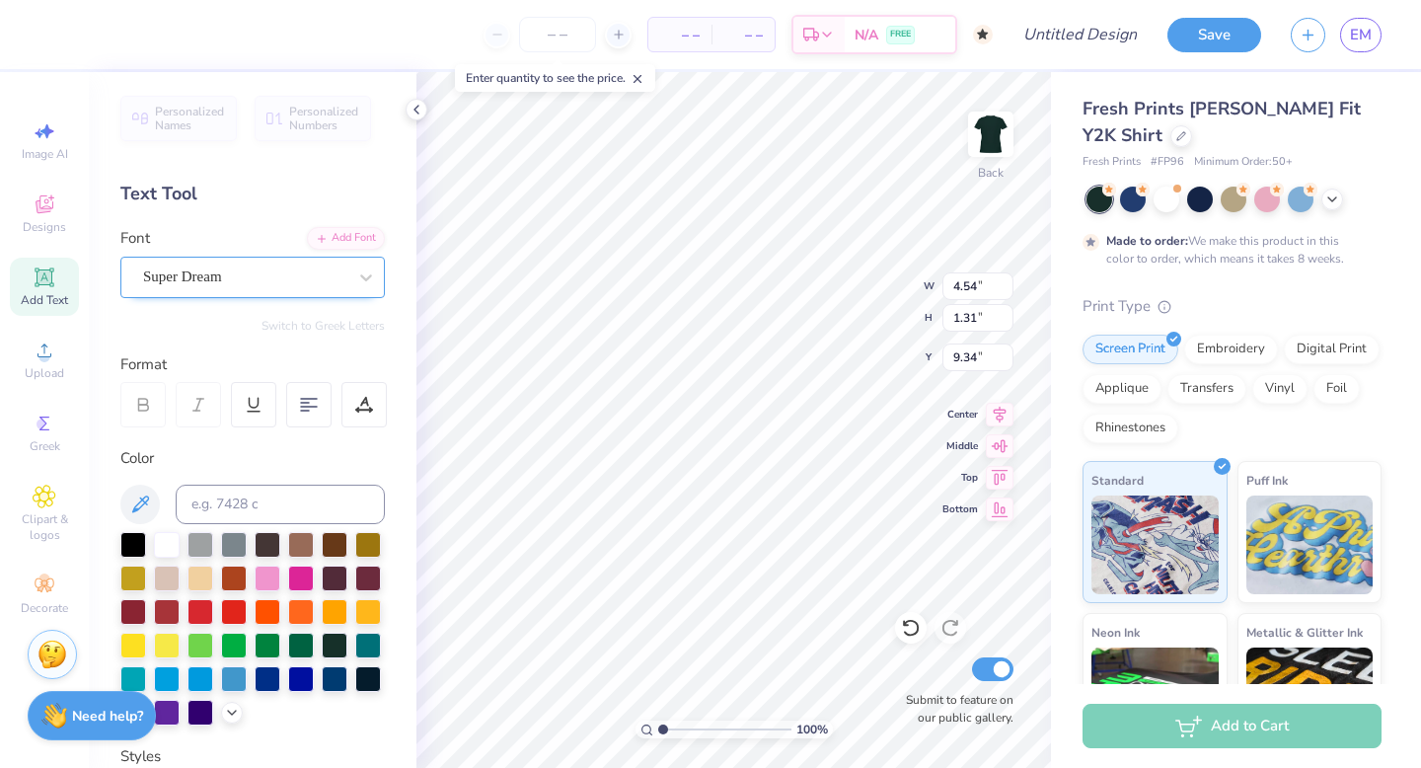
click at [257, 257] on div "Super Dream" at bounding box center [252, 277] width 264 height 41
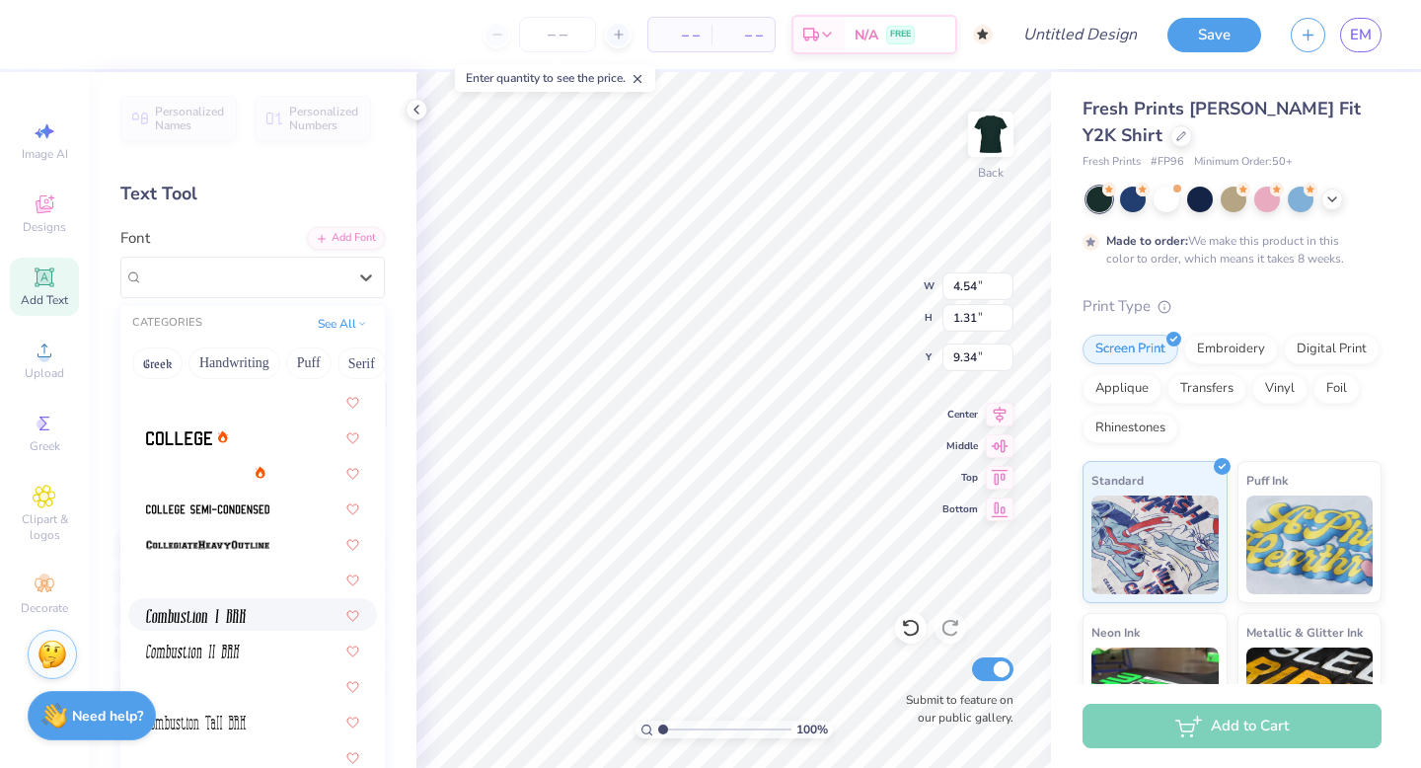
scroll to position [2546, 0]
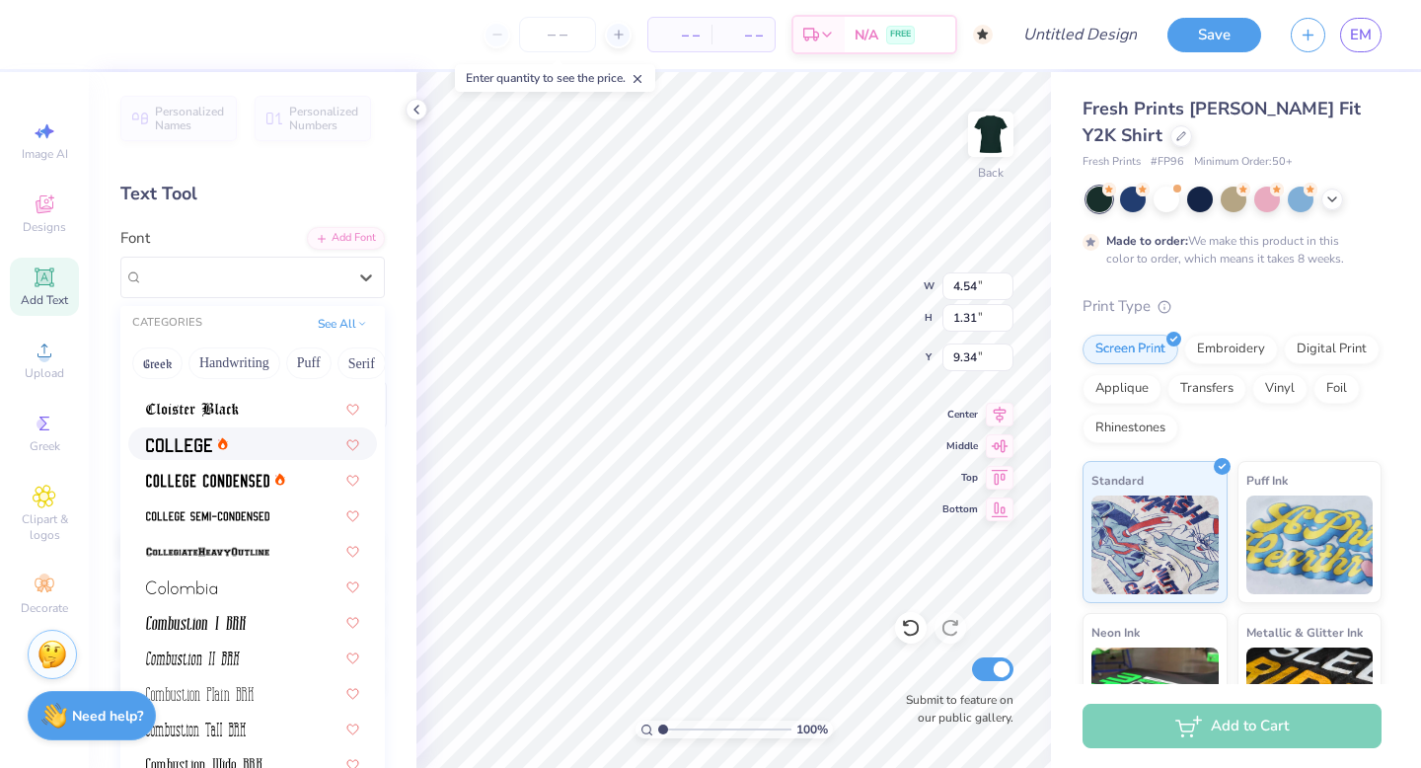
click at [186, 445] on img at bounding box center [179, 445] width 66 height 14
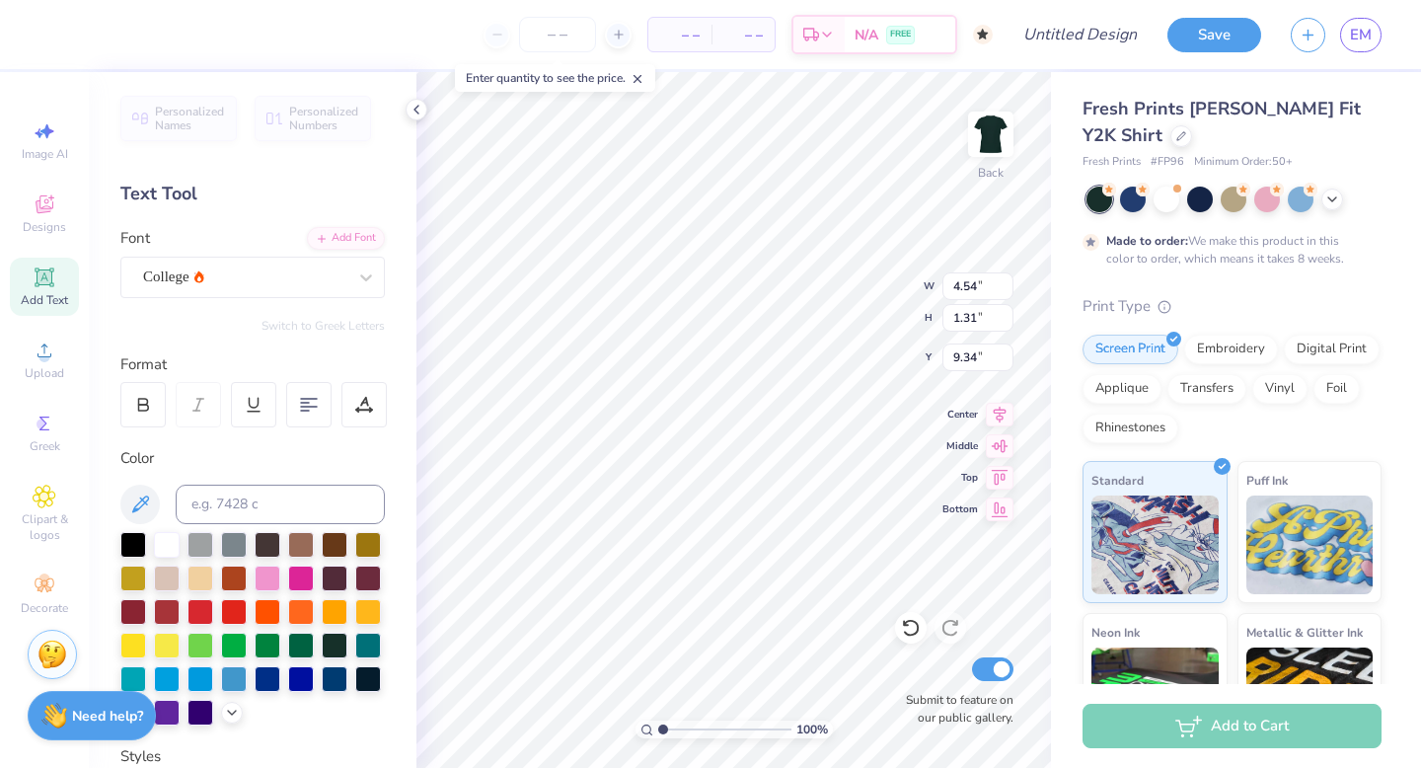
type input "4.12"
type input "1.28"
type input "9.36"
click at [209, 269] on div "College" at bounding box center [244, 276] width 207 height 31
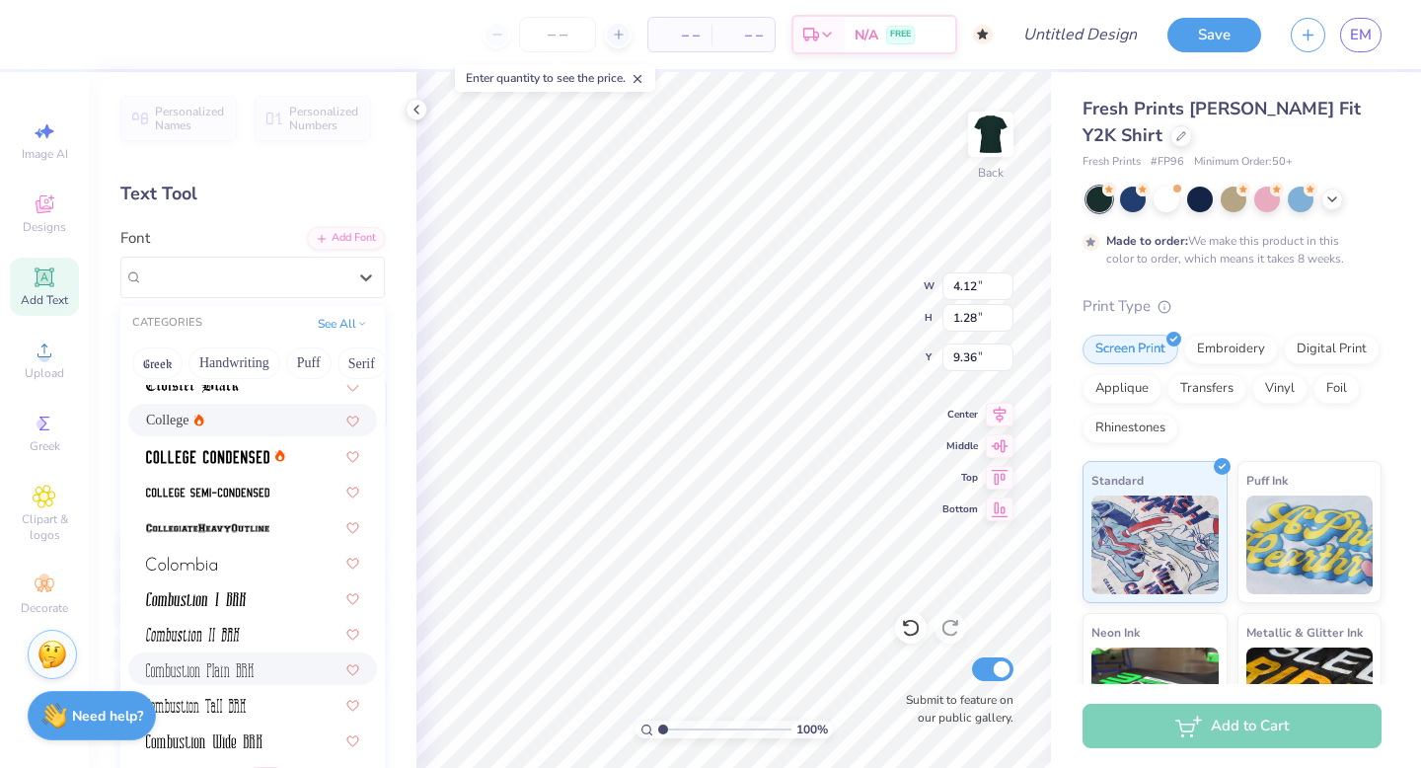
scroll to position [2558, 0]
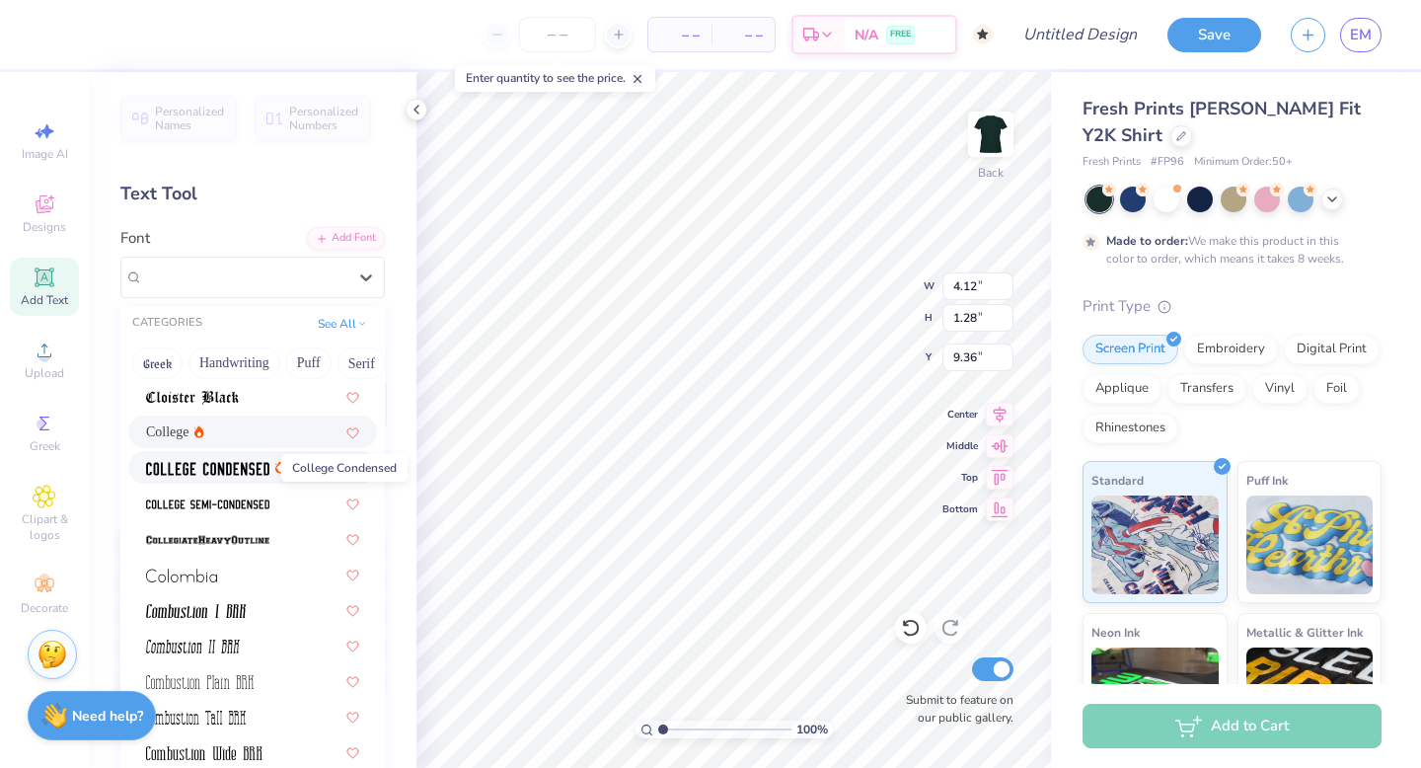
click at [220, 474] on img at bounding box center [207, 469] width 123 height 14
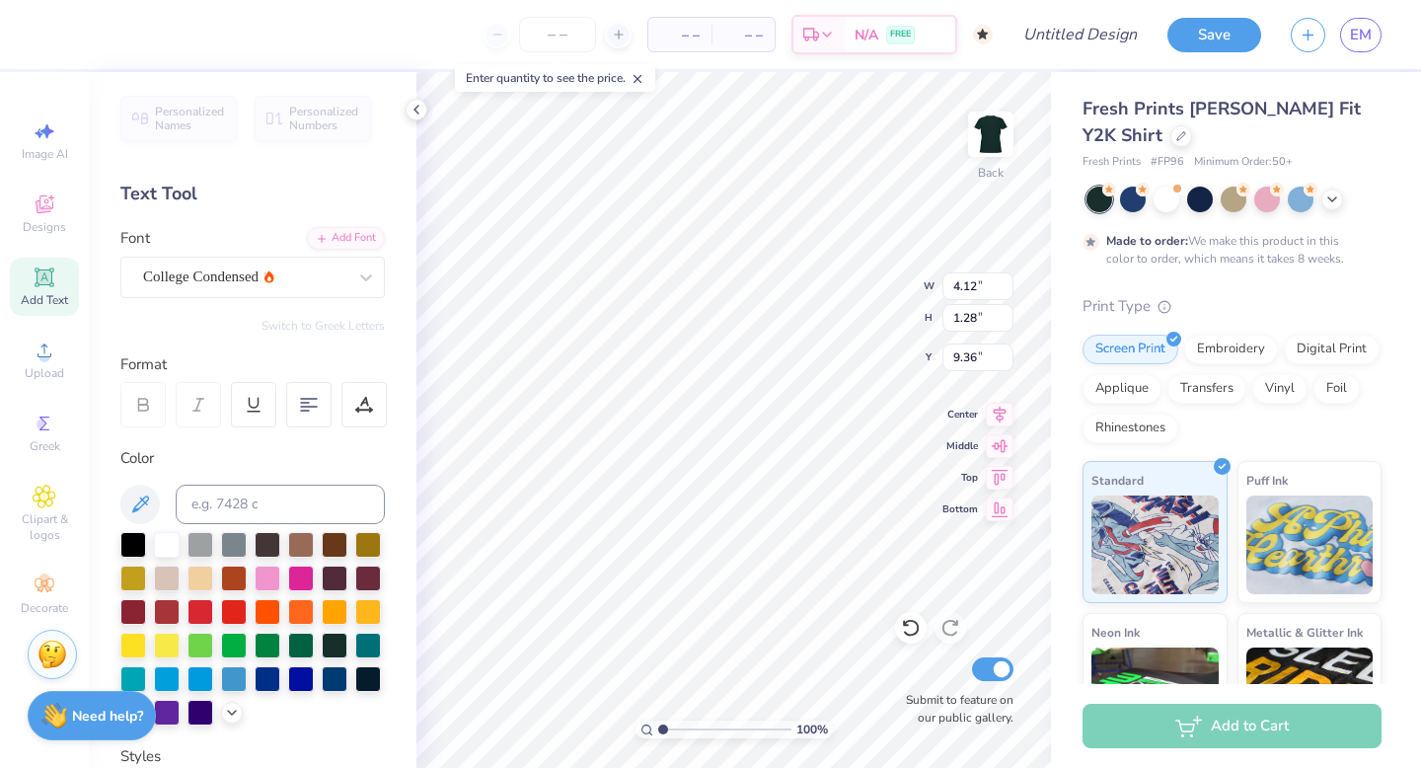
type input "3.39"
type textarea "T"
type textarea "Kappa Delta"
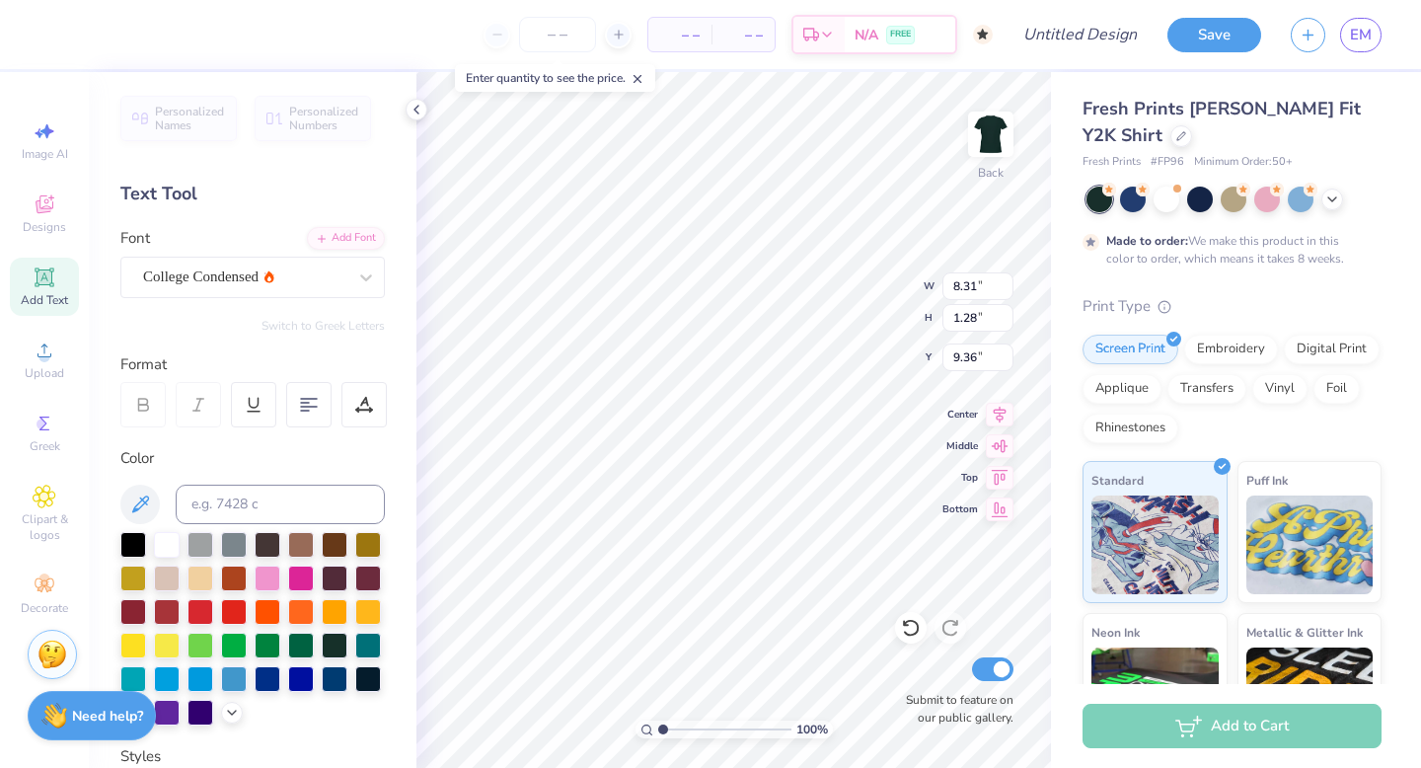
type input "1.72"
click at [254, 293] on div "College Condensed" at bounding box center [252, 277] width 264 height 41
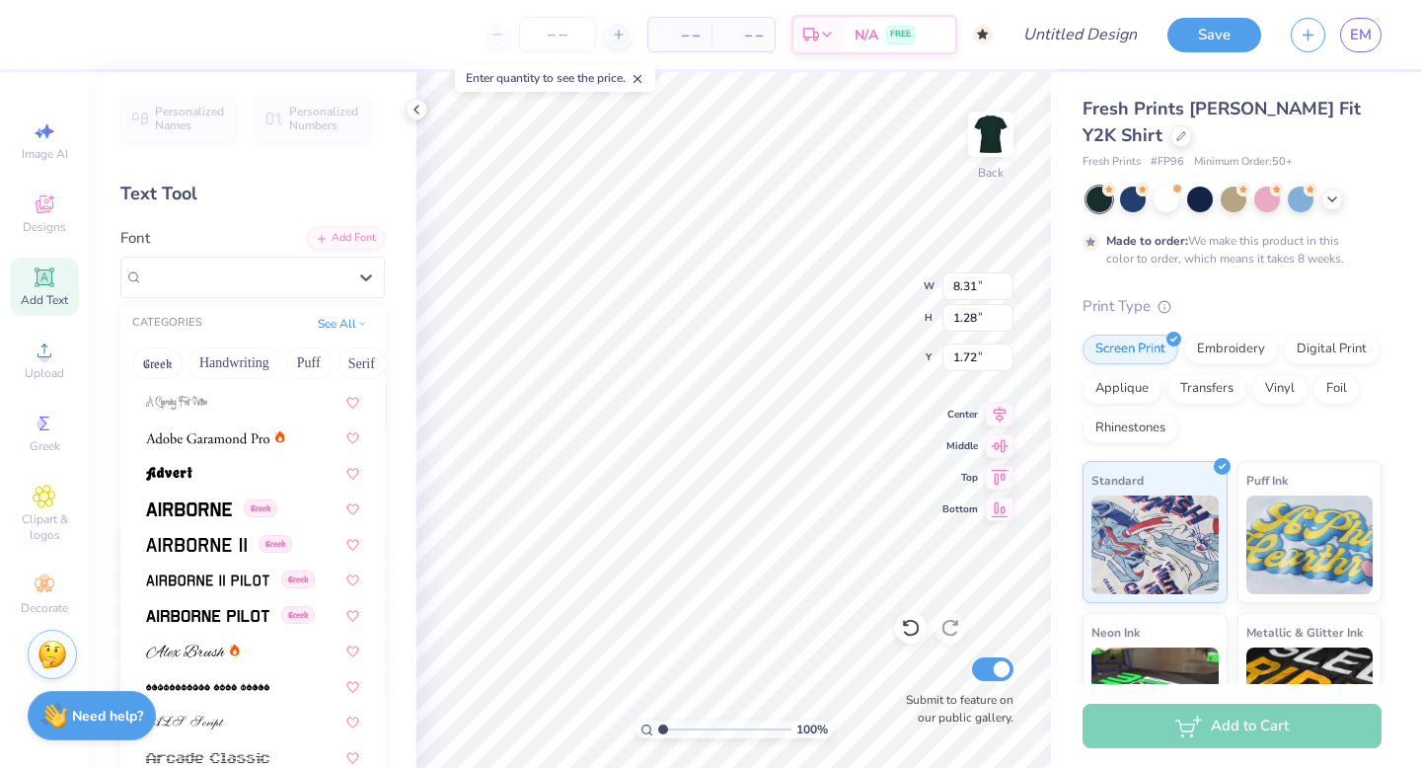
scroll to position [250, 0]
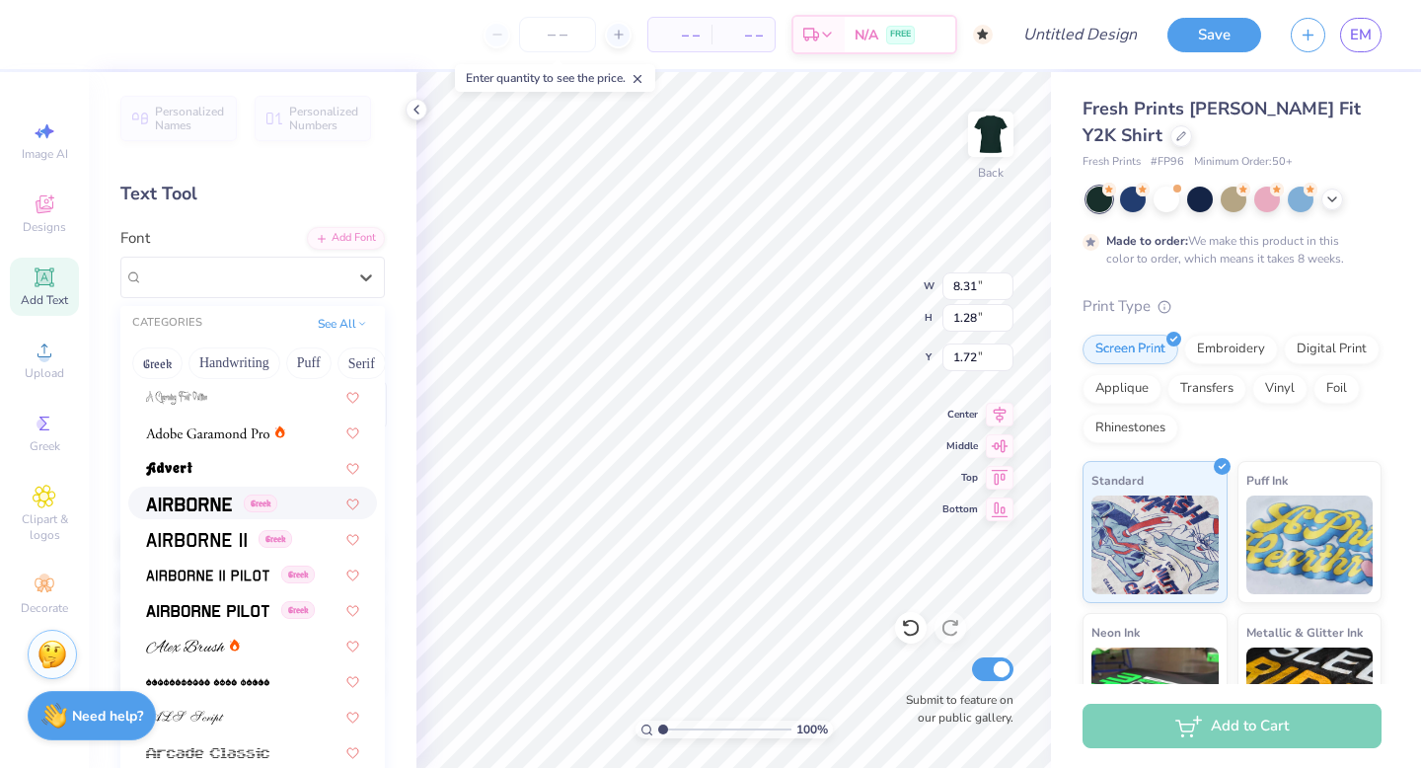
click at [216, 509] on img at bounding box center [189, 504] width 86 height 14
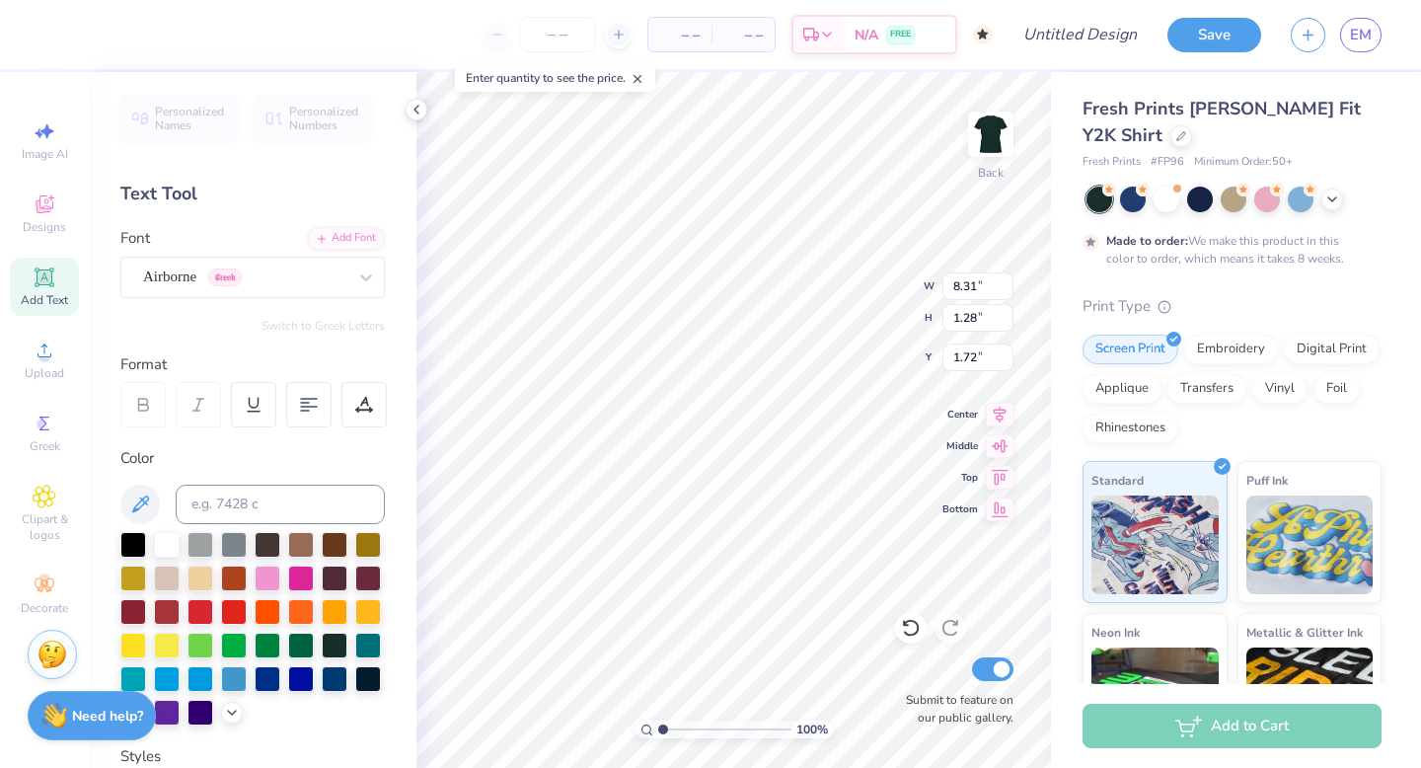
type input "11.41"
type input "1.37"
type input "1.67"
click at [204, 286] on div "Airborne Greek" at bounding box center [244, 276] width 207 height 31
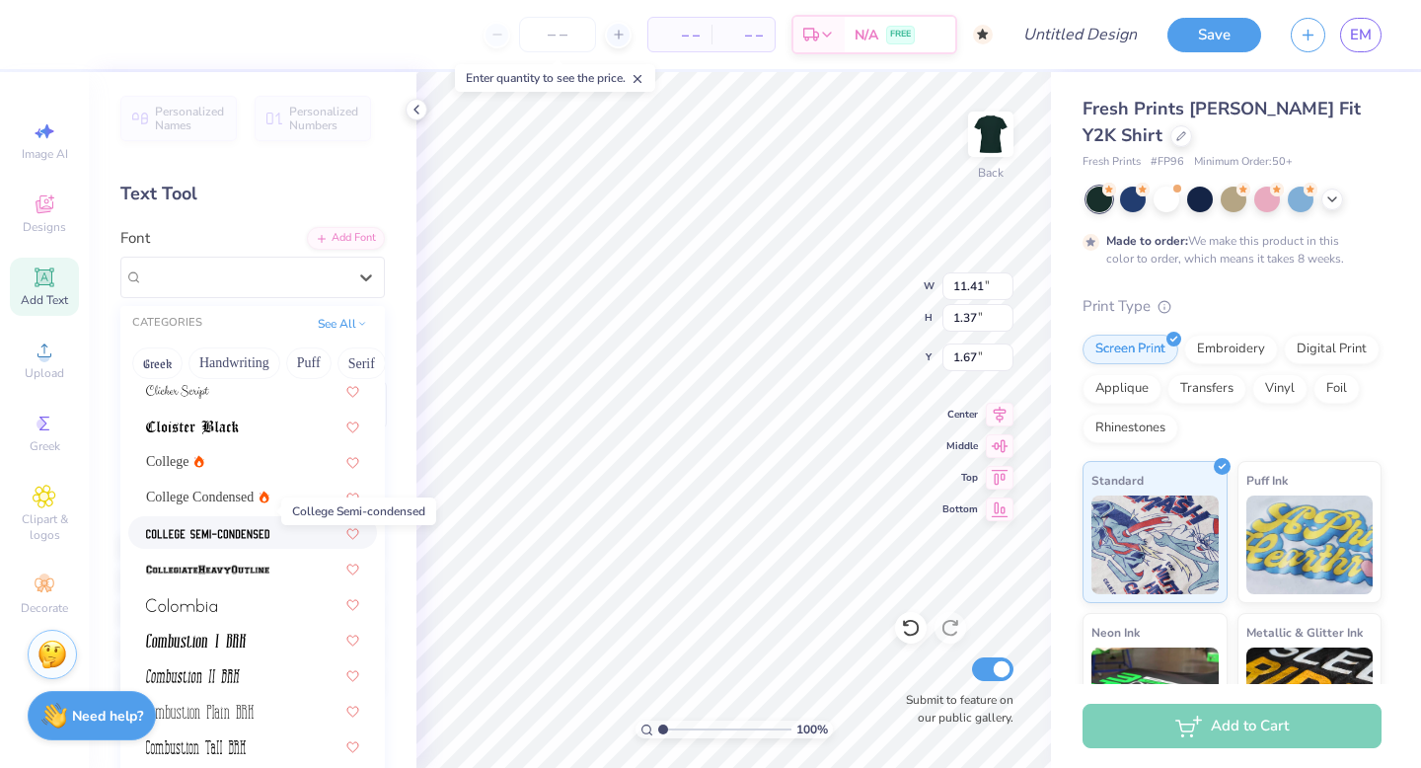
scroll to position [2515, 0]
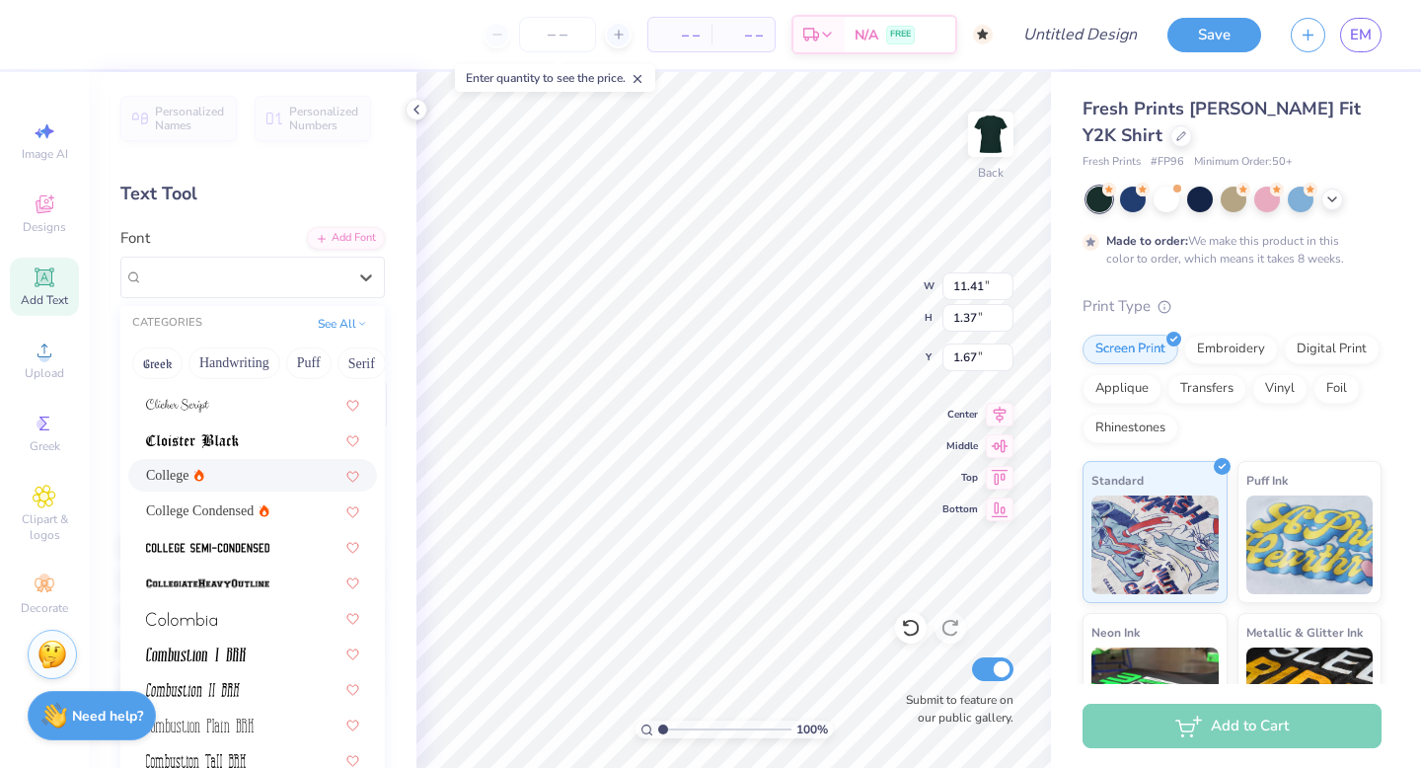
click at [178, 481] on span "College" at bounding box center [167, 475] width 43 height 21
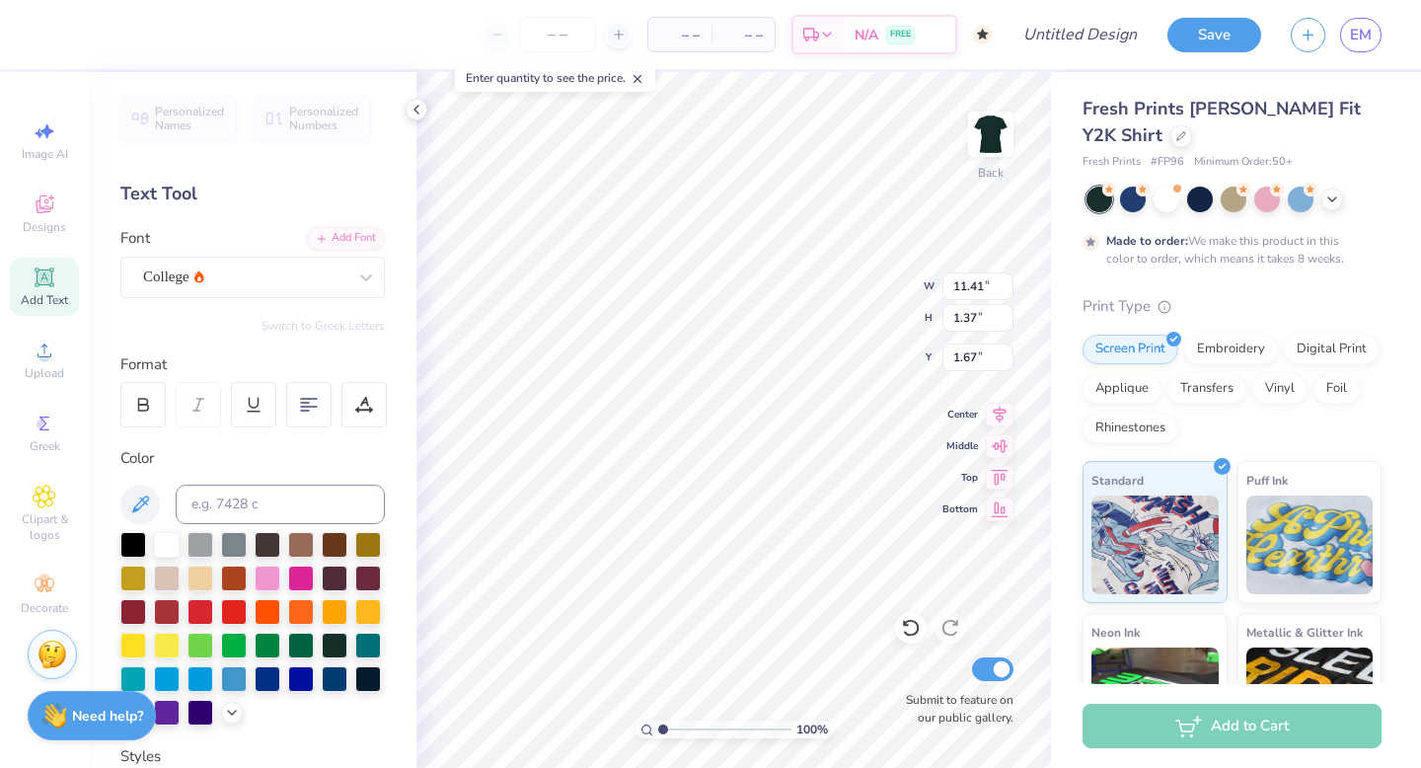
type input "10.33"
type input "1.28"
type input "1.72"
type input "2.02"
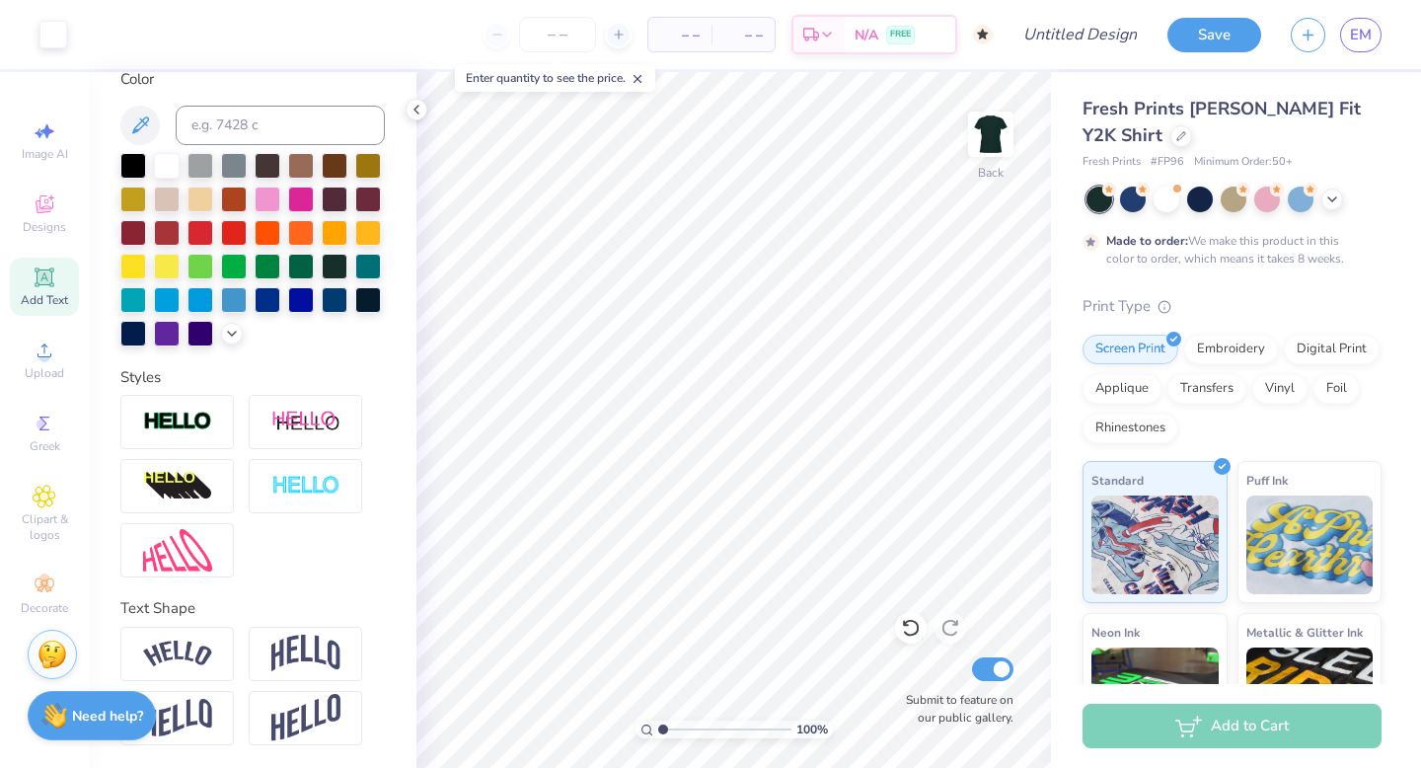
scroll to position [0, 0]
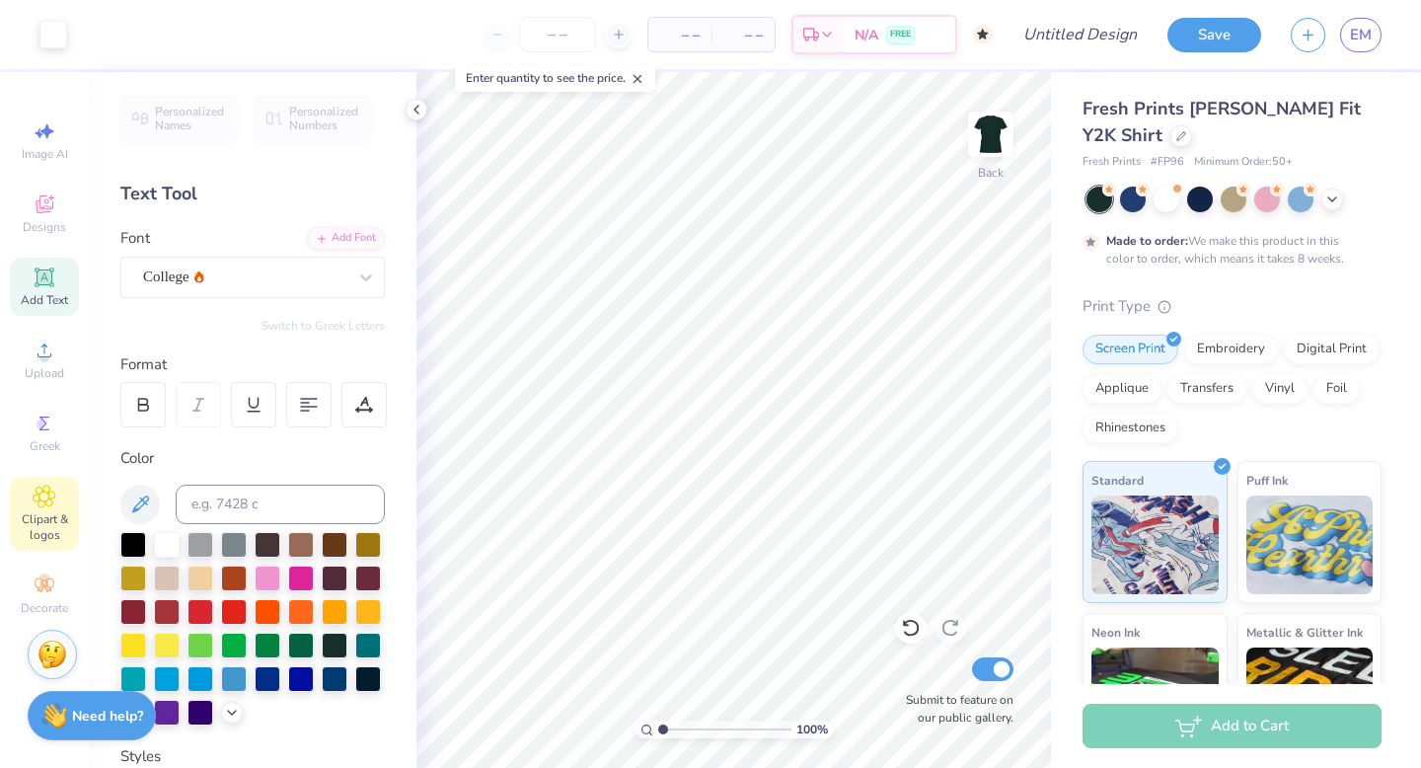
click at [48, 546] on div "Clipart & logos" at bounding box center [44, 514] width 69 height 74
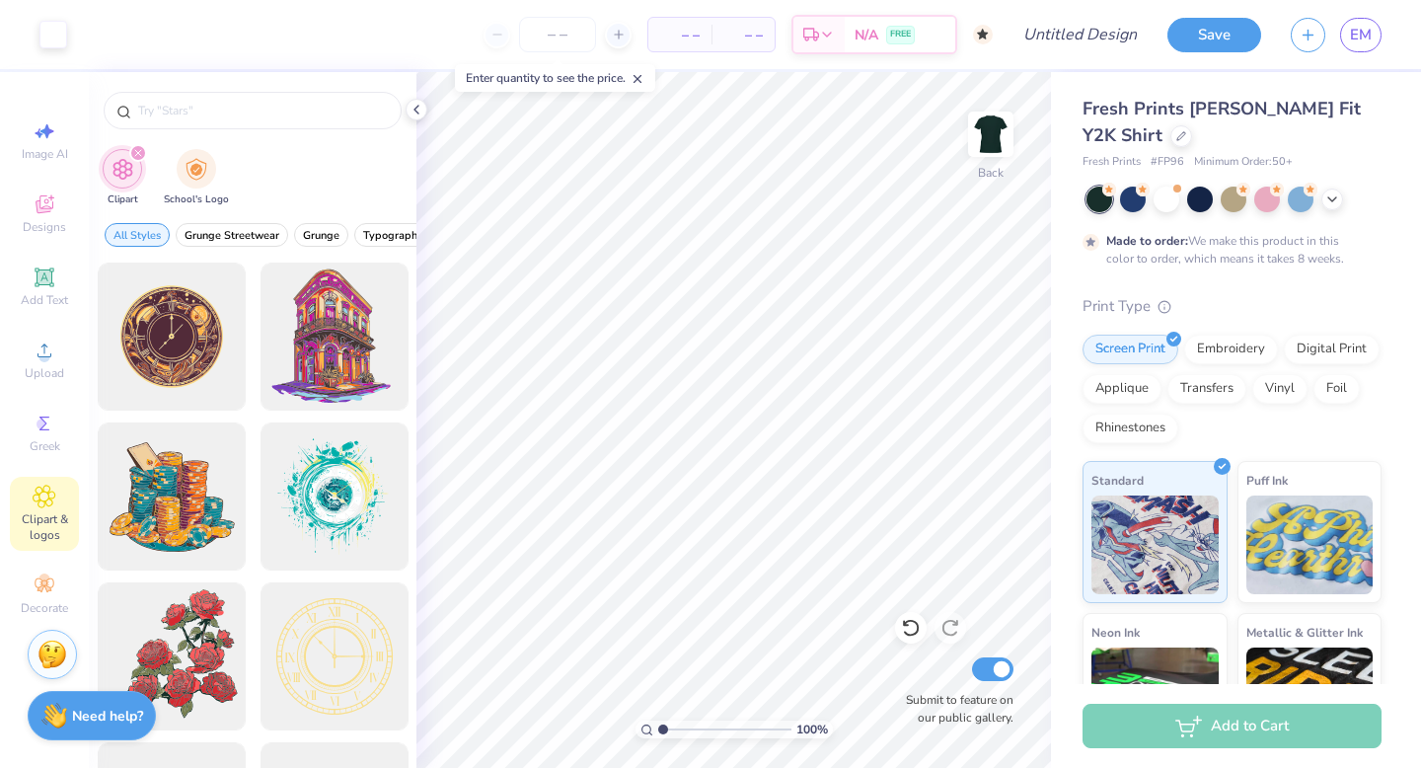
click at [35, 525] on span "Clipart & logos" at bounding box center [44, 527] width 69 height 32
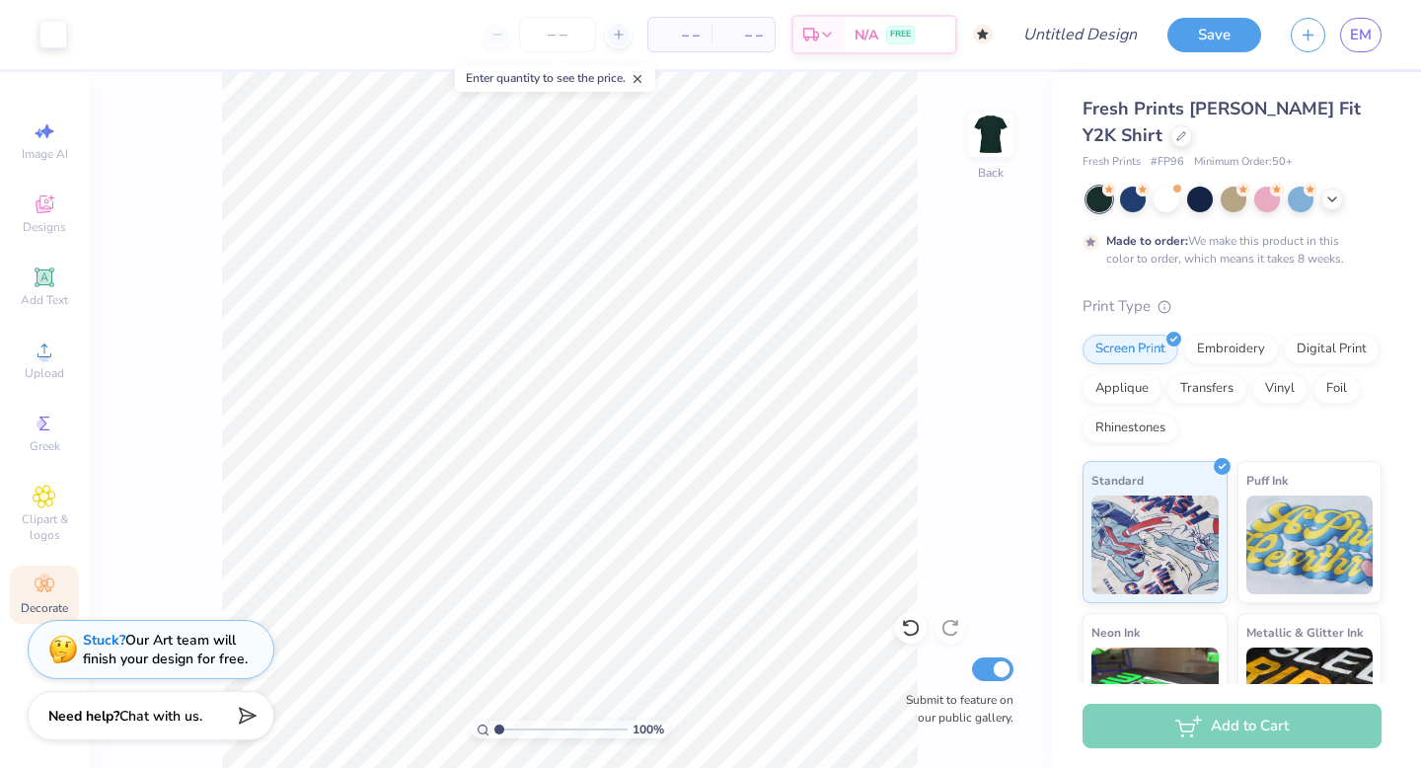
click at [42, 583] on circle at bounding box center [43, 578] width 11 height 11
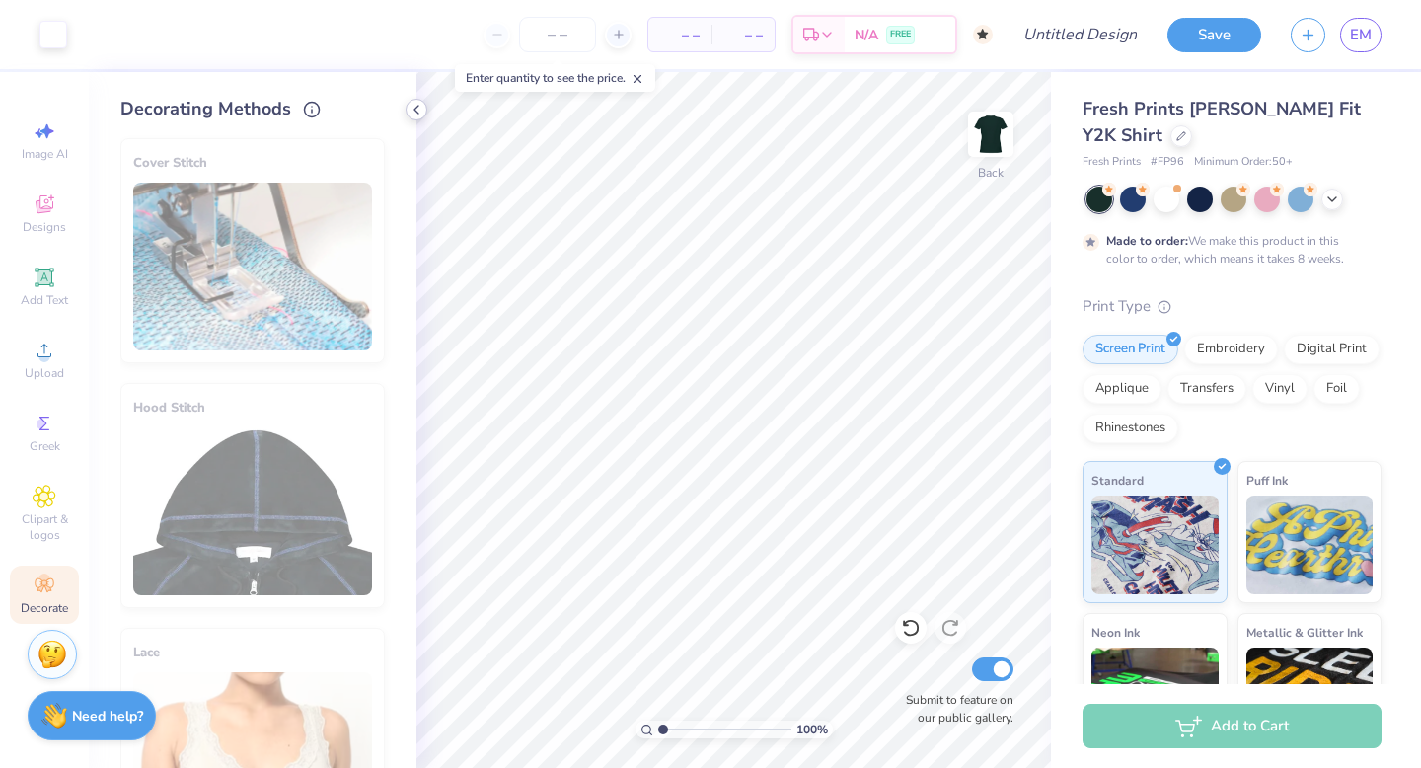
click at [412, 106] on icon at bounding box center [416, 110] width 16 height 16
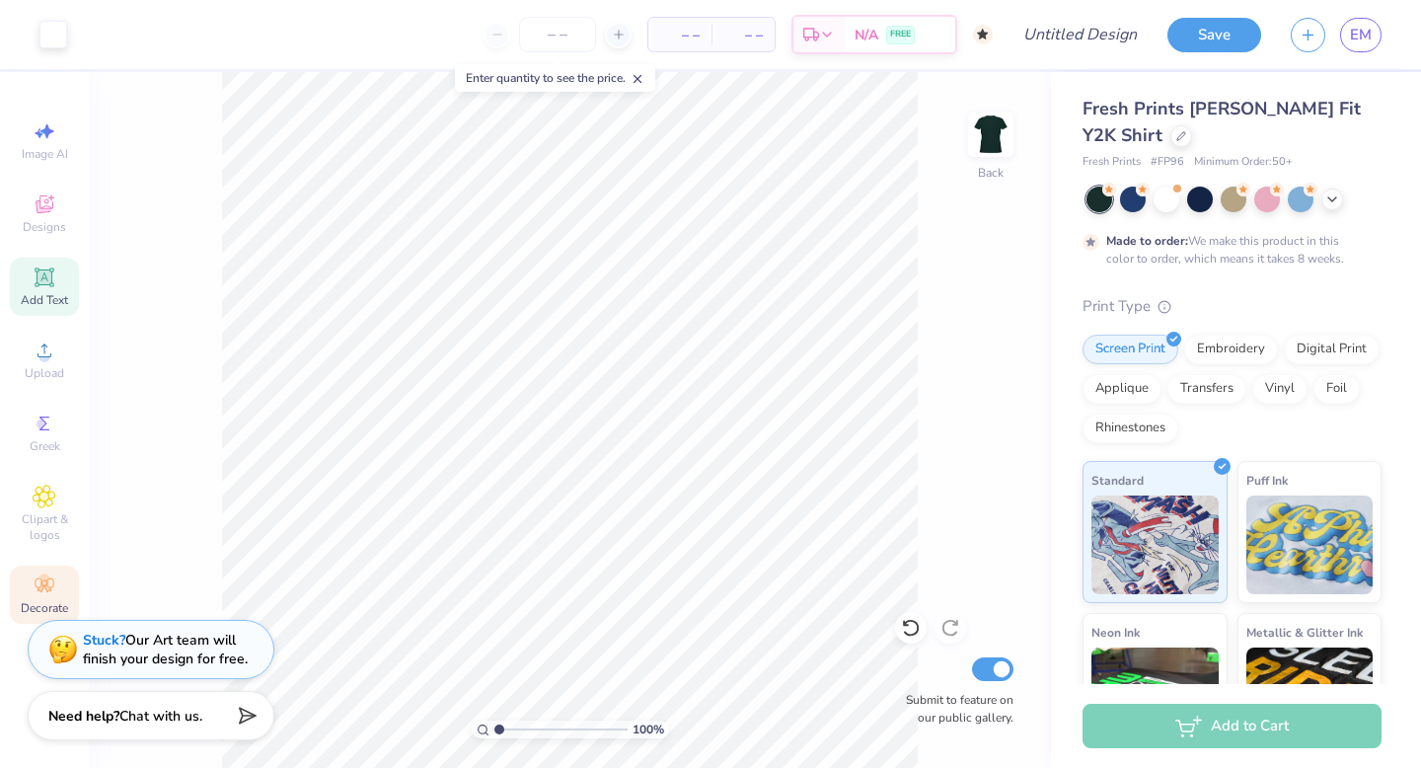
click at [45, 294] on span "Add Text" at bounding box center [44, 300] width 47 height 16
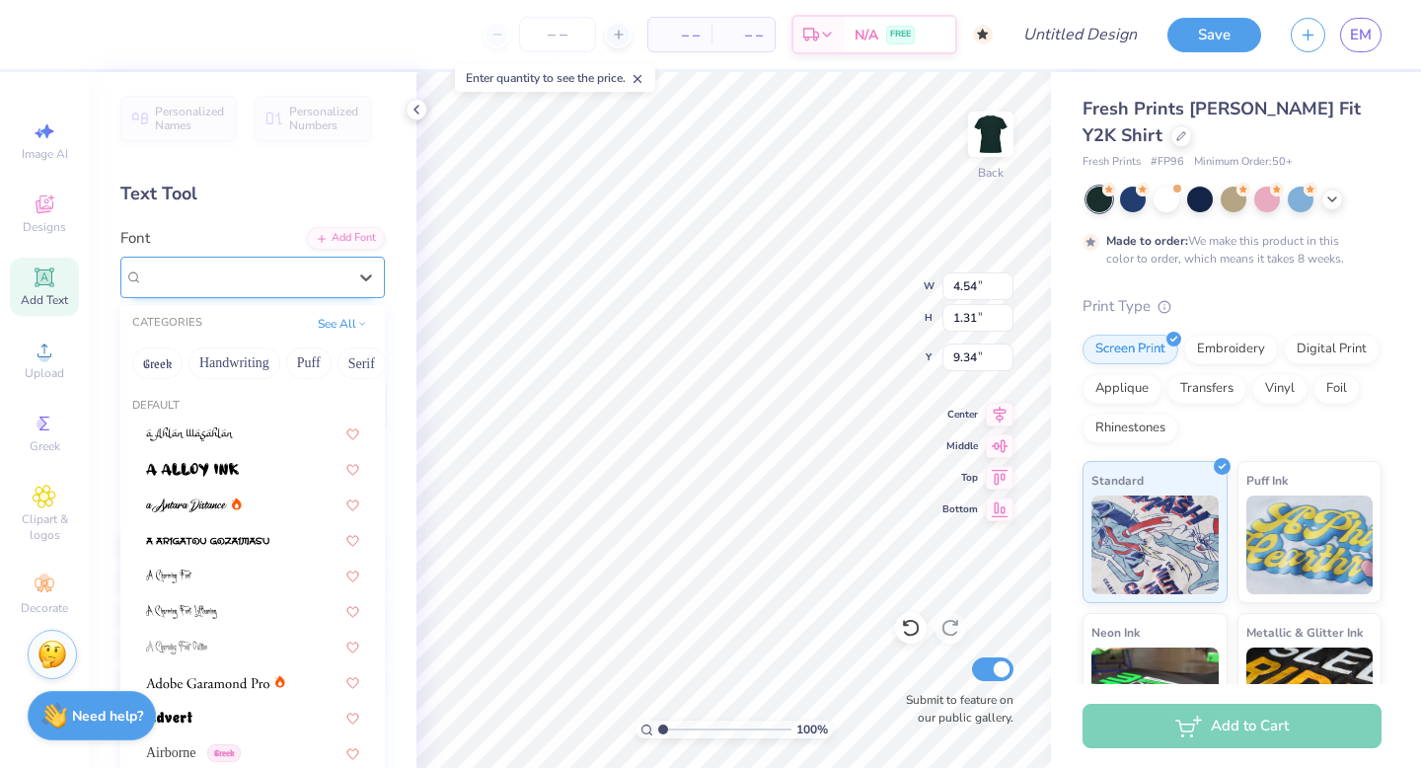
click at [257, 280] on div "Super Dream" at bounding box center [244, 276] width 207 height 31
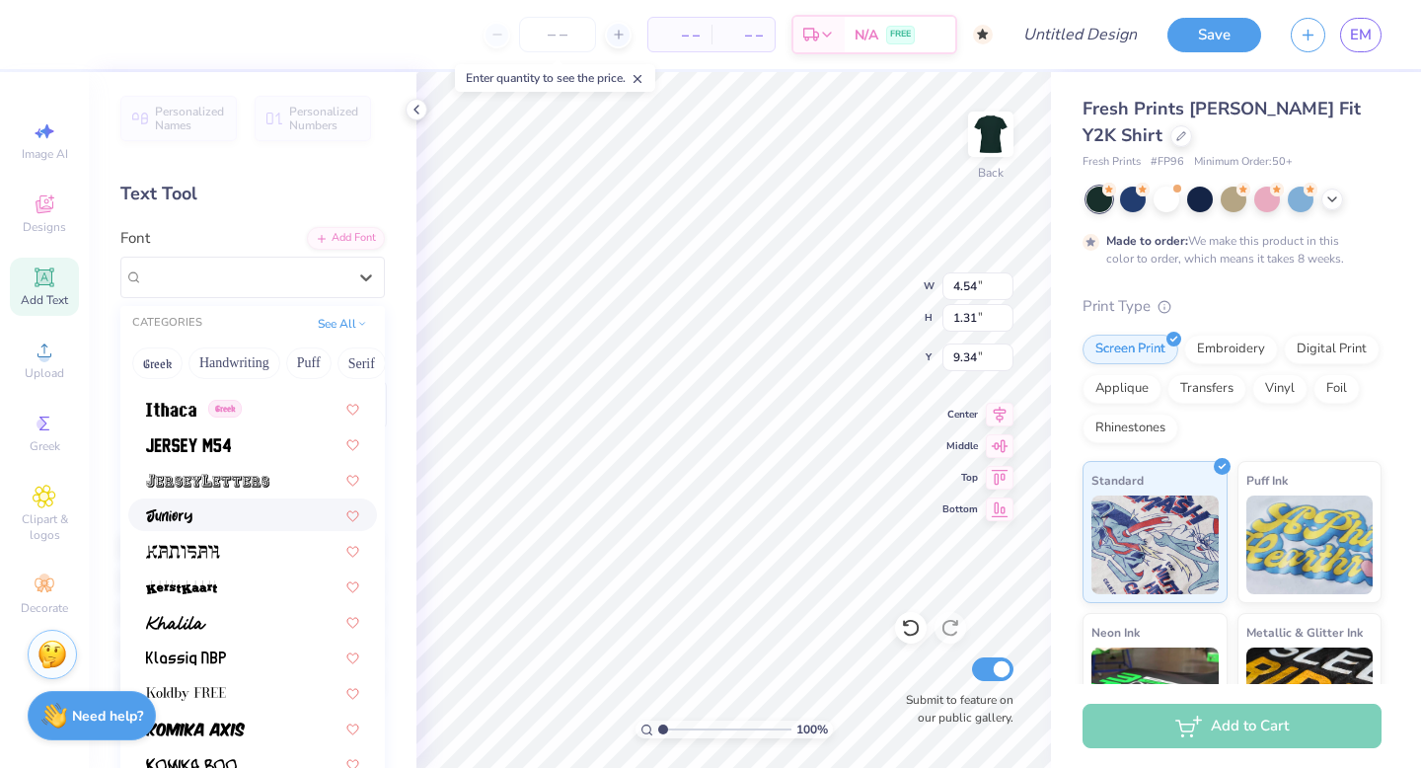
scroll to position [5400, 0]
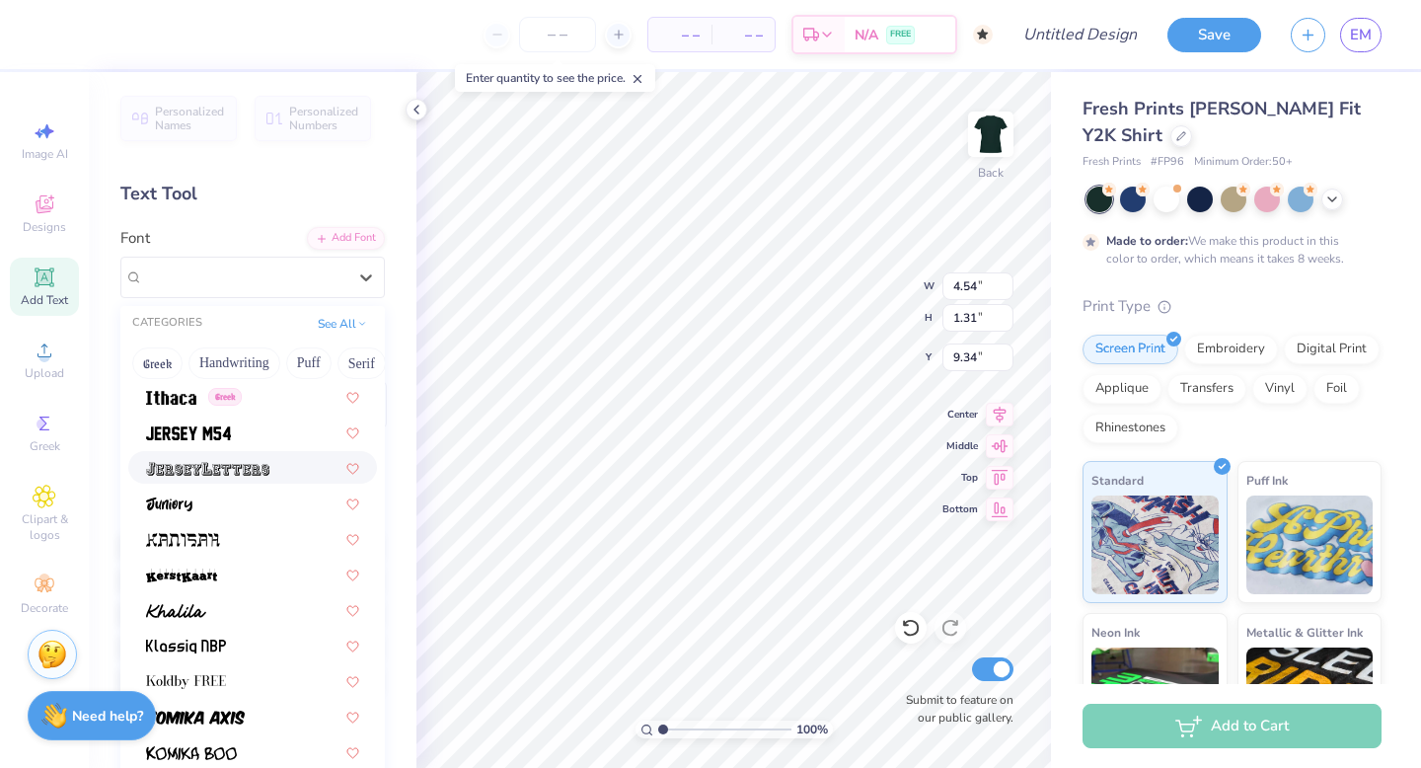
click at [226, 465] on img at bounding box center [207, 469] width 123 height 14
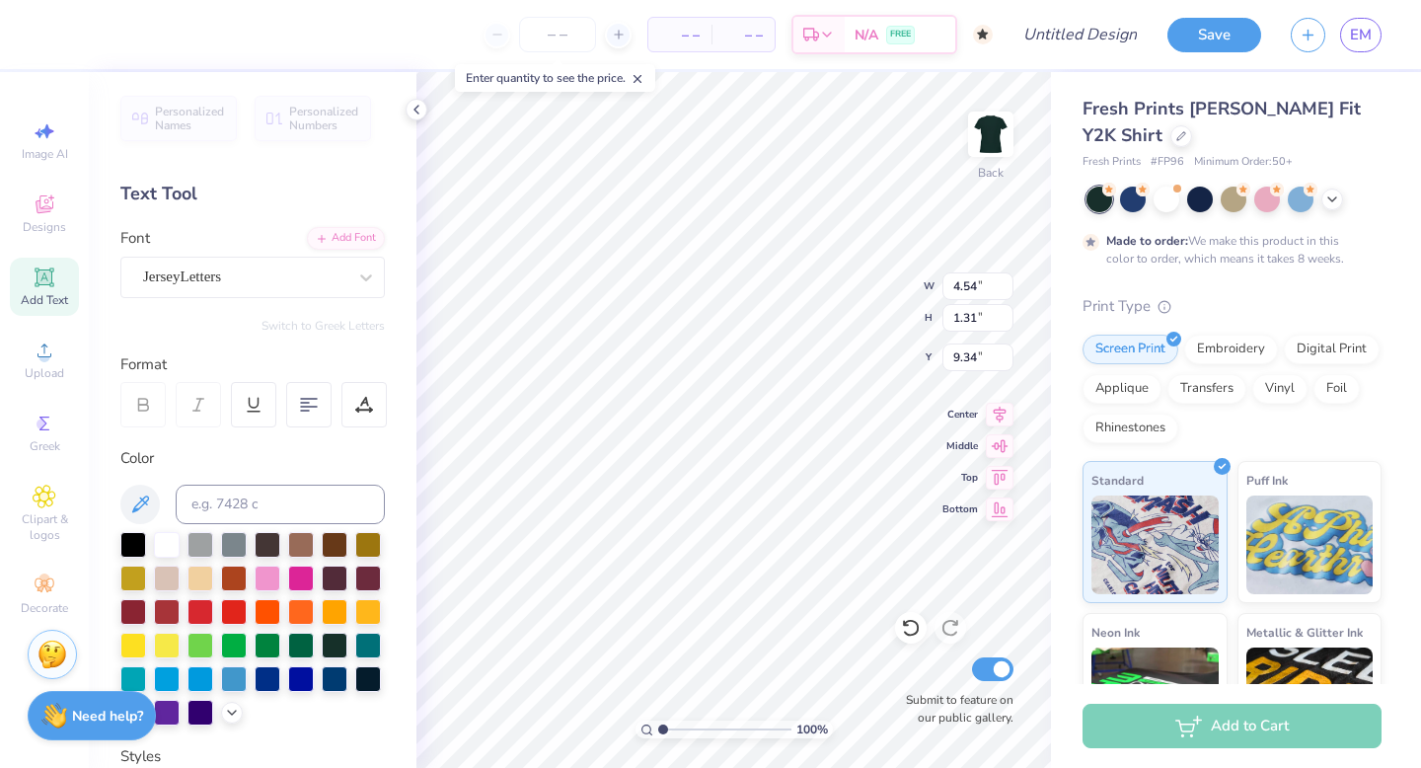
type input "5.71"
type input "1.66"
type input "9.17"
type textarea "T"
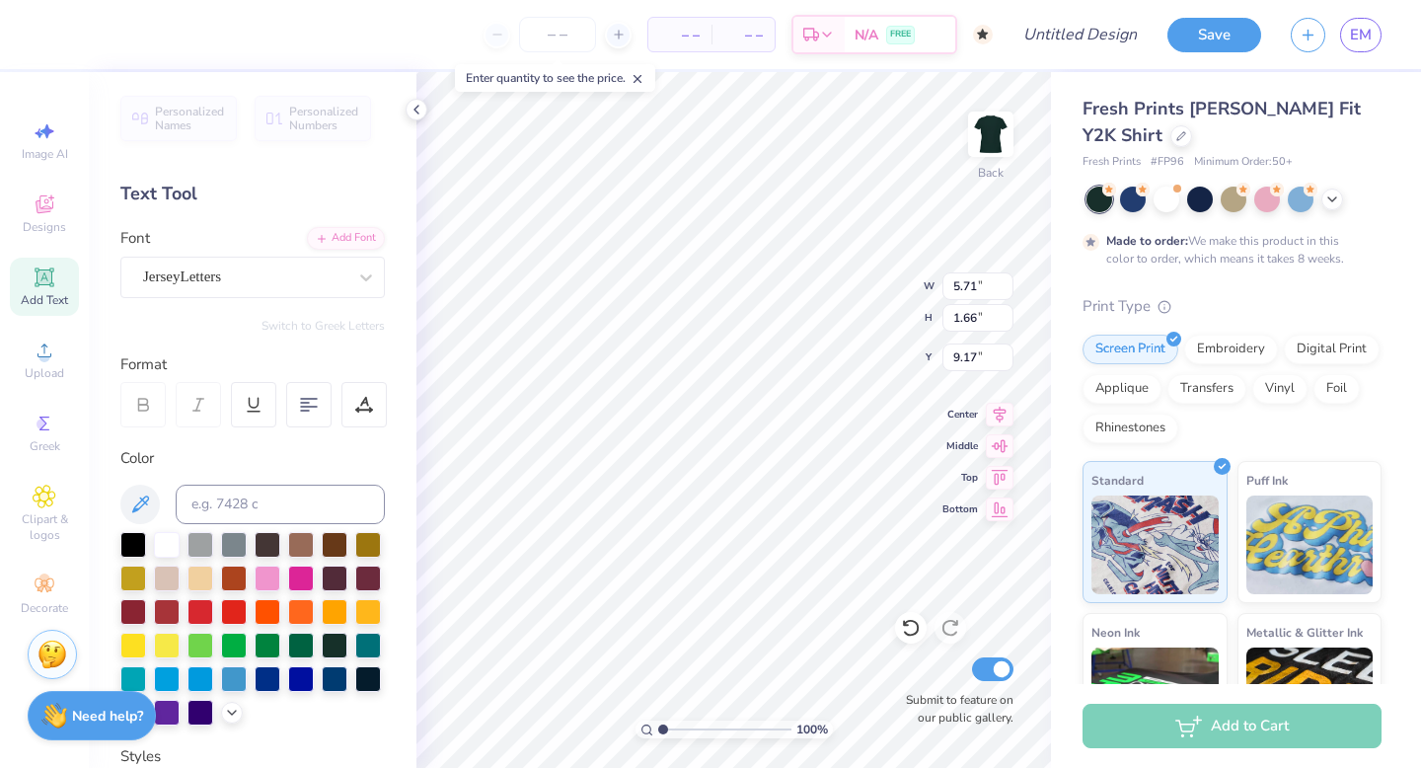
type textarea "97"
click at [223, 273] on div "JerseyLetters" at bounding box center [244, 276] width 207 height 31
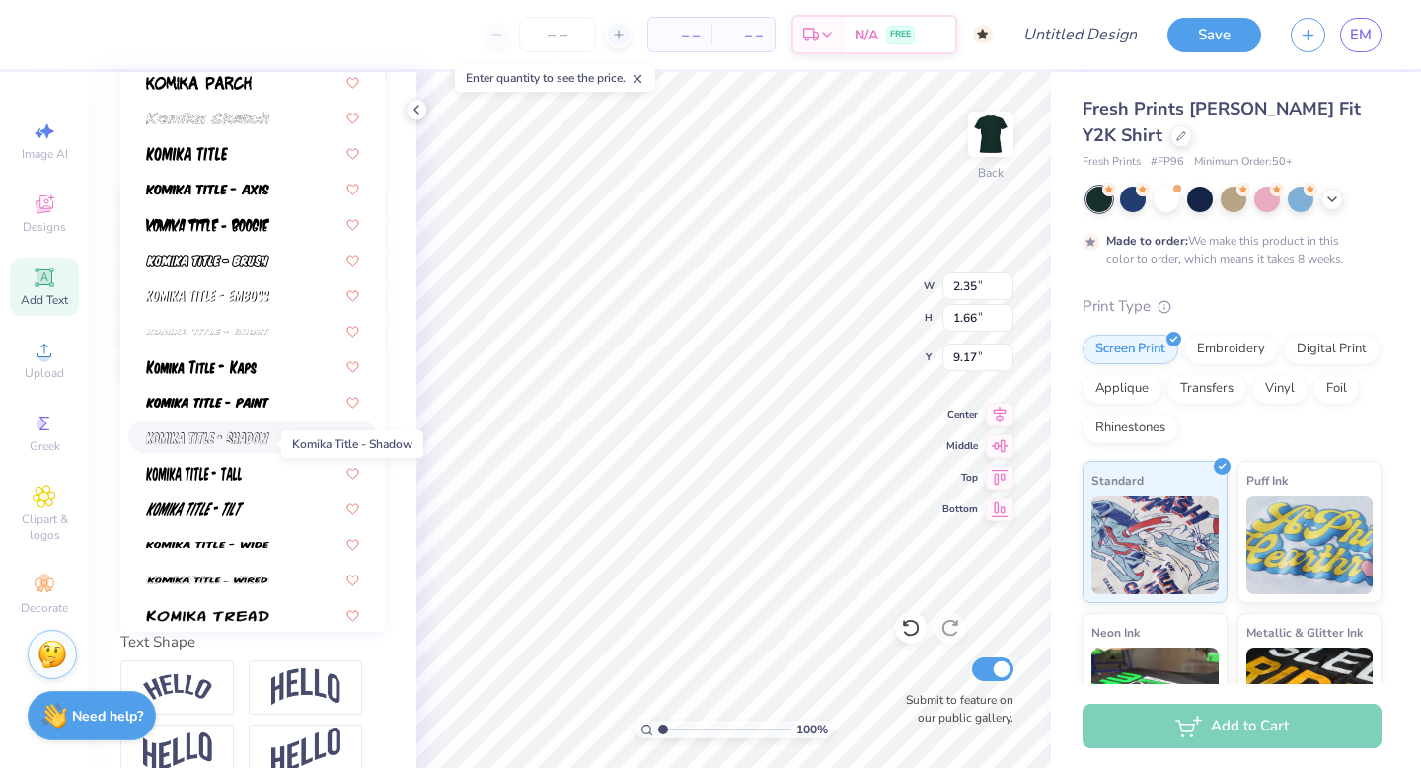
scroll to position [5923, 0]
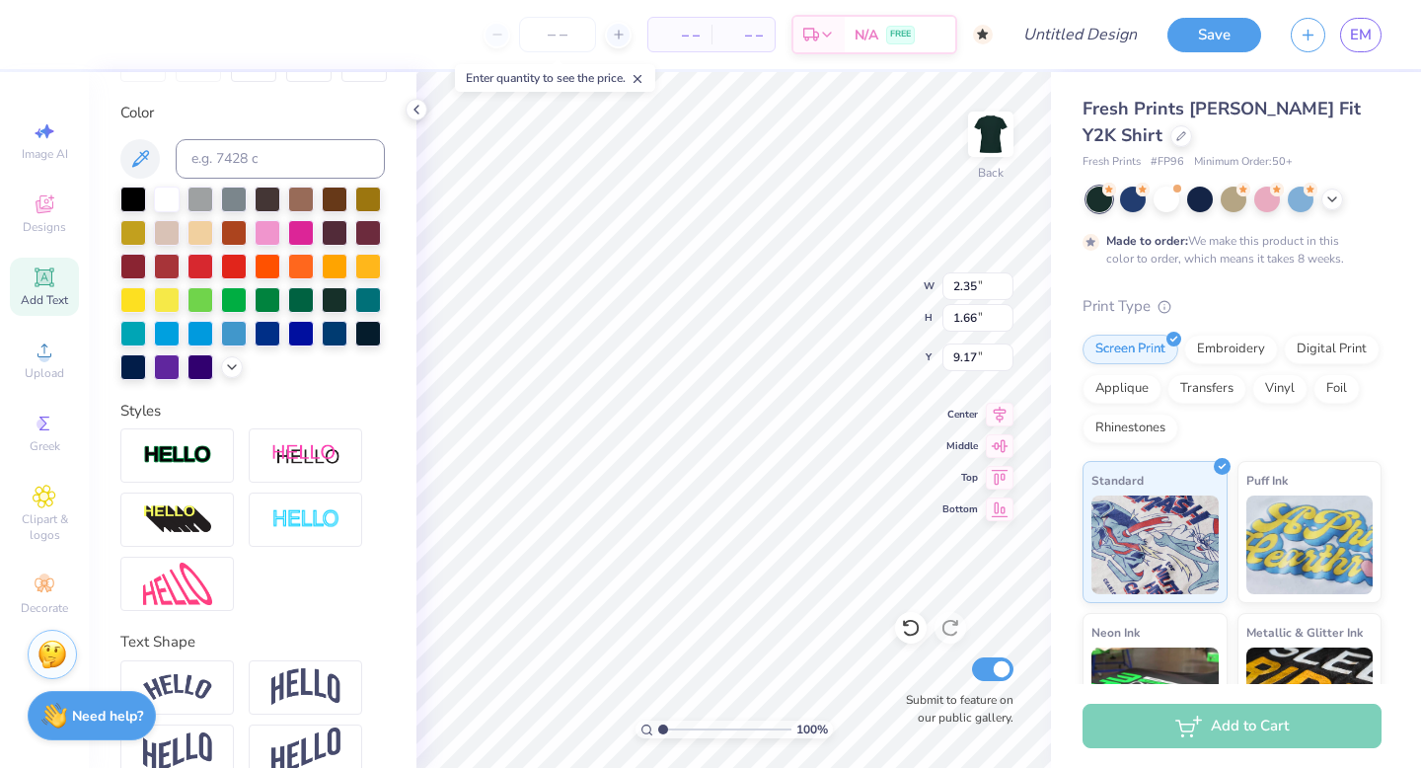
type input "5.92"
type input "9.08"
type input "6.40"
type input "4.71"
type input "10.33"
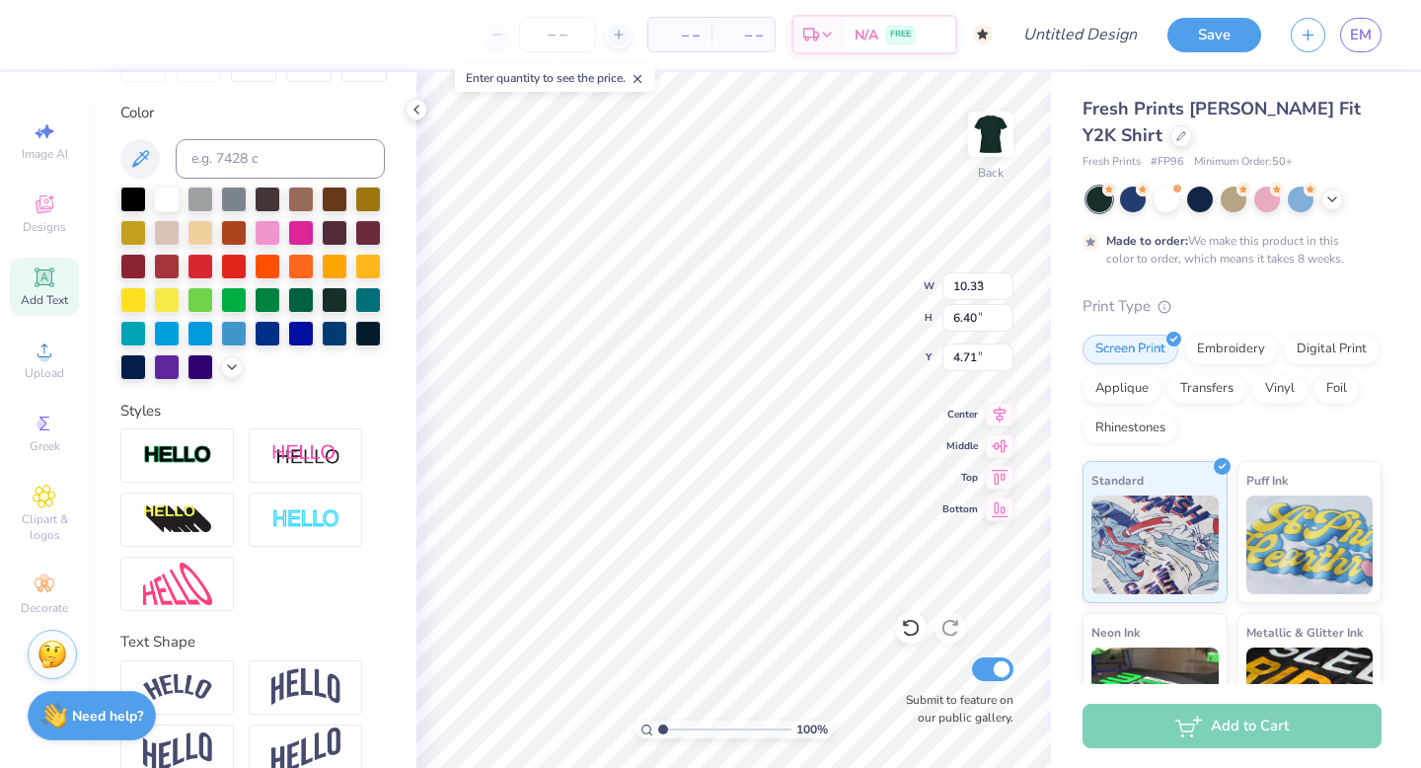
type input "1.28"
type input "2.02"
type input "7.38"
type input "0.92"
type input "3.00"
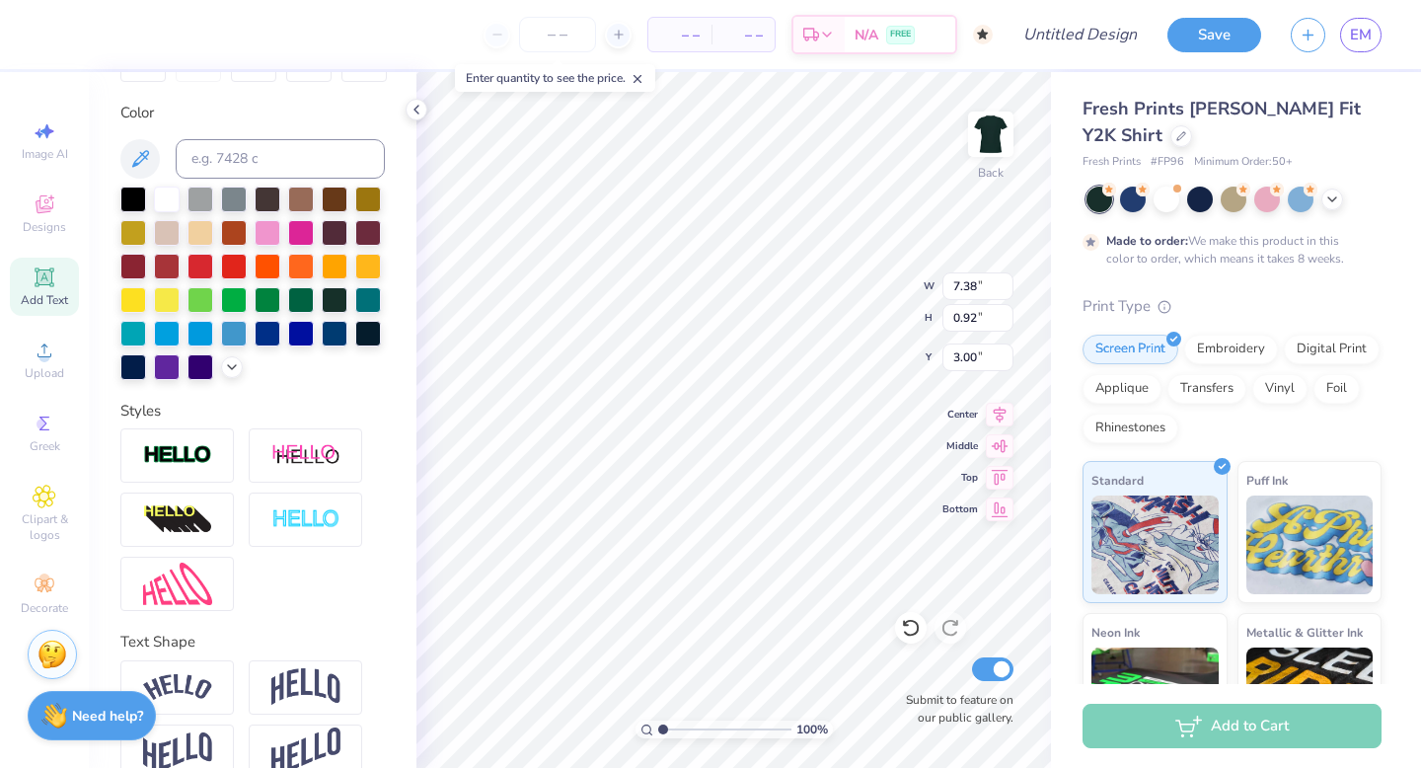
type input "8.91"
type input "1.11"
type input "9.08"
type input "1.13"
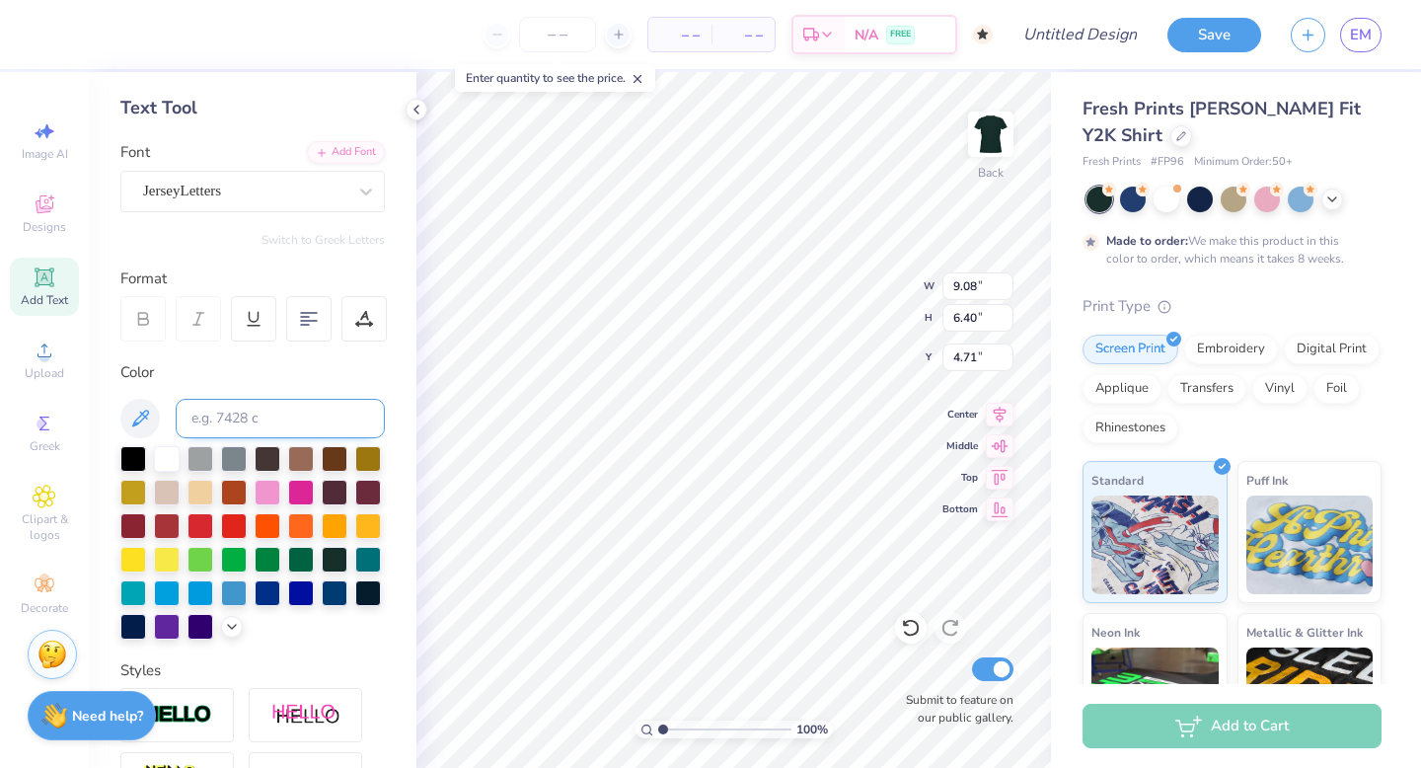
scroll to position [0, 0]
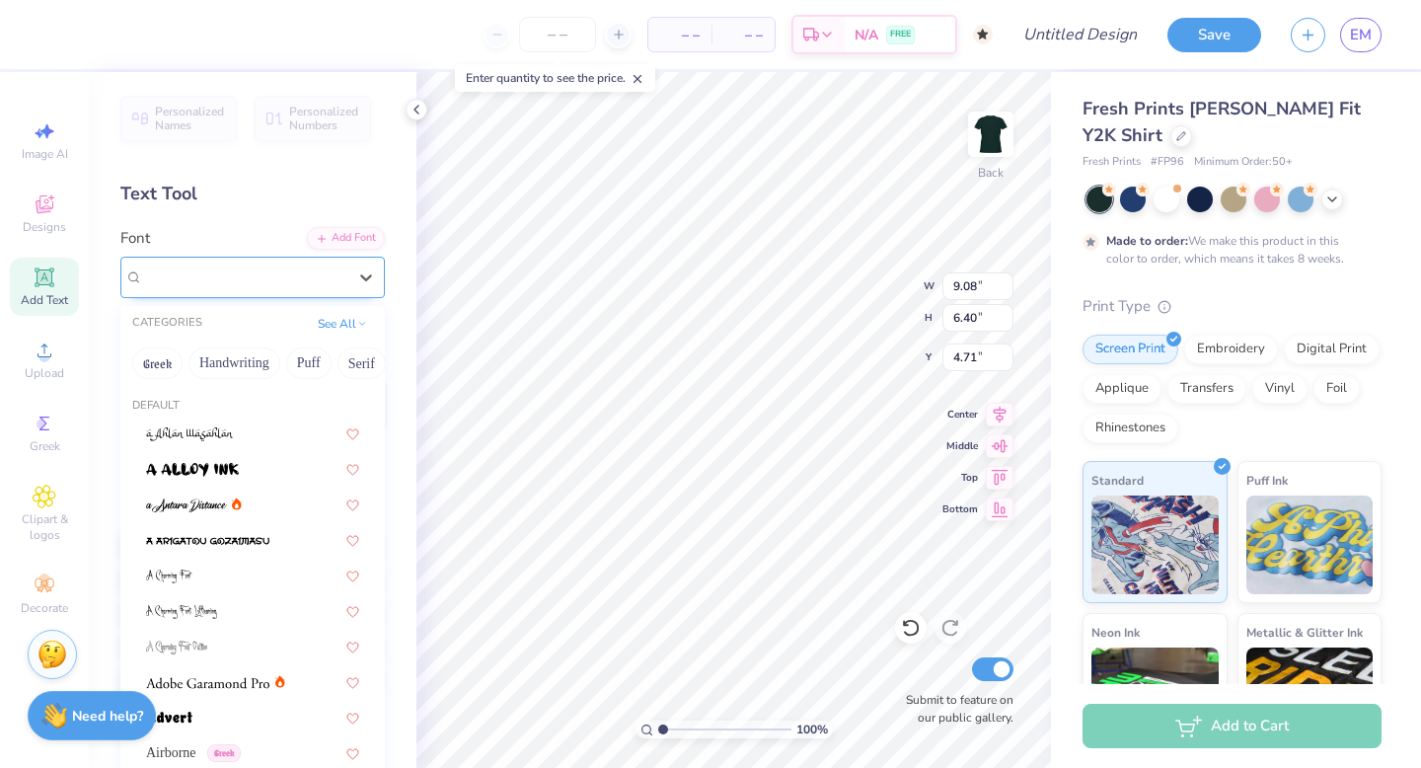
click at [216, 264] on div "JerseyLetters" at bounding box center [244, 276] width 207 height 31
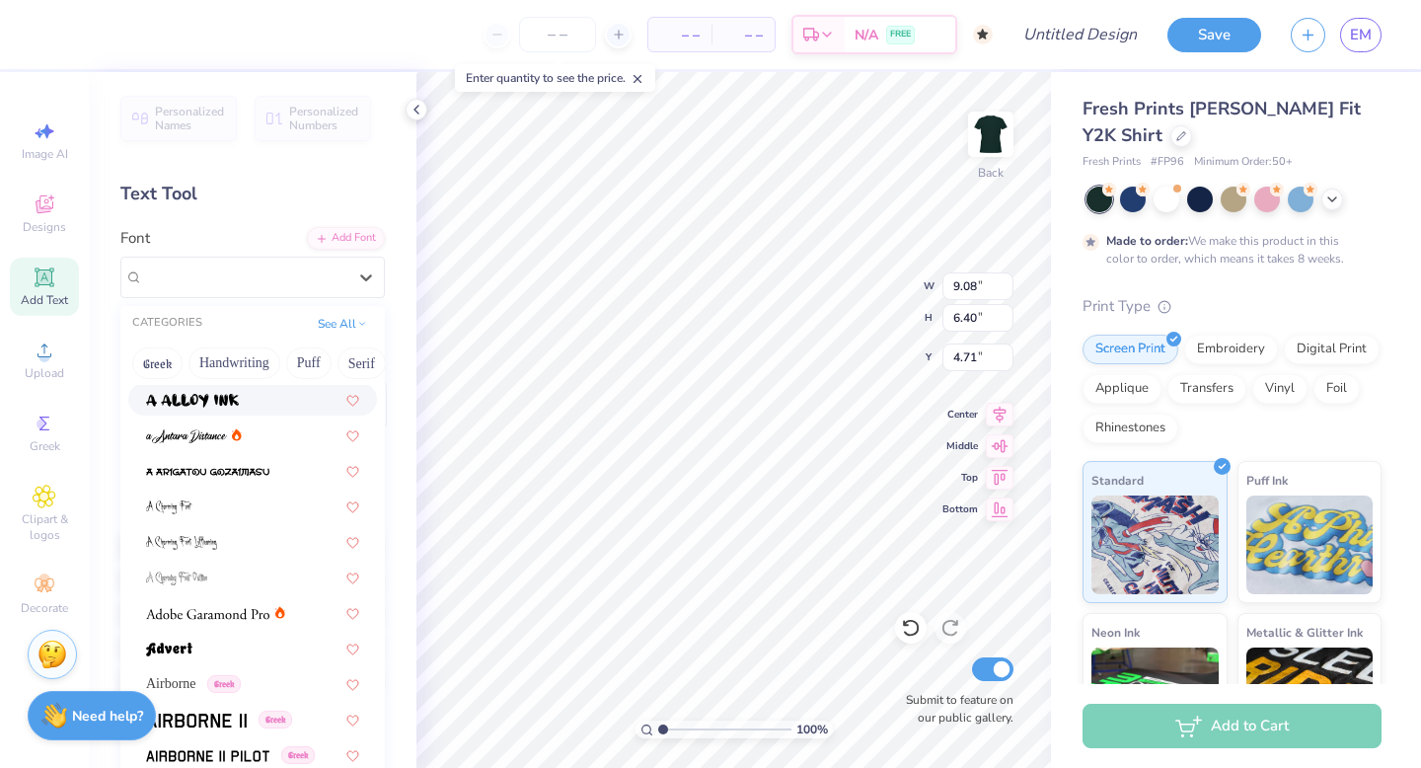
scroll to position [89, 0]
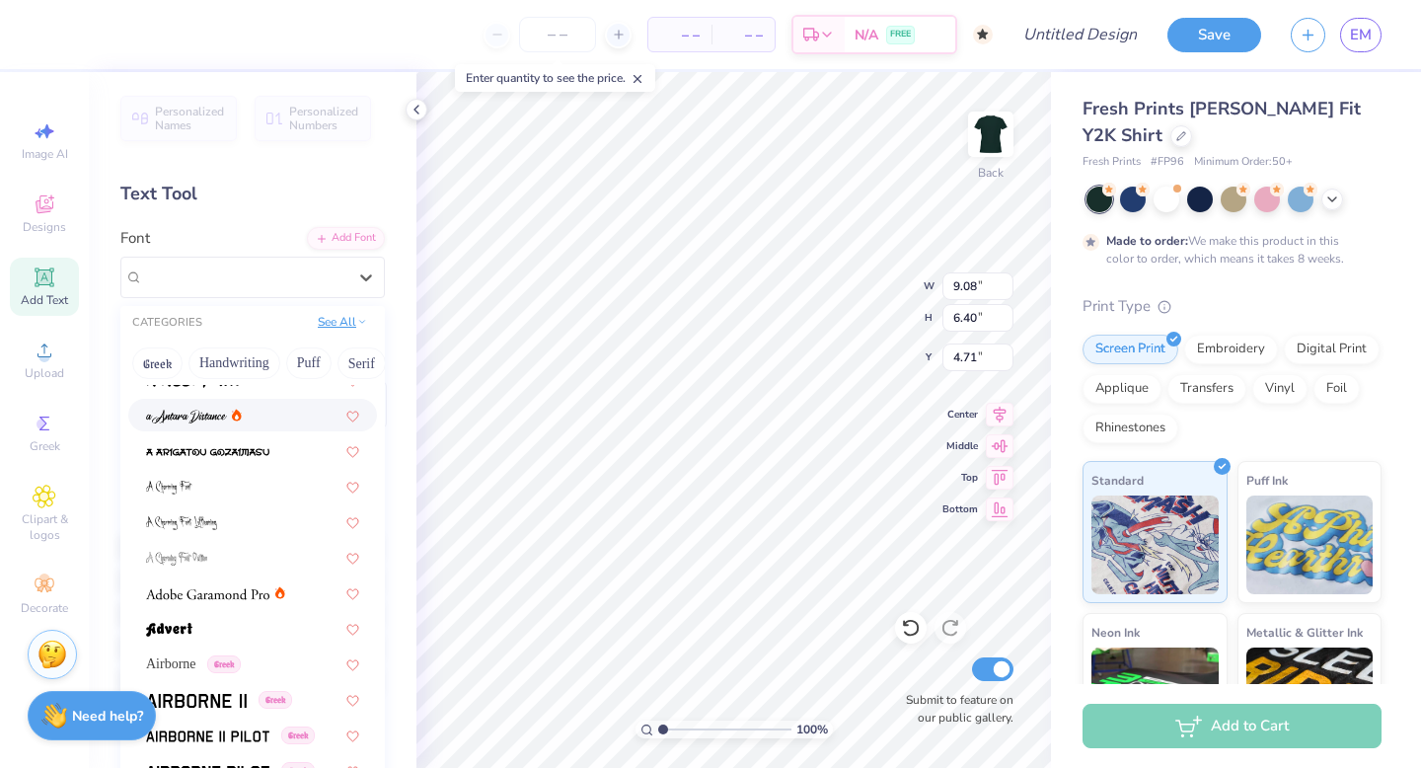
click at [344, 326] on button "See All" at bounding box center [342, 322] width 61 height 20
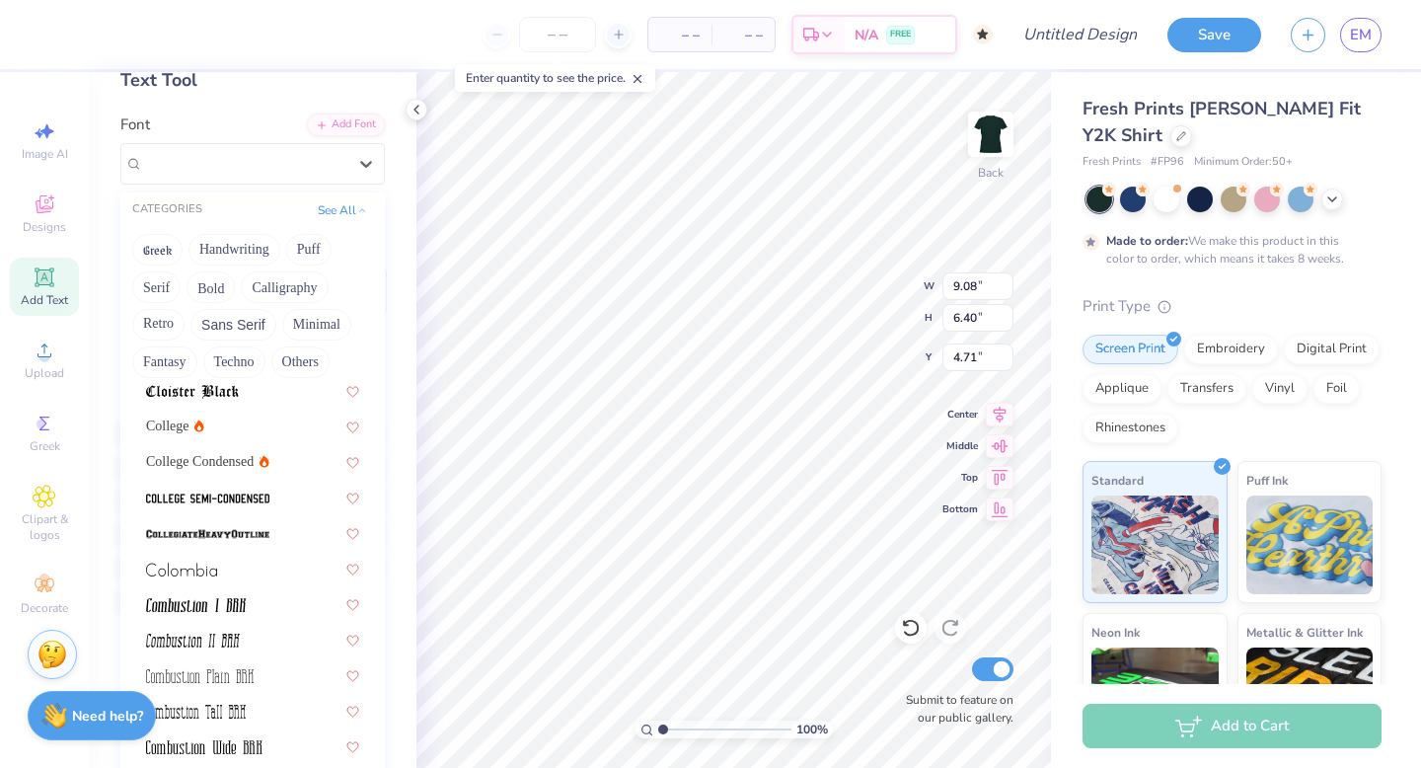
scroll to position [2567, 0]
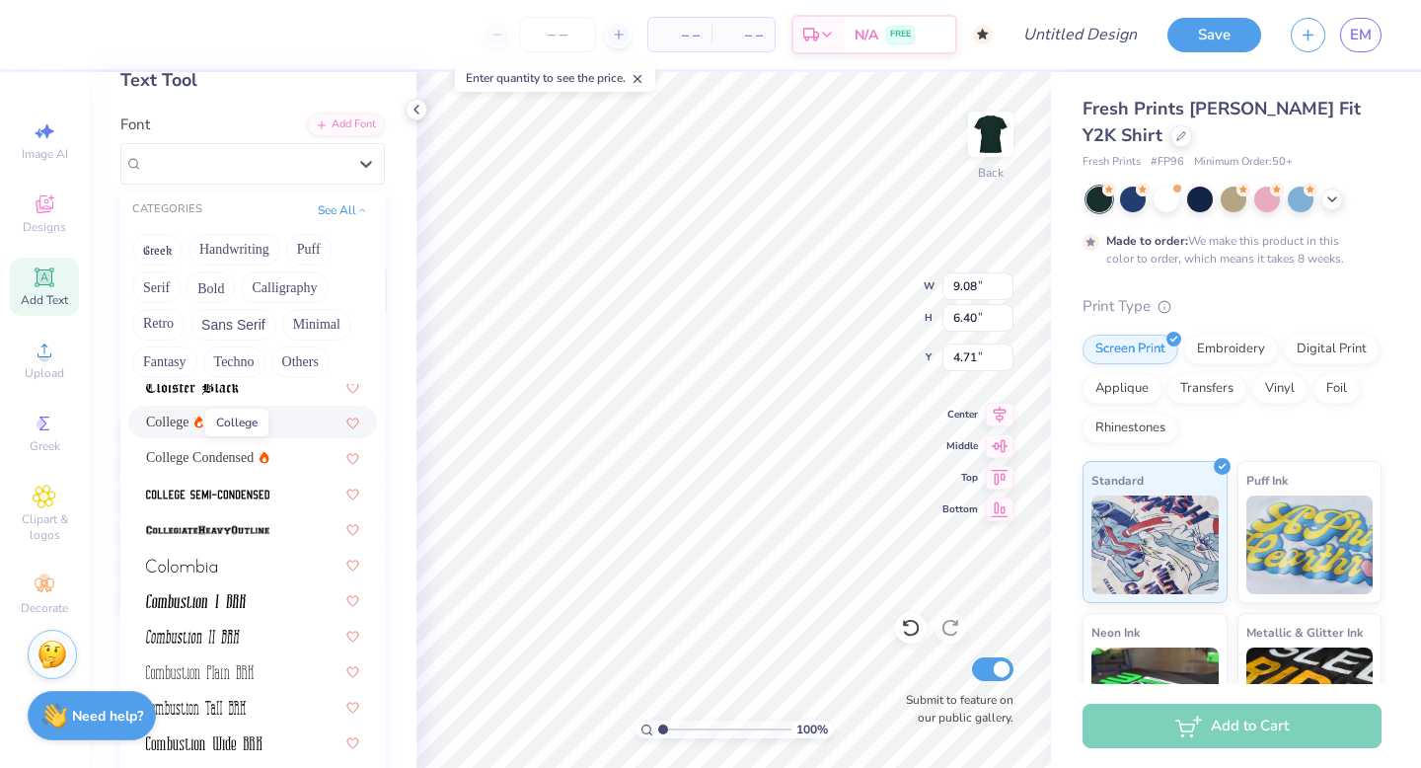
click at [180, 428] on span "College" at bounding box center [167, 421] width 43 height 21
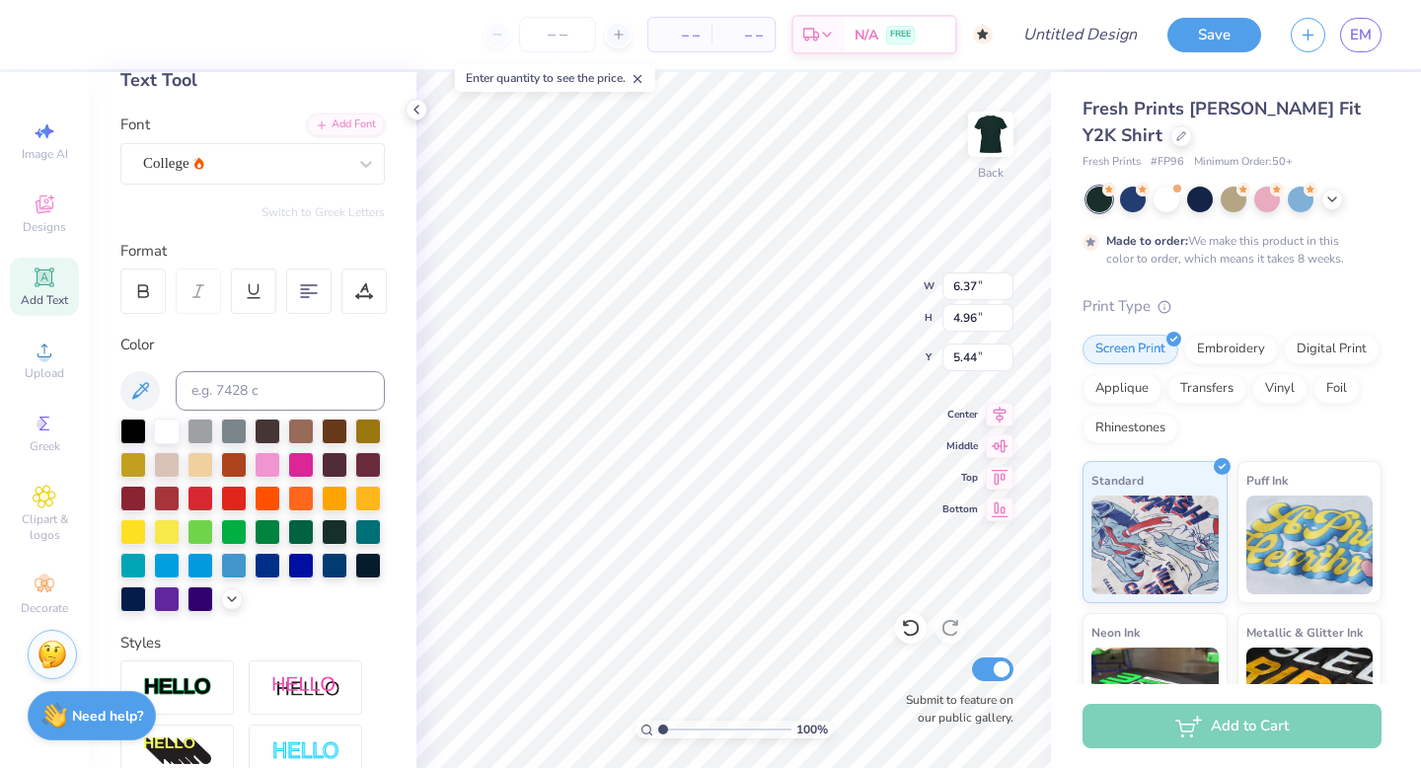
type input "6.37"
type input "4.96"
type input "5.44"
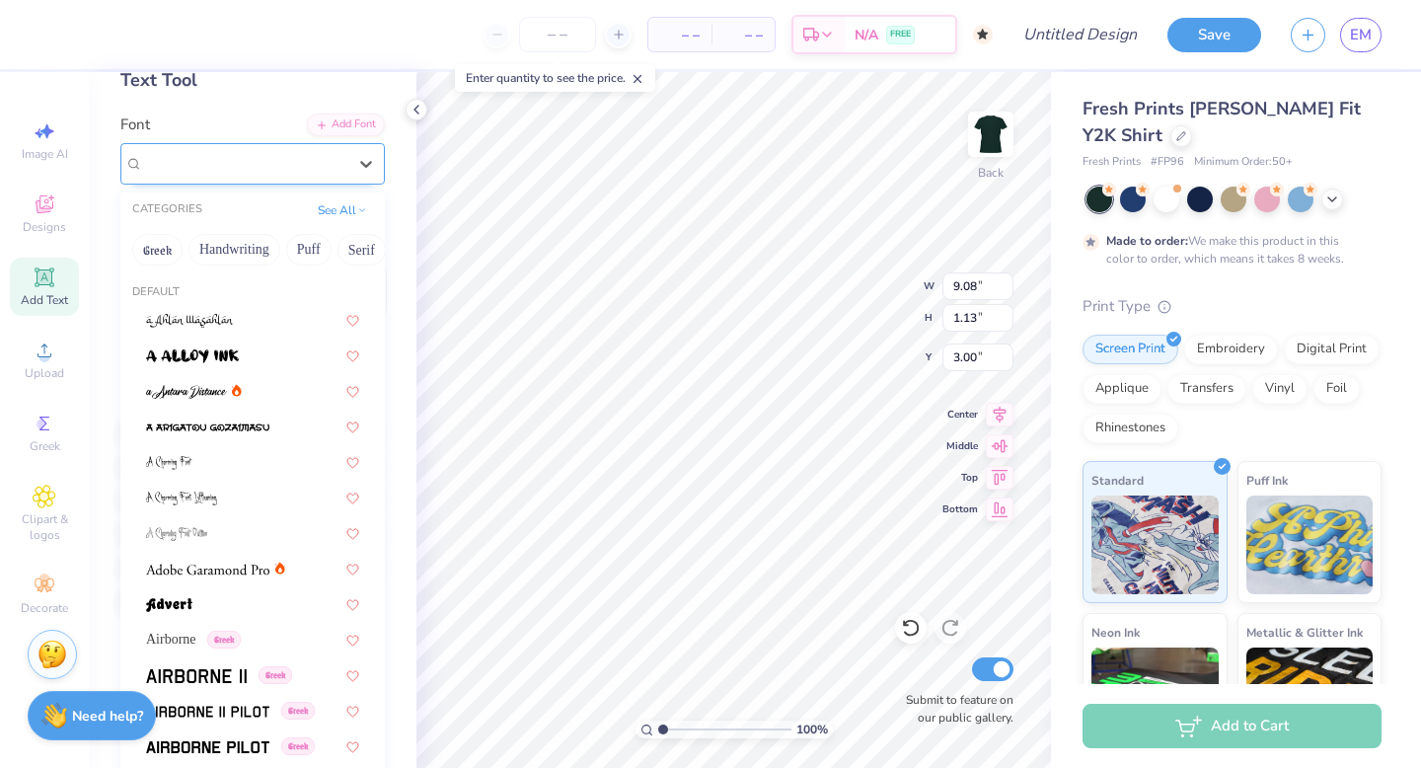
click at [242, 146] on div "College" at bounding box center [252, 163] width 264 height 41
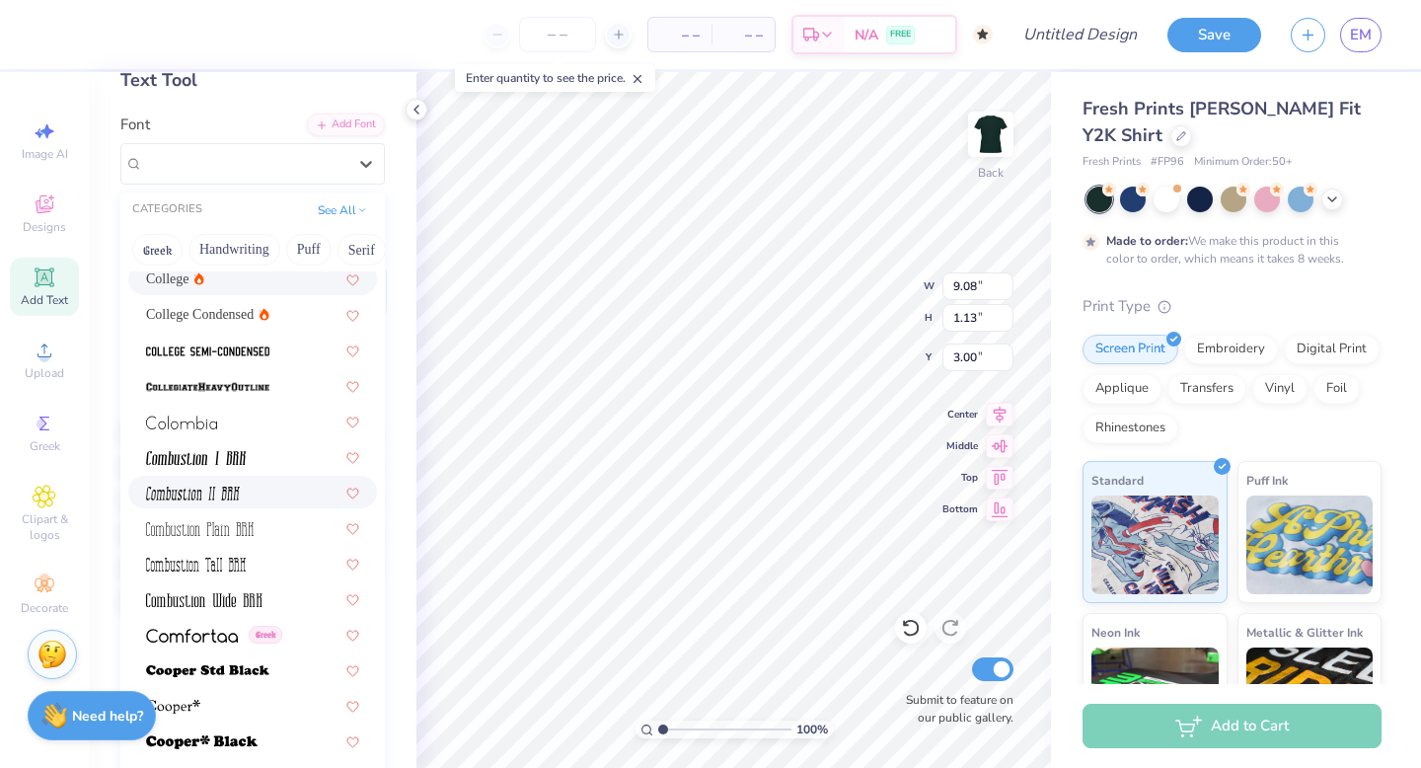
scroll to position [2600, 0]
click at [246, 375] on span at bounding box center [207, 383] width 123 height 21
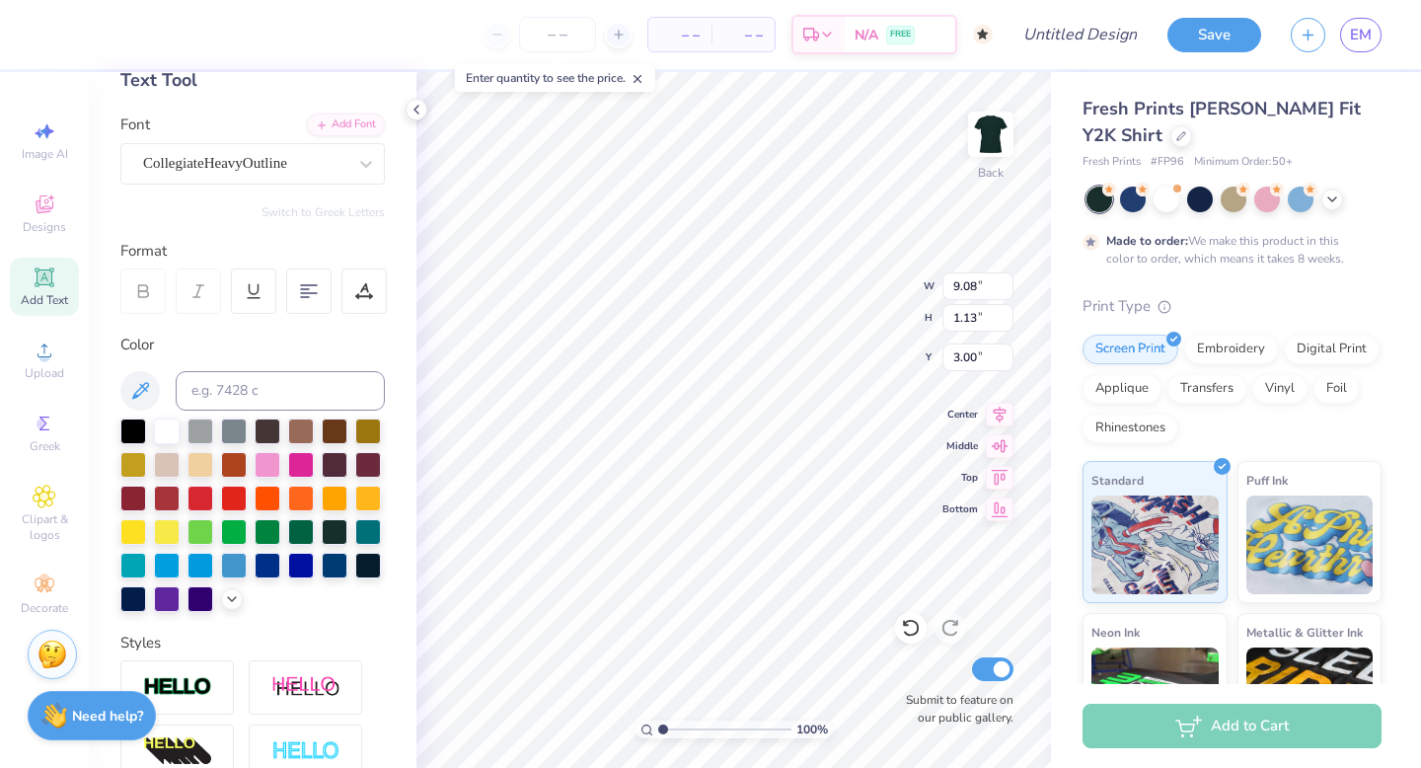
type input "9.30"
type input "1.22"
type input "2.95"
click at [908, 619] on icon at bounding box center [911, 628] width 20 height 20
click at [903, 614] on div at bounding box center [911, 628] width 32 height 32
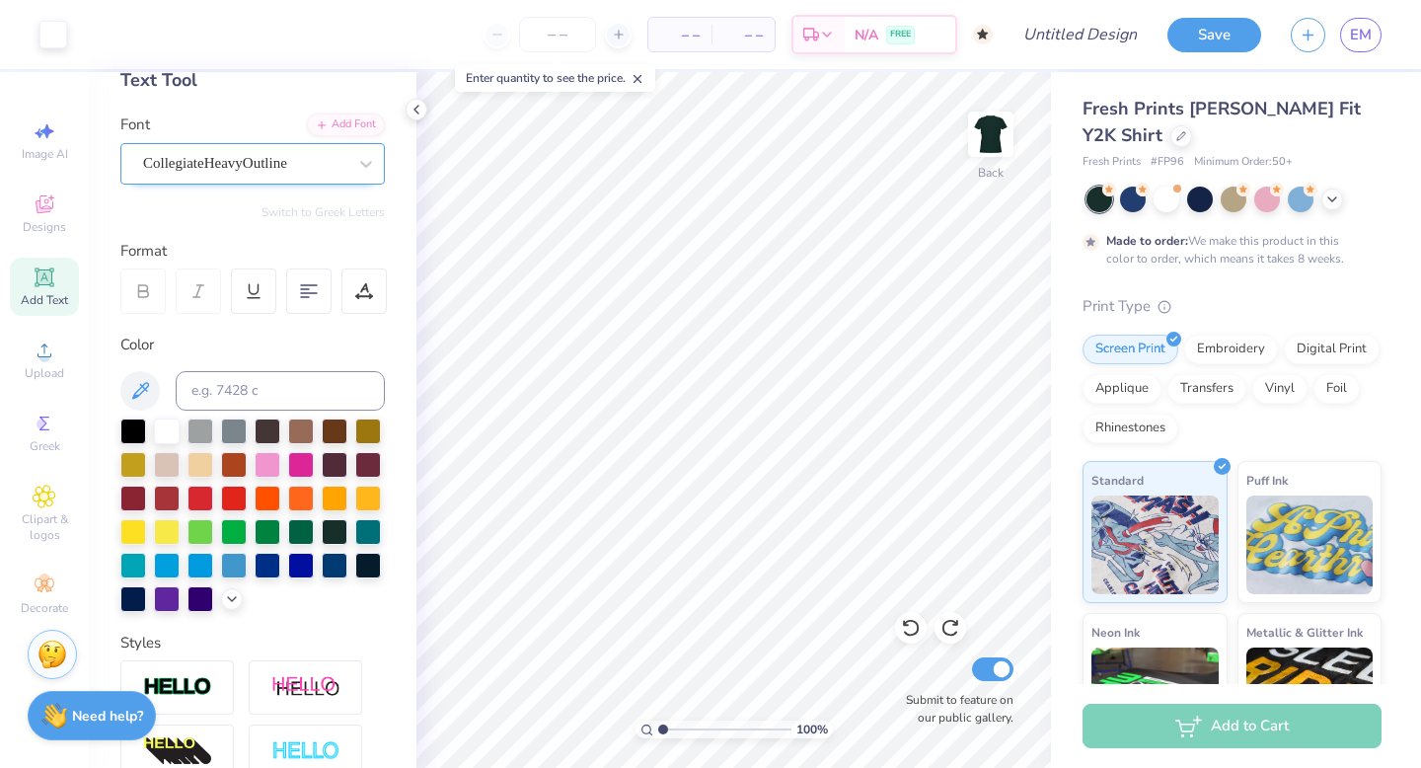
click at [267, 165] on div "CollegiateHeavyOutline" at bounding box center [244, 163] width 207 height 31
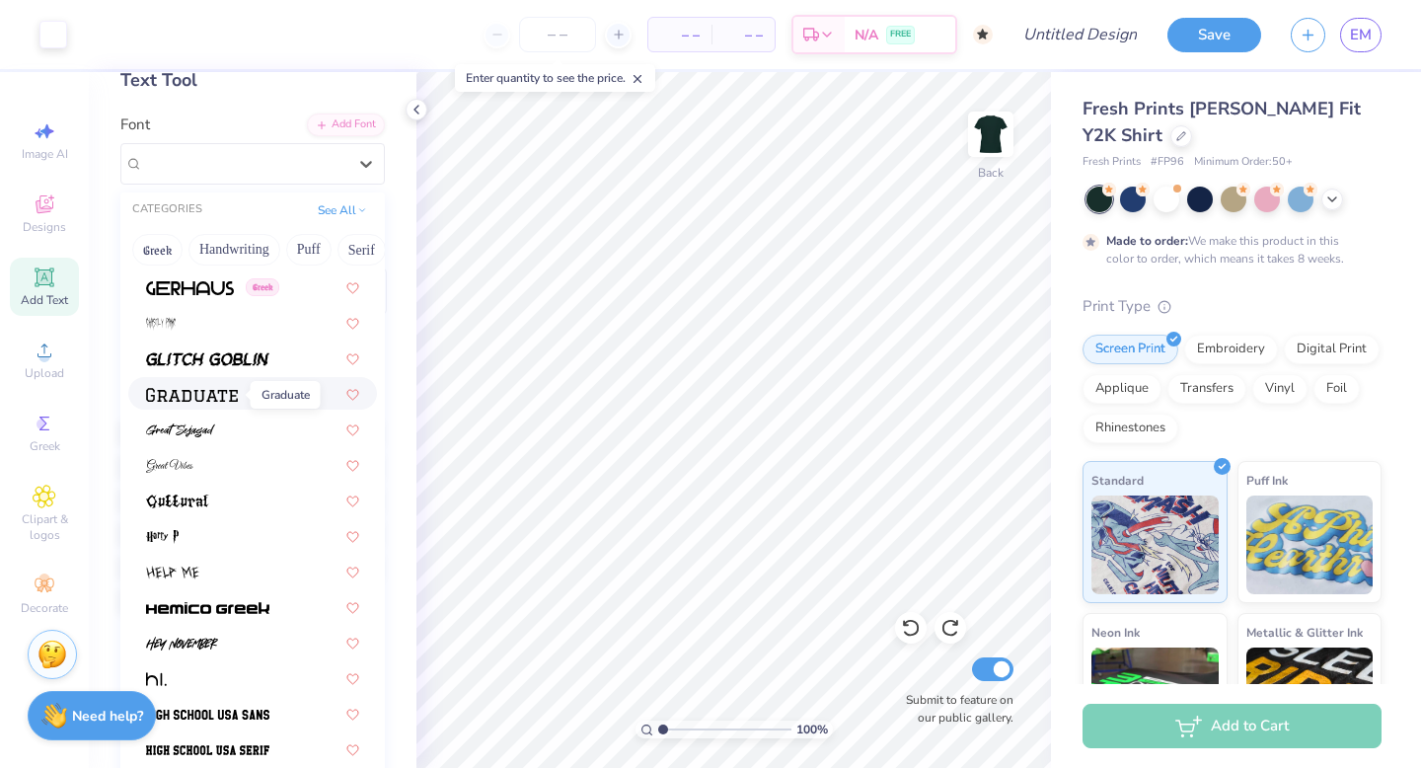
scroll to position [4580, 0]
click at [218, 401] on span at bounding box center [192, 392] width 92 height 21
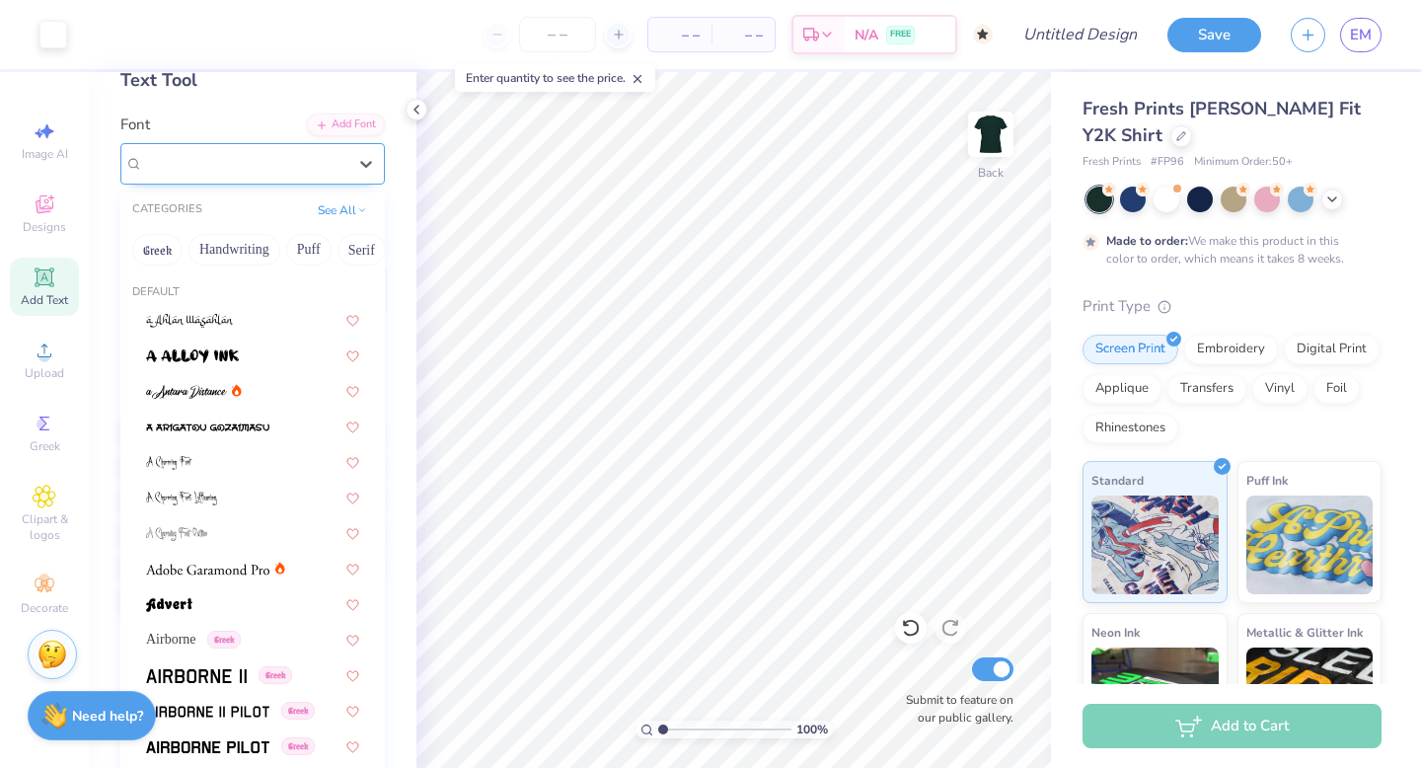
click at [256, 165] on div "Graduate" at bounding box center [244, 163] width 207 height 31
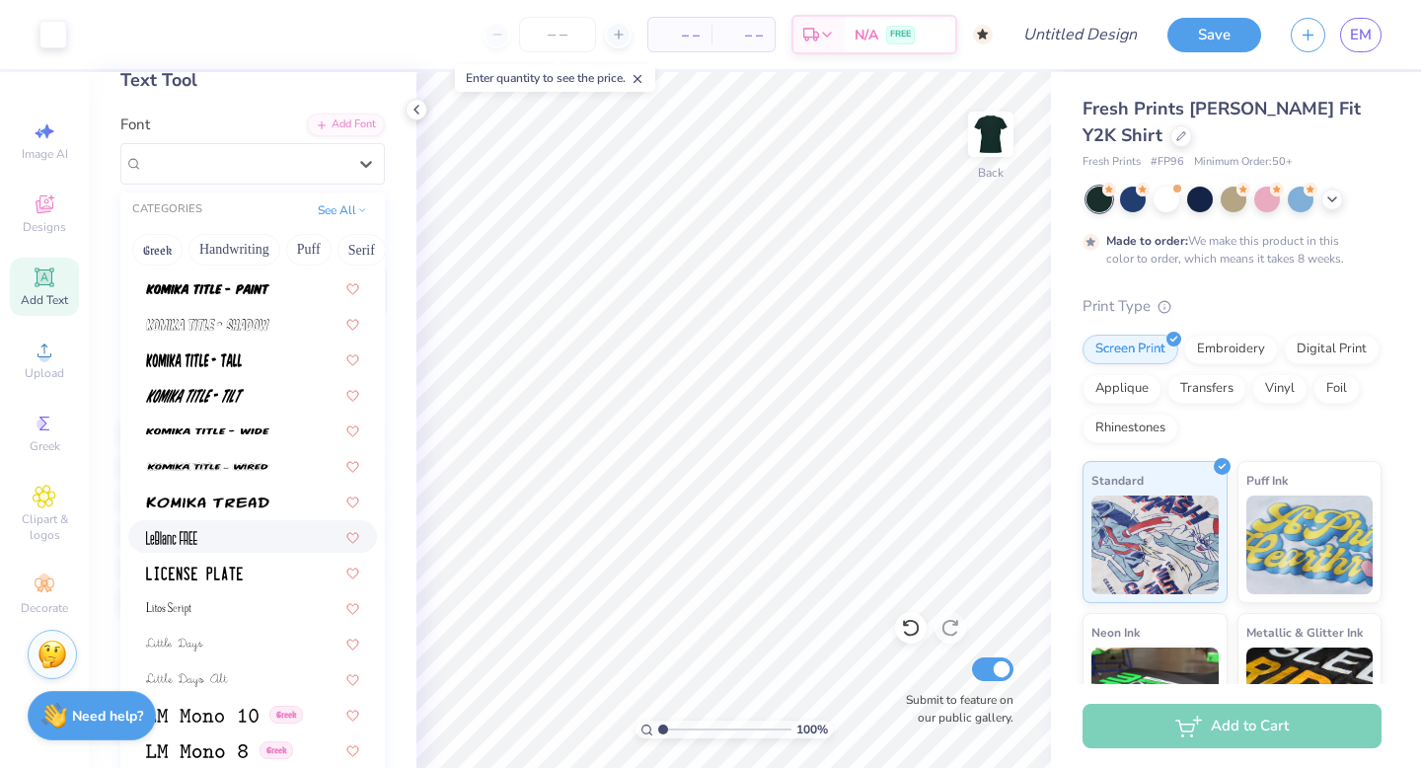
scroll to position [6284, 0]
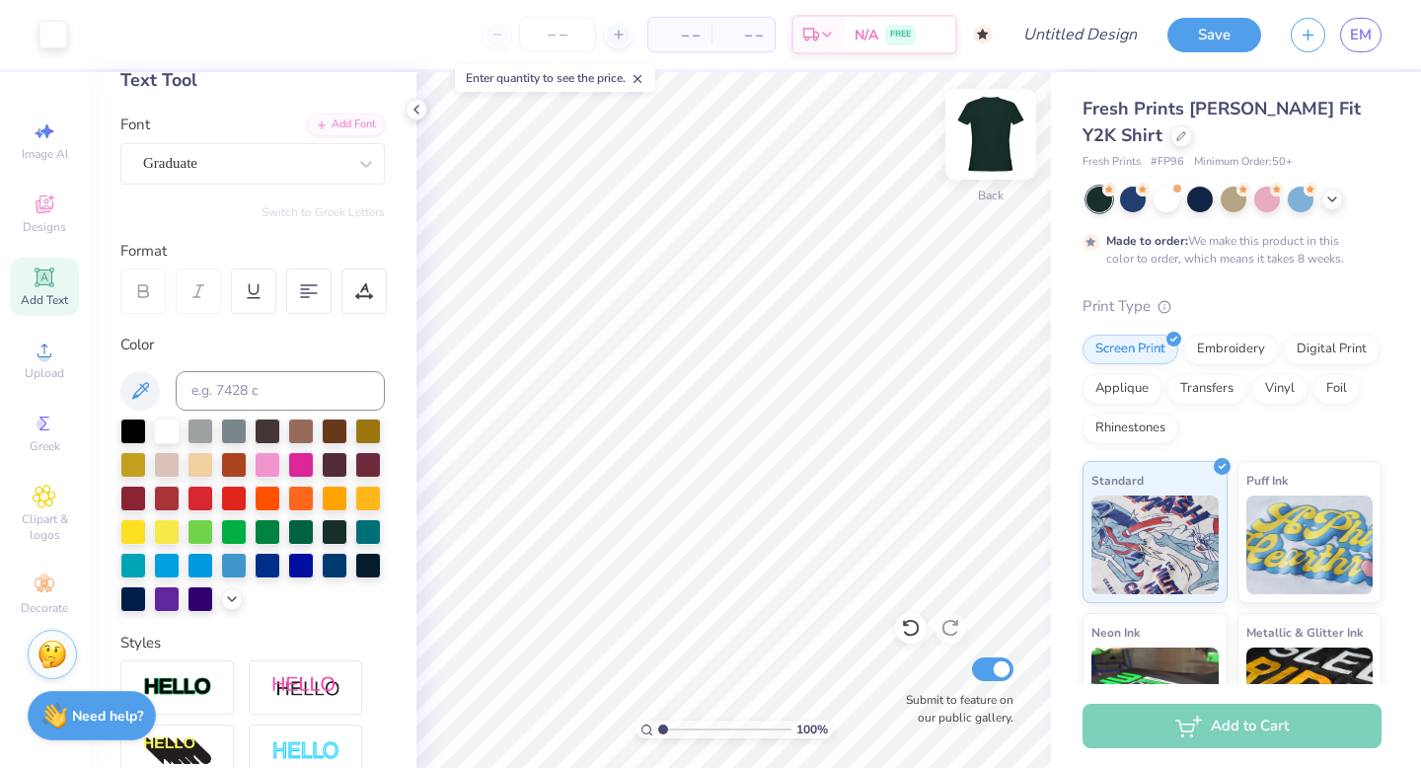
click at [1009, 119] on img at bounding box center [990, 134] width 79 height 79
click at [990, 150] on img at bounding box center [990, 134] width 79 height 79
click at [1354, 44] on span "EM" at bounding box center [1361, 35] width 22 height 23
